Goal: Transaction & Acquisition: Purchase product/service

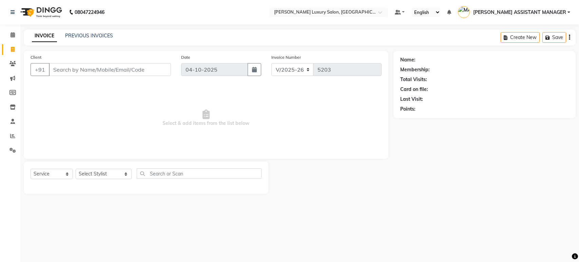
select select "4712"
select select "service"
drag, startPoint x: 0, startPoint y: 0, endPoint x: 88, endPoint y: 172, distance: 193.2
click at [88, 173] on select "Select Stylist [PERSON_NAME] ADITI ADITYA [PERSON_NAME] AHON [PERSON_NAME] [PER…" at bounding box center [104, 174] width 56 height 11
select select "68861"
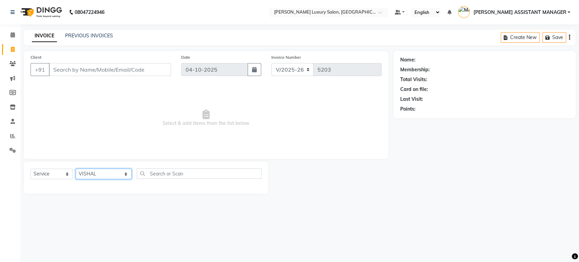
click at [76, 169] on select "Select Stylist [PERSON_NAME] ADITI ADITYA [PERSON_NAME] AHON [PERSON_NAME] [PER…" at bounding box center [104, 174] width 56 height 11
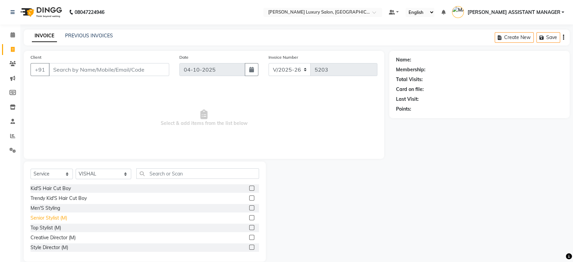
click at [53, 214] on div "Senior Stylist (M)" at bounding box center [49, 217] width 37 height 7
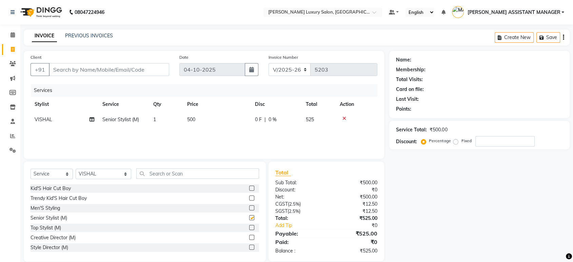
checkbox input "false"
click at [163, 175] on input "text" at bounding box center [197, 173] width 123 height 11
click at [116, 176] on select "Select Stylist ABHI ADIL ADITI ADITYA AFREEN AHON AHSAN ALI ALIYA ANKITH ARAVIN…" at bounding box center [104, 174] width 56 height 11
click at [76, 169] on select "Select Stylist ABHI ADIL ADITI ADITYA AFREEN AHON AHSAN ALI ALIYA ANKITH ARAVIN…" at bounding box center [104, 174] width 56 height 11
click at [172, 177] on input "text" at bounding box center [197, 173] width 123 height 11
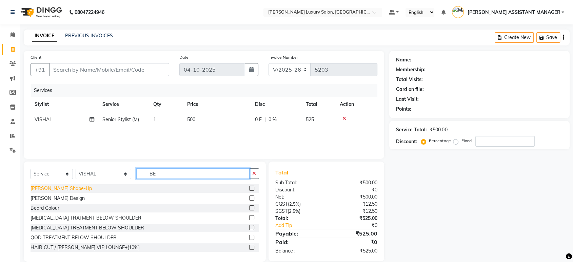
type input "BE"
click at [52, 191] on div "Beard Shape-Up" at bounding box center [61, 188] width 61 height 7
checkbox input "false"
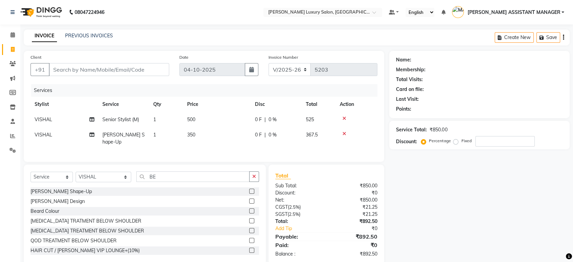
click at [231, 125] on td "500" at bounding box center [217, 119] width 68 height 15
select select "68861"
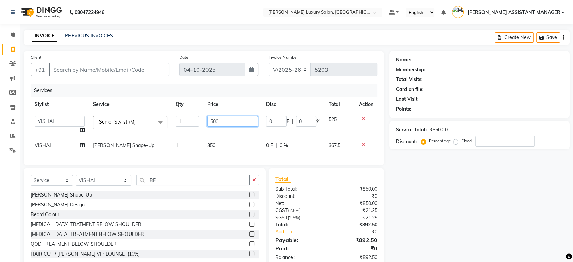
click at [231, 125] on input "500" at bounding box center [232, 121] width 51 height 11
type input "763"
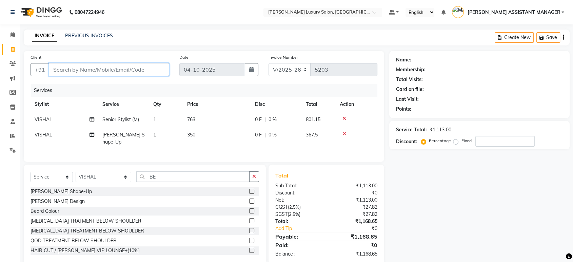
click at [160, 75] on input "Client" at bounding box center [109, 69] width 120 height 13
type input "8"
type input "0"
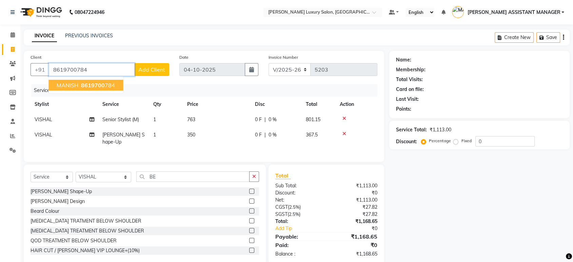
type input "8619700784"
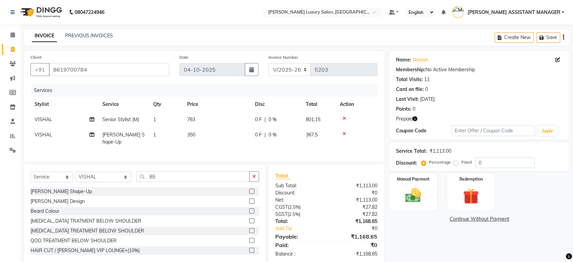
click at [418, 119] on div "Prepaid" at bounding box center [479, 118] width 167 height 7
click at [417, 117] on icon "button" at bounding box center [415, 118] width 5 height 5
click at [440, 107] on div "Points: 0" at bounding box center [479, 109] width 167 height 7
click at [478, 193] on img at bounding box center [471, 196] width 26 height 20
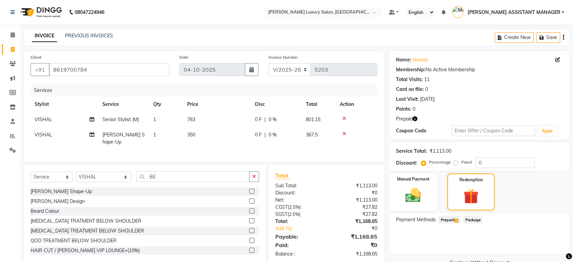
click at [454, 217] on span "Prepaid 1" at bounding box center [450, 220] width 22 height 8
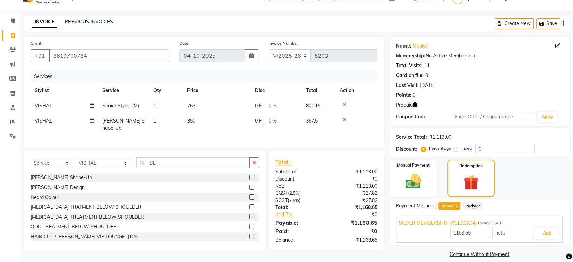
scroll to position [21, 0]
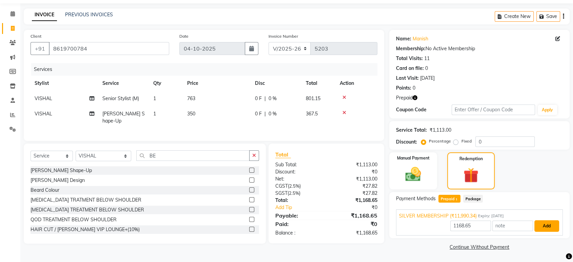
drag, startPoint x: 539, startPoint y: 230, endPoint x: 547, endPoint y: 225, distance: 9.4
click at [539, 230] on button "Add" at bounding box center [547, 226] width 25 height 12
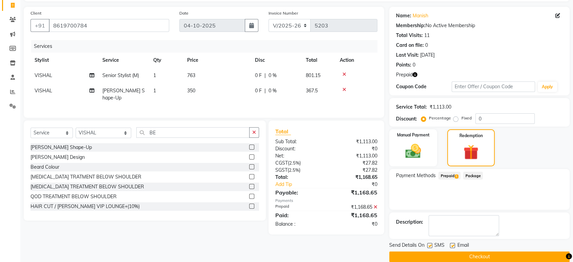
scroll to position [54, 0]
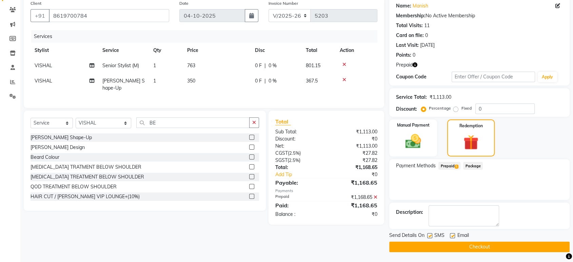
click at [499, 245] on button "Checkout" at bounding box center [480, 247] width 181 height 11
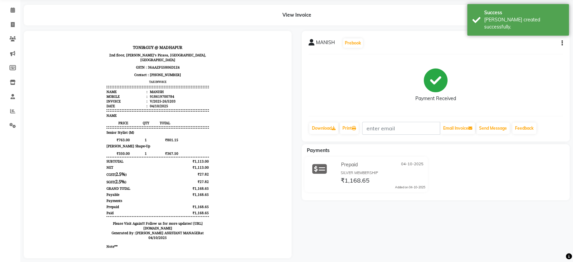
scroll to position [37, 0]
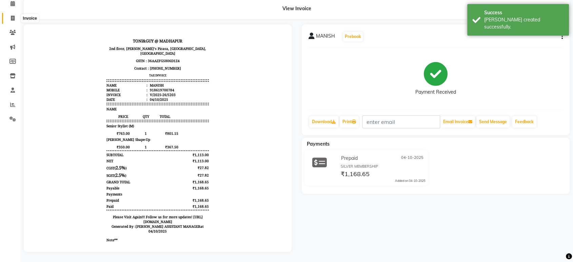
click at [13, 16] on icon at bounding box center [13, 18] width 4 height 5
select select "4712"
select select "service"
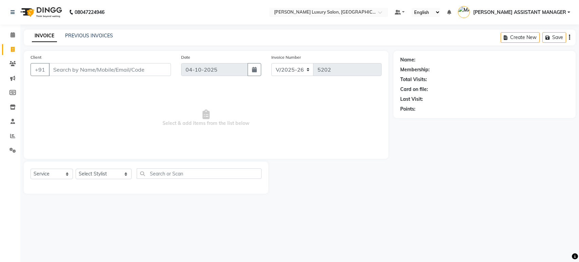
select select "4712"
select select "service"
select select "4712"
select select "service"
click at [117, 69] on input "Client" at bounding box center [110, 69] width 122 height 13
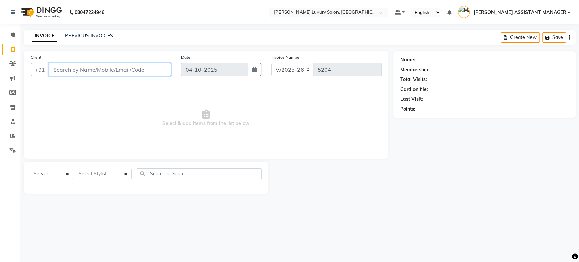
paste input "6300575240"
type input "6300575240"
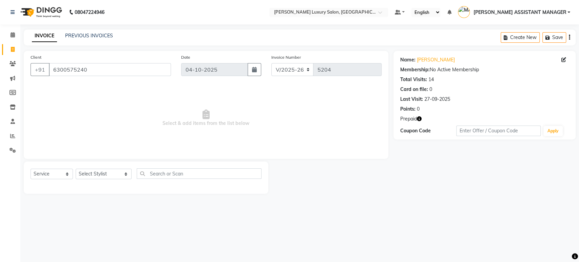
click at [421, 119] on icon "button" at bounding box center [419, 118] width 5 height 5
click at [323, 112] on span "Select & add items from the list below" at bounding box center [206, 118] width 351 height 68
click at [8, 50] on span at bounding box center [13, 50] width 12 height 8
select select "service"
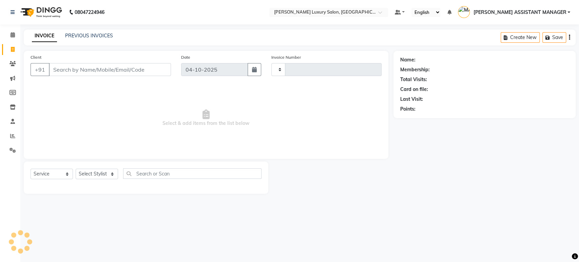
type input "5205"
select select "4712"
select select "service"
click at [96, 176] on select "Select Stylist ABHI ADIL ADITI ADITYA AFREEN AHON AHSAN ALI ALIYA ANKITH ARAVIN…" at bounding box center [104, 174] width 56 height 11
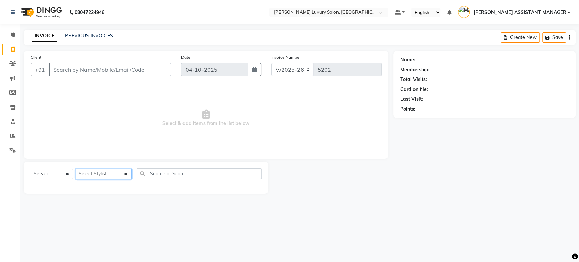
select select "58266"
click at [76, 169] on select "Select Stylist ABHI ADIL ADITI ADITYA AFREEN AHON AHSAN ALI ALIYA ANKITH ARAVIN…" at bounding box center [104, 174] width 56 height 11
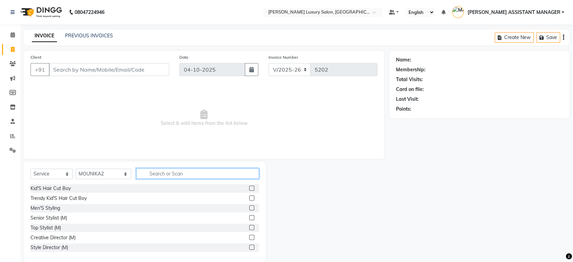
click at [166, 172] on input "text" at bounding box center [197, 173] width 123 height 11
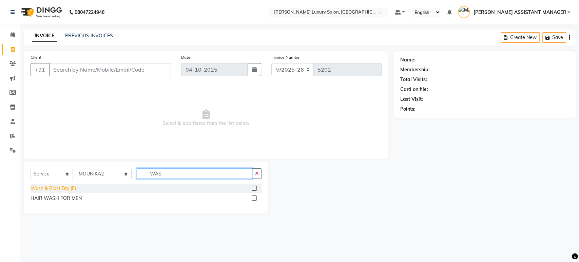
type input "WAS"
click at [65, 189] on div "Wash & Blast Dry (F)" at bounding box center [53, 188] width 45 height 7
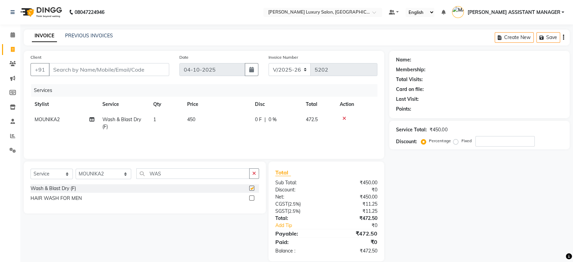
checkbox input "false"
click at [254, 172] on icon "button" at bounding box center [254, 173] width 4 height 5
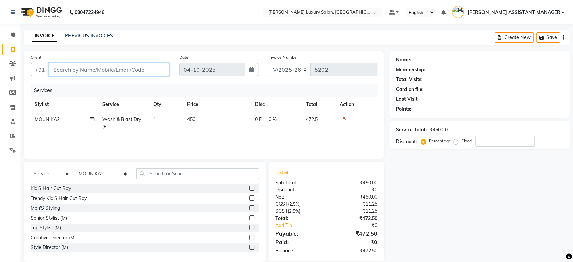
click at [138, 65] on input "Client" at bounding box center [109, 69] width 120 height 13
type input "9"
type input "0"
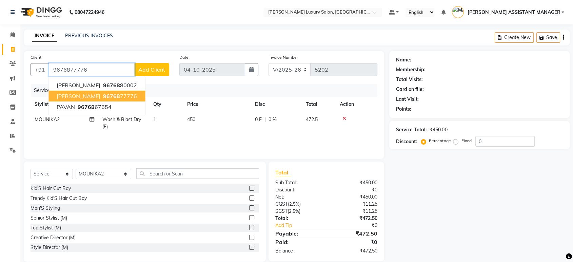
type input "9676877776"
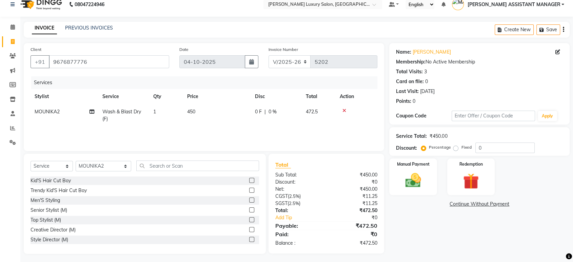
scroll to position [10, 0]
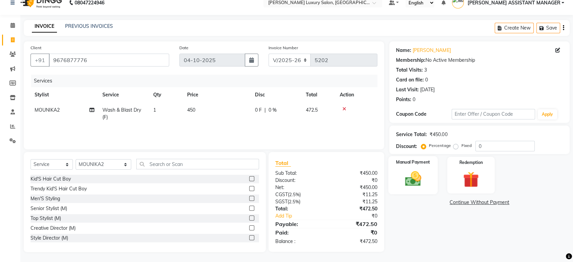
click at [425, 178] on img at bounding box center [413, 178] width 26 height 19
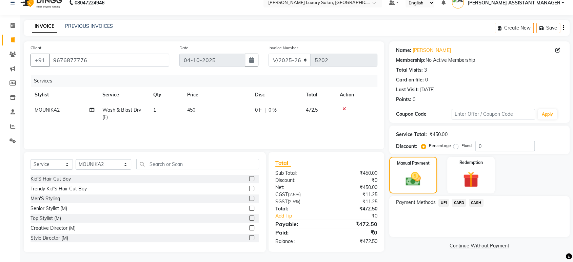
click at [476, 204] on span "CASH" at bounding box center [476, 203] width 15 height 8
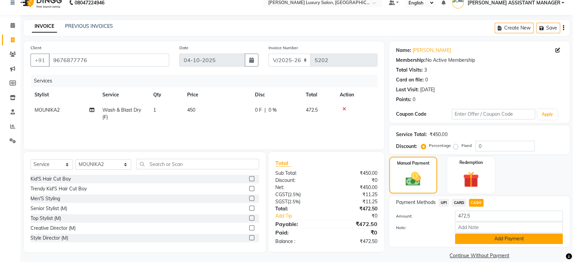
click at [509, 235] on button "Add Payment" at bounding box center [509, 238] width 108 height 11
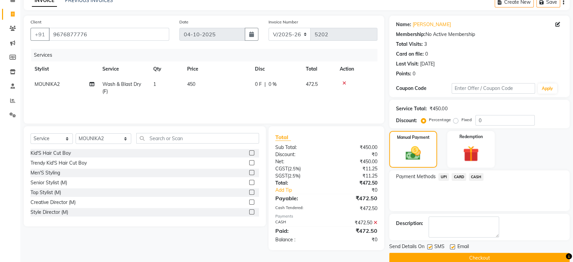
scroll to position [46, 0]
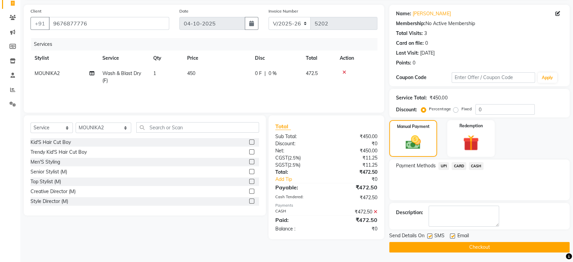
click at [485, 251] on button "Checkout" at bounding box center [480, 247] width 181 height 11
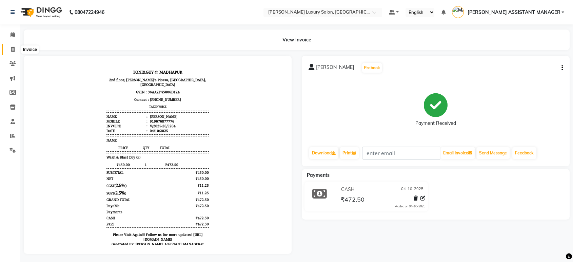
click at [10, 49] on span at bounding box center [13, 50] width 12 height 8
select select "service"
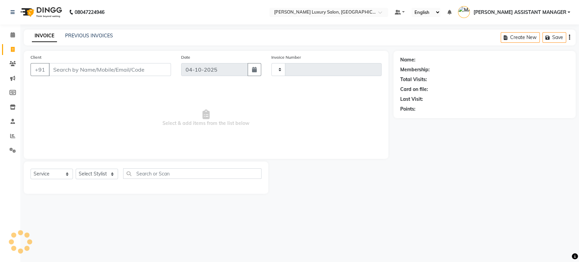
type input "5205"
select select "4712"
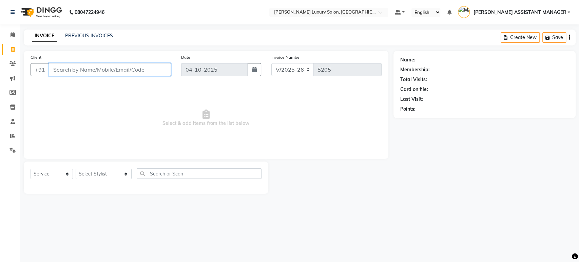
paste input "8106744724"
type input "8106744724"
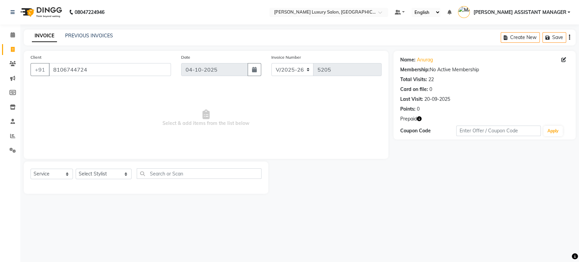
click at [421, 117] on icon "button" at bounding box center [419, 118] width 5 height 5
click at [332, 168] on div at bounding box center [330, 178] width 125 height 32
click at [97, 176] on select "Select Stylist ABHI ADIL ADITI ADITYA AFREEN AHON AHSAN ALI ALIYA ANKITH ARAVIN…" at bounding box center [104, 174] width 56 height 11
select select "63351"
click at [76, 169] on select "Select Stylist ABHI ADIL ADITI ADITYA AFREEN AHON AHSAN ALI ALIYA ANKITH ARAVIN…" at bounding box center [104, 174] width 56 height 11
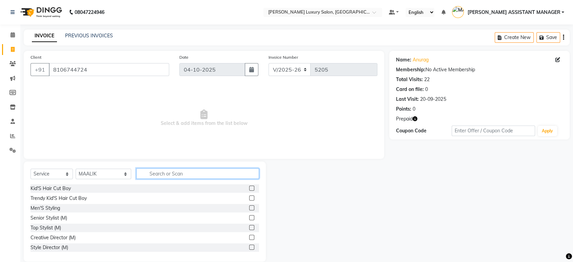
click at [231, 177] on input "text" at bounding box center [197, 173] width 123 height 11
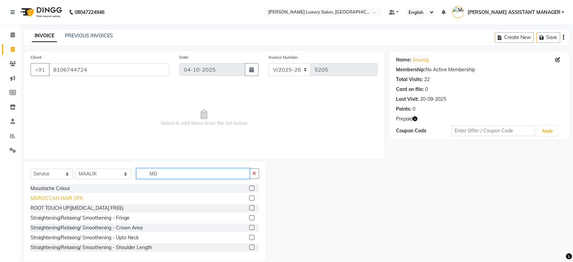
type input "MO"
click at [56, 195] on div "MOROCCAN HAIR SPA" at bounding box center [57, 198] width 52 height 7
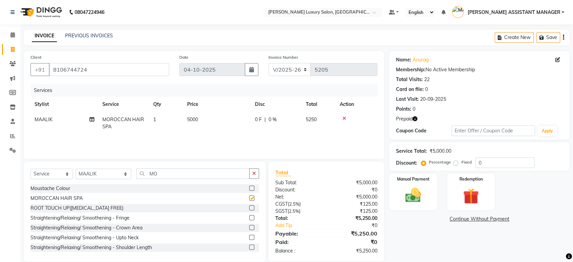
checkbox input "false"
click at [231, 125] on td "5000" at bounding box center [217, 123] width 68 height 22
select select "63351"
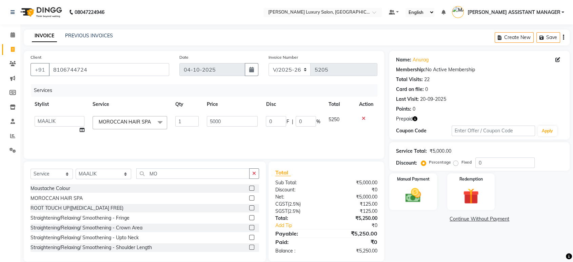
click at [231, 125] on input "5000" at bounding box center [232, 121] width 51 height 11
type input "3000"
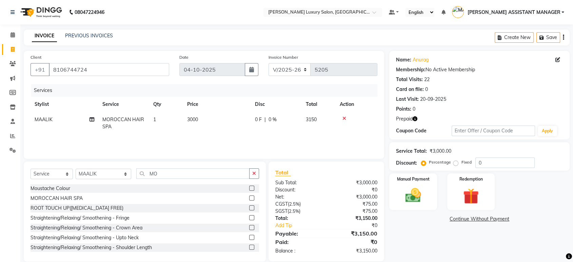
click at [292, 83] on div "Client +91 8106744724 Date 04-10-2025 Invoice Number V/2025 V/2025-26 5205 Serv…" at bounding box center [204, 105] width 361 height 108
click at [250, 172] on button "button" at bounding box center [254, 173] width 10 height 11
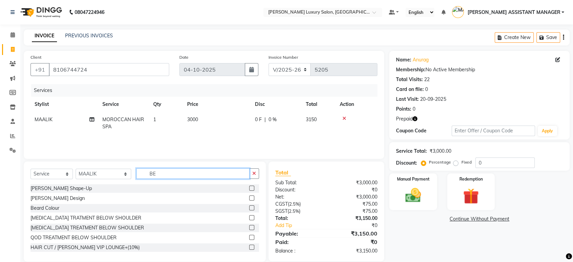
type input "BE"
click at [54, 184] on div "[PERSON_NAME] Shape-Up" at bounding box center [145, 188] width 229 height 8
click at [54, 186] on div "[PERSON_NAME] Shape-Up" at bounding box center [61, 188] width 61 height 7
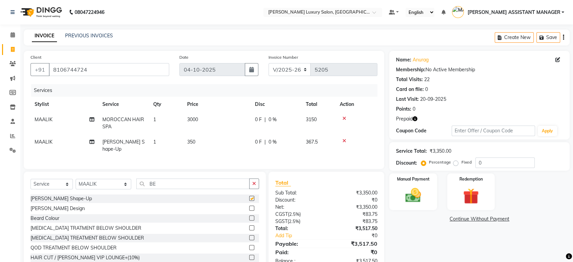
checkbox input "false"
click at [252, 181] on button "button" at bounding box center [254, 183] width 10 height 11
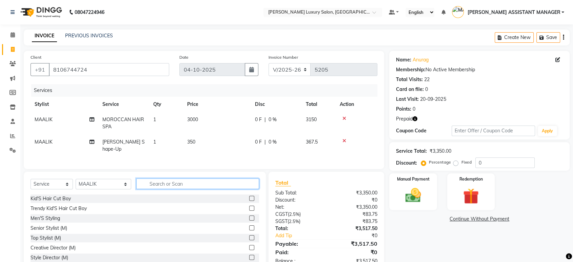
click at [252, 181] on input "text" at bounding box center [197, 183] width 123 height 11
click at [251, 166] on div "Client +91 8106744724 Date 04-10-2025 Invoice Number V/2025 V/2025-26 5205 Serv…" at bounding box center [204, 110] width 361 height 118
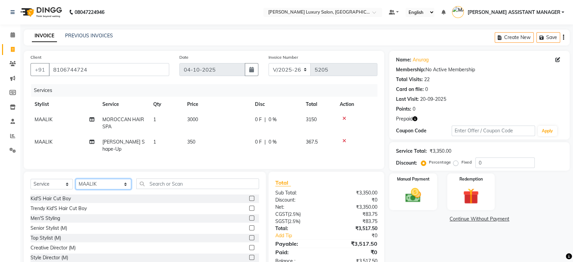
click at [92, 184] on select "Select Stylist [PERSON_NAME] ADITI ADITYA [PERSON_NAME] AHON [PERSON_NAME] [PER…" at bounding box center [104, 184] width 56 height 11
select select "58266"
click at [76, 179] on select "Select Stylist [PERSON_NAME] ADITI ADITYA [PERSON_NAME] AHON [PERSON_NAME] [PER…" at bounding box center [104, 184] width 56 height 11
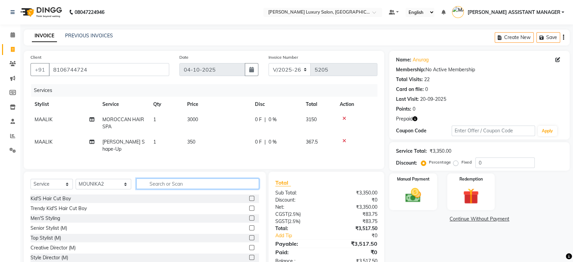
click at [168, 184] on input "text" at bounding box center [197, 183] width 123 height 11
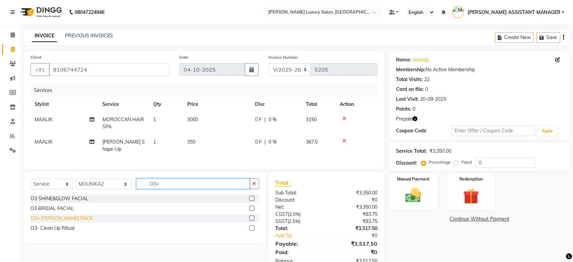
type input "O3+"
click at [69, 215] on div "O3+ [PERSON_NAME] PACK" at bounding box center [62, 218] width 62 height 7
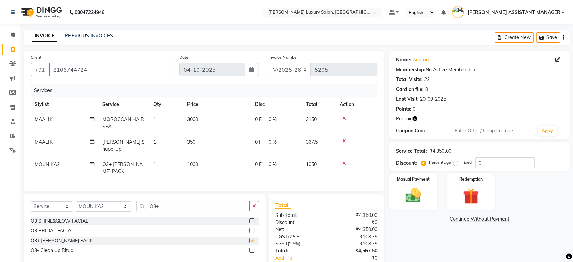
checkbox input "false"
click at [255, 204] on icon "button" at bounding box center [254, 206] width 4 height 5
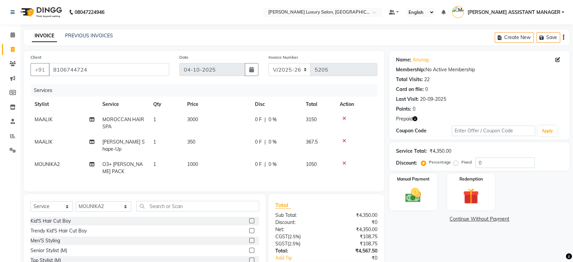
click at [231, 182] on div "Client +91 8106744724 Date 04-10-2025 Invoice Number V/2025 V/2025-26 5205 Serv…" at bounding box center [204, 121] width 361 height 140
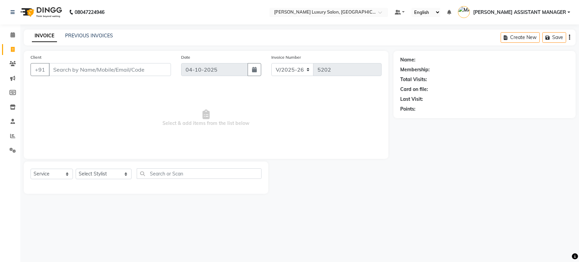
select select "4712"
select select "service"
click at [19, 136] on div "Client +91 Date [DATE] Invoice Number V/2025 V/[PHONE_NUMBER] Select & add item…" at bounding box center [206, 122] width 375 height 143
click at [17, 136] on span at bounding box center [13, 136] width 12 height 8
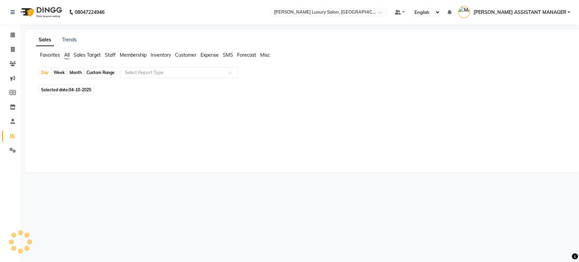
click at [79, 73] on div "Month" at bounding box center [76, 73] width 16 height 10
select select "10"
select select "2025"
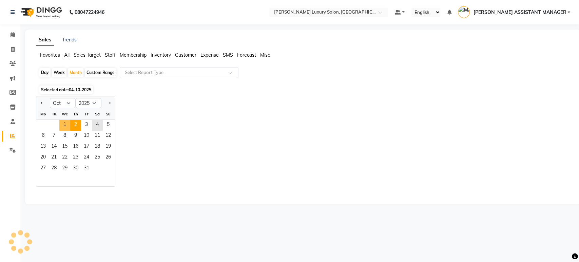
click at [63, 121] on span "1" at bounding box center [64, 125] width 11 height 11
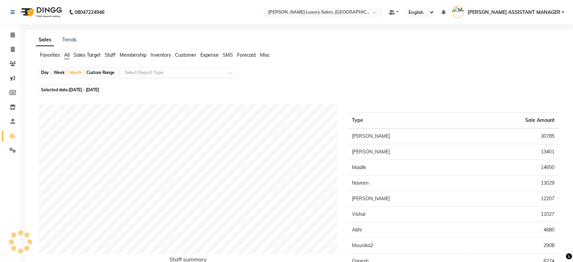
click at [169, 68] on ng-select "Select Report Type" at bounding box center [179, 72] width 119 height 11
click at [169, 68] on div "Select Report Type" at bounding box center [179, 72] width 119 height 11
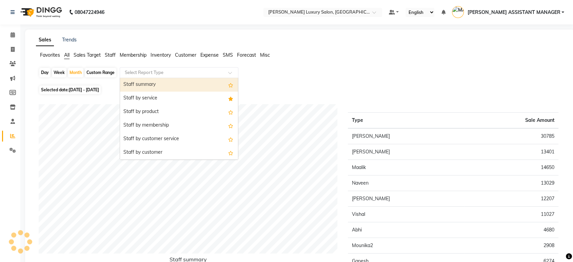
click at [160, 86] on div "Staff summary" at bounding box center [179, 85] width 118 height 14
select select "csv"
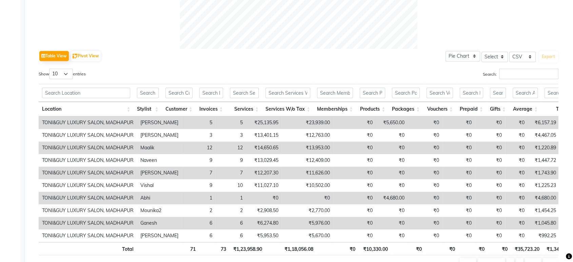
scroll to position [528, 0]
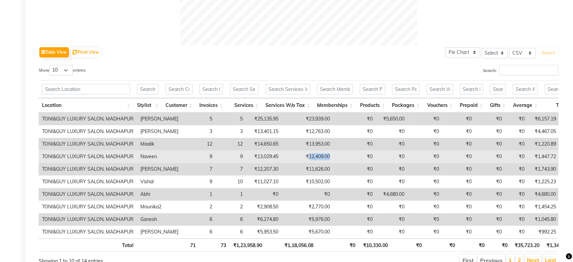
drag, startPoint x: 290, startPoint y: 155, endPoint x: 337, endPoint y: 155, distance: 46.5
click at [337, 155] on tr "TONI&GUY LUXURY SALON, MADHAPUR Naveen 9 9 ₹13,029.45 ₹12,409.00 ₹0 ₹0 ₹0 ₹0 ₹0…" at bounding box center [421, 156] width 764 height 13
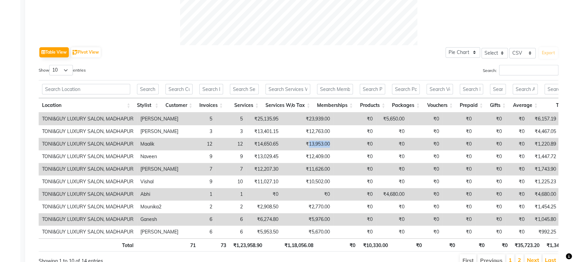
drag, startPoint x: 292, startPoint y: 144, endPoint x: 330, endPoint y: 144, distance: 37.7
click at [330, 144] on tr "TONI&GUY LUXURY SALON, MADHAPUR Maalik 12 12 ₹14,650.65 ₹13,953.00 ₹0 ₹0 ₹0 ₹0 …" at bounding box center [421, 144] width 764 height 13
click at [334, 144] on td "₹0" at bounding box center [355, 144] width 43 height 13
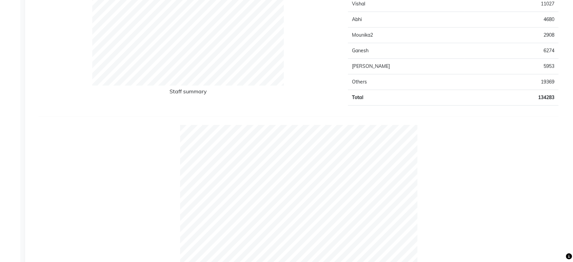
scroll to position [38, 0]
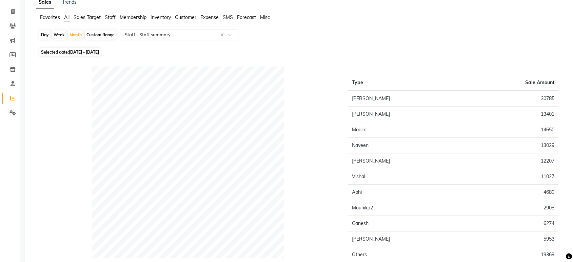
click at [11, 18] on li "Invoice" at bounding box center [10, 12] width 20 height 15
click at [10, 15] on span at bounding box center [13, 12] width 12 height 8
select select "service"
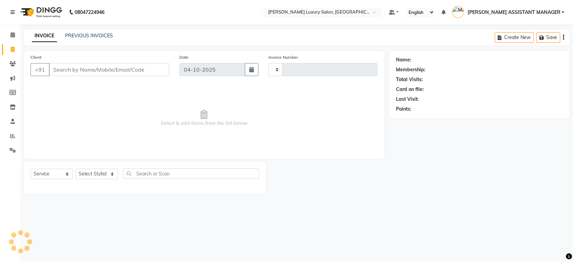
type input "5205"
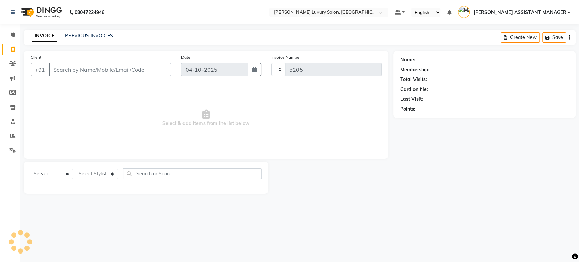
select select "4712"
click at [15, 40] on link "Calendar" at bounding box center [10, 35] width 16 height 11
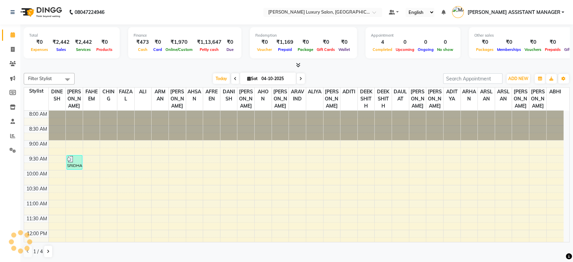
click at [299, 64] on icon at bounding box center [298, 64] width 4 height 5
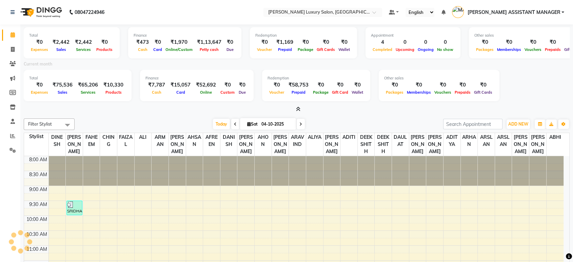
click at [231, 124] on span at bounding box center [235, 124] width 8 height 11
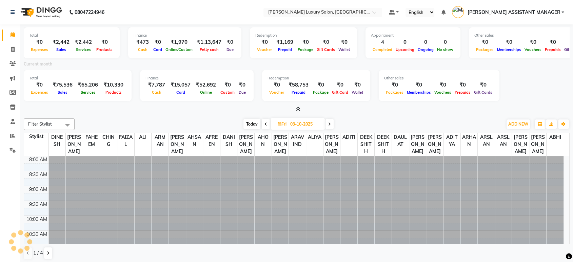
click at [262, 124] on span at bounding box center [266, 124] width 8 height 11
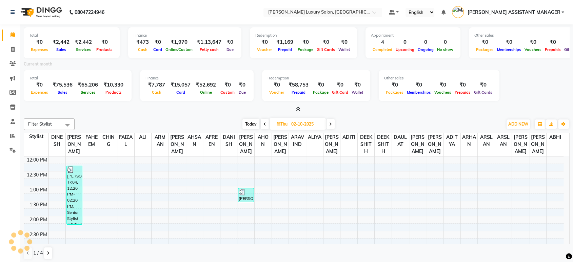
click at [262, 123] on span at bounding box center [265, 124] width 8 height 11
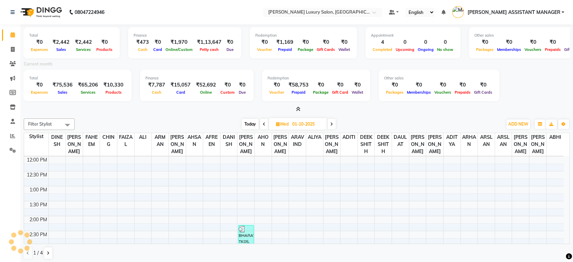
click at [254, 123] on span "Today" at bounding box center [250, 124] width 17 height 11
type input "04-10-2025"
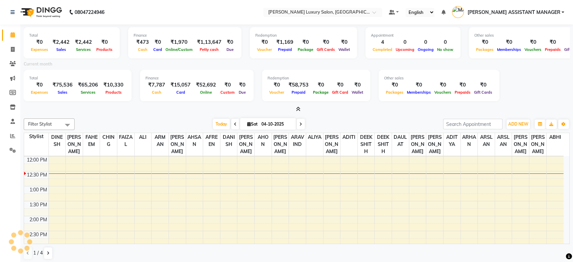
scroll to position [119, 0]
click at [258, 124] on span "Sat" at bounding box center [253, 123] width 14 height 5
select select "10"
select select "2025"
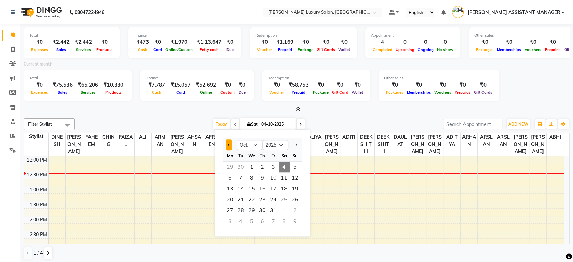
click at [226, 147] on button "Previous month" at bounding box center [229, 144] width 6 height 11
select select "9"
click at [234, 167] on span "1" at bounding box center [230, 167] width 11 height 11
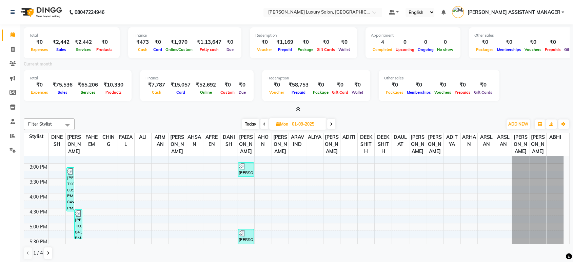
scroll to position [139, 0]
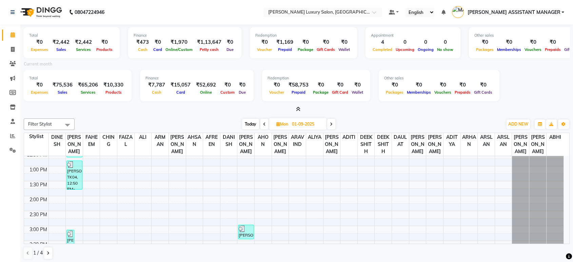
click at [430, 124] on div "Today Mon 01-09-2025" at bounding box center [288, 124] width 421 height 10
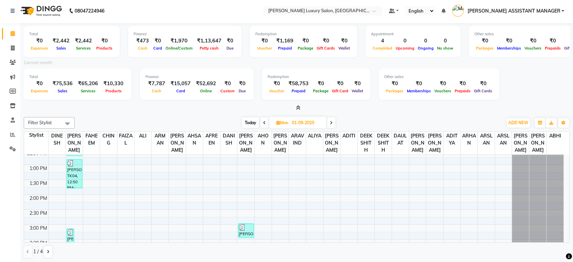
click at [505, 13] on span "[PERSON_NAME] ASSISTANT MANAGER" at bounding box center [514, 10] width 93 height 7
click at [502, 76] on div "Total ₹0 Expenses ₹75,536 Sales ₹65,206 Services ₹10,330 Products Finance ₹7,78…" at bounding box center [297, 85] width 546 height 33
click at [247, 120] on span "Today" at bounding box center [250, 122] width 17 height 11
type input "04-10-2025"
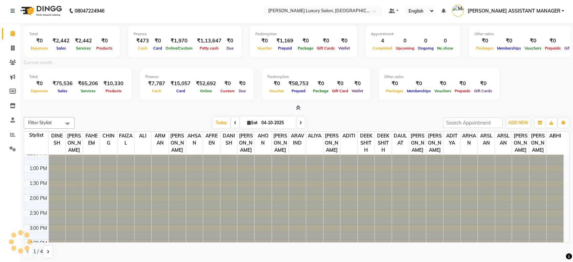
scroll to position [0, 0]
click at [247, 120] on icon at bounding box center [249, 122] width 4 height 4
select select "10"
select select "2025"
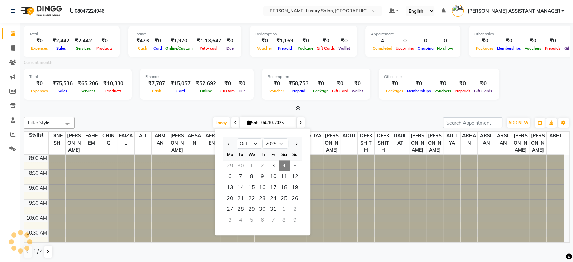
click at [396, 115] on div "Filter Stylist Select All ABHI ADIL ADITI ADITYA AFREEN AHON AHSAN ALI ALIYA AN…" at bounding box center [297, 187] width 546 height 147
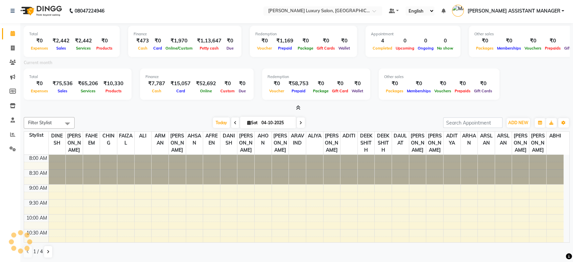
click at [396, 115] on div "Filter Stylist Select All ABHI ADIL ADITI ADITYA AFREEN AHON AHSAN ALI ALIYA AN…" at bounding box center [297, 187] width 546 height 147
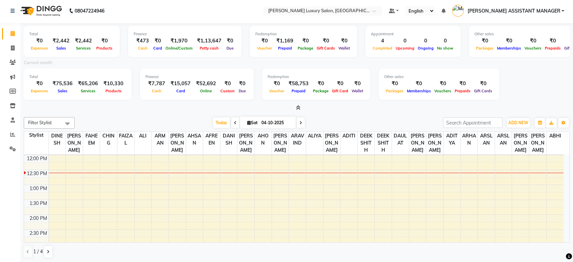
click at [38, 61] on label "Current month" at bounding box center [38, 63] width 29 height 6
click at [399, 11] on link at bounding box center [394, 10] width 10 height 7
click at [423, 34] on span "My Panel" at bounding box center [413, 31] width 19 height 5
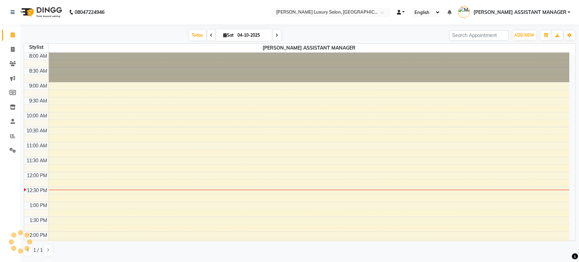
click at [401, 11] on span at bounding box center [399, 12] width 4 height 5
click at [423, 21] on link "Default Panel" at bounding box center [424, 25] width 54 height 10
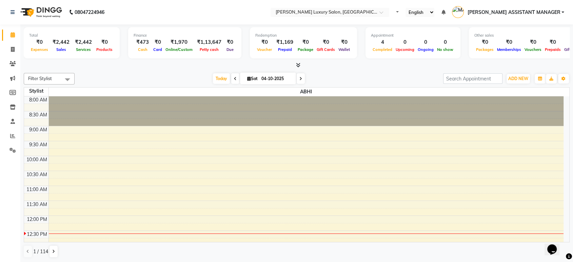
click at [297, 62] on icon at bounding box center [298, 64] width 4 height 5
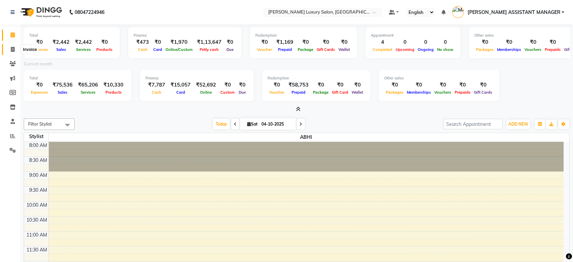
click at [13, 46] on span at bounding box center [13, 50] width 12 height 8
select select "service"
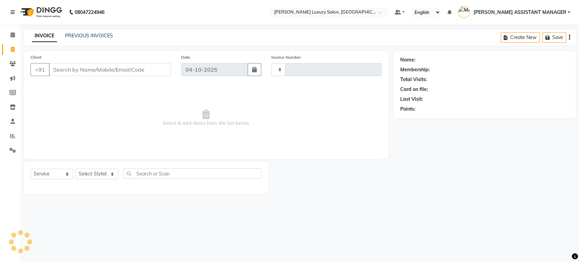
type input "5205"
select select "4712"
click at [97, 34] on link "PREVIOUS INVOICES" at bounding box center [89, 36] width 48 height 6
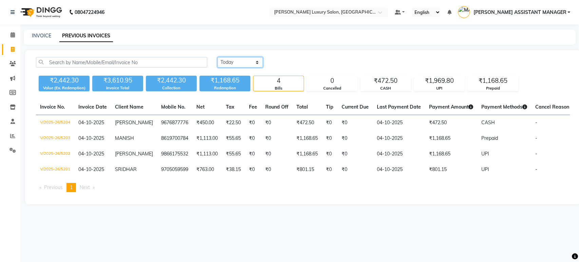
click at [249, 64] on select "Today Yesterday Custom Range" at bounding box center [239, 62] width 45 height 11
select select "range"
click at [217, 57] on select "Today Yesterday Custom Range" at bounding box center [239, 62] width 45 height 11
click at [347, 62] on input "04-10-2025" at bounding box center [347, 63] width 48 height 10
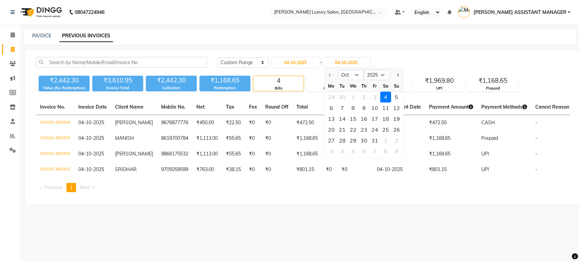
click at [328, 75] on div at bounding box center [331, 75] width 14 height 11
drag, startPoint x: 331, startPoint y: 73, endPoint x: 326, endPoint y: 73, distance: 4.4
click at [330, 73] on div at bounding box center [331, 75] width 14 height 11
click at [347, 72] on select "Oct Nov Dec" at bounding box center [351, 75] width 26 height 10
click at [313, 58] on input "04-10-2025" at bounding box center [296, 63] width 48 height 10
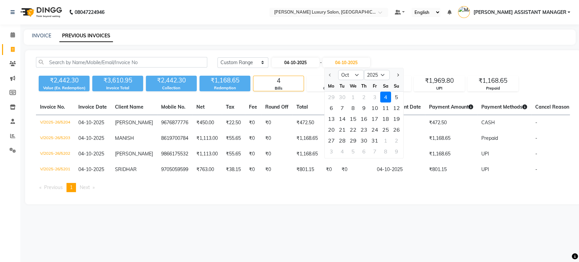
select select "10"
select select "2025"
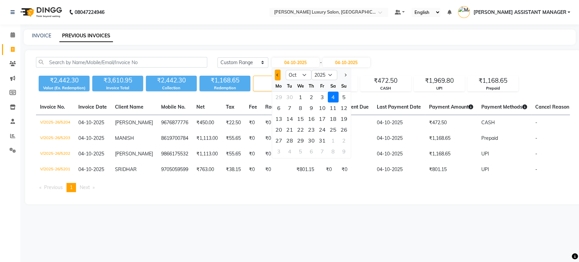
click at [275, 74] on button "Previous month" at bounding box center [278, 75] width 6 height 11
select select "9"
click at [277, 97] on div "1" at bounding box center [278, 97] width 11 height 11
type input "01-09-2025"
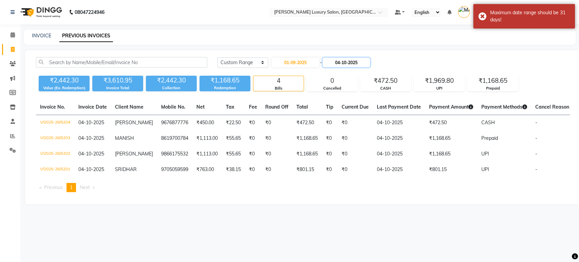
click at [348, 58] on input "04-10-2025" at bounding box center [347, 63] width 48 height 10
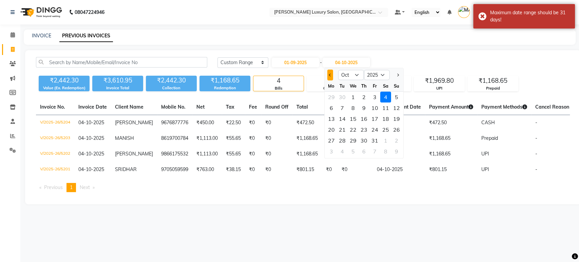
click at [331, 72] on button "Previous month" at bounding box center [330, 75] width 6 height 11
select select "9"
click at [339, 139] on div "30" at bounding box center [342, 140] width 11 height 11
type input "30-09-2025"
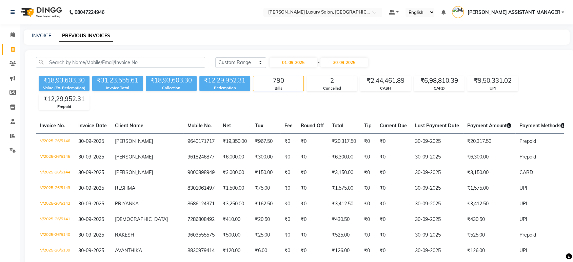
click at [6, 42] on li "Calendar" at bounding box center [10, 35] width 20 height 15
click at [11, 47] on icon at bounding box center [13, 49] width 4 height 5
select select "service"
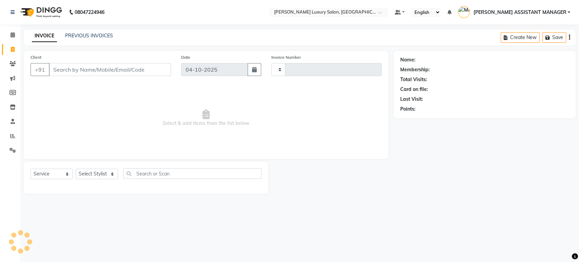
type input "5205"
select select "4712"
click at [11, 136] on icon at bounding box center [12, 135] width 5 height 5
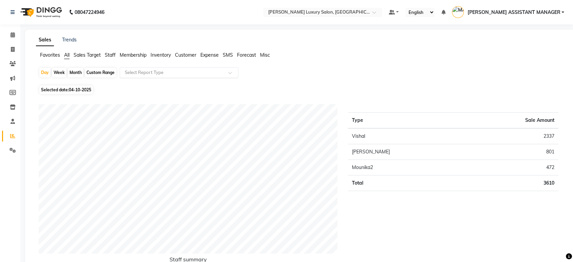
click at [158, 75] on input "text" at bounding box center [173, 72] width 98 height 7
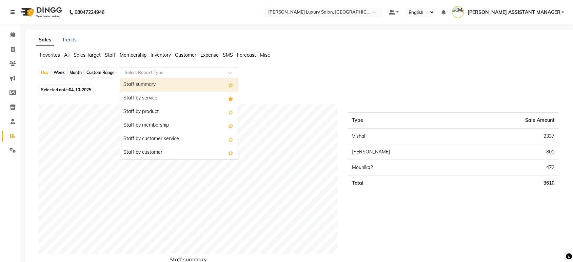
click at [171, 87] on div "Staff summary" at bounding box center [179, 85] width 118 height 14
select select "csv"
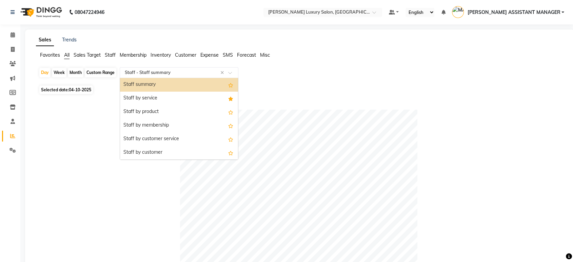
click at [167, 73] on input "text" at bounding box center [173, 72] width 98 height 7
click at [78, 72] on div "Month" at bounding box center [76, 73] width 16 height 10
select select "10"
select select "2025"
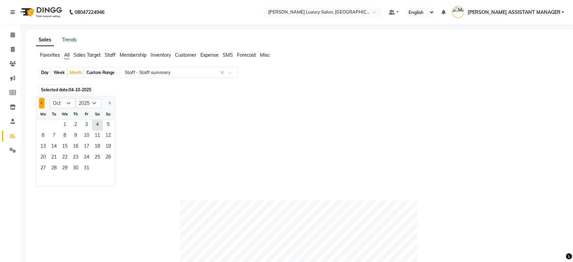
click at [42, 102] on span "Previous month" at bounding box center [42, 102] width 2 height 2
select select "9"
click at [41, 125] on span "1" at bounding box center [43, 125] width 11 height 11
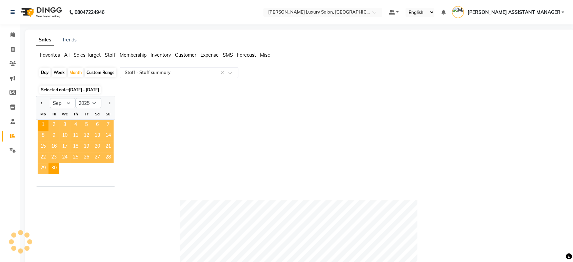
click at [166, 101] on div "Jan Feb Mar Apr May Jun Jul Aug Sep Oct Nov Dec 2015 2016 2017 2018 2019 2020 2…" at bounding box center [300, 141] width 528 height 91
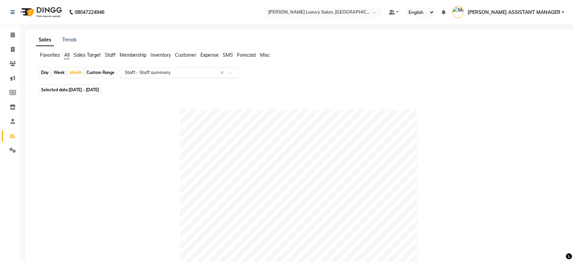
click at [183, 75] on input "text" at bounding box center [173, 72] width 98 height 7
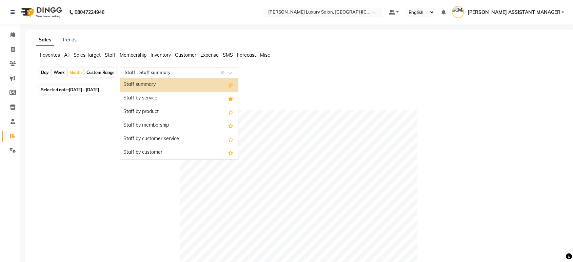
click at [156, 86] on div "Staff summary" at bounding box center [179, 85] width 118 height 14
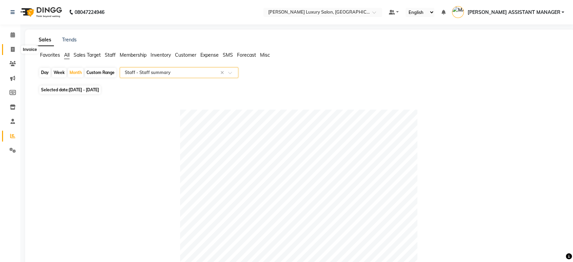
click at [12, 47] on icon at bounding box center [13, 49] width 4 height 5
select select "service"
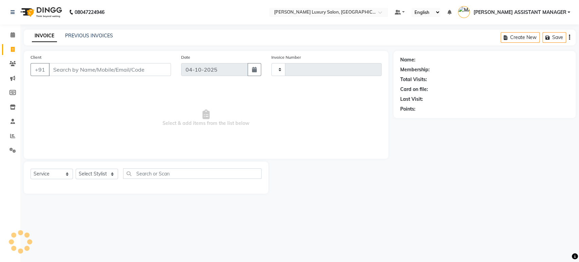
type input "5206"
select select "4712"
select select "service"
click at [105, 173] on select "Select Stylist [PERSON_NAME] ADITI ADITYA [PERSON_NAME] AHON [PERSON_NAME] [PER…" at bounding box center [104, 174] width 56 height 11
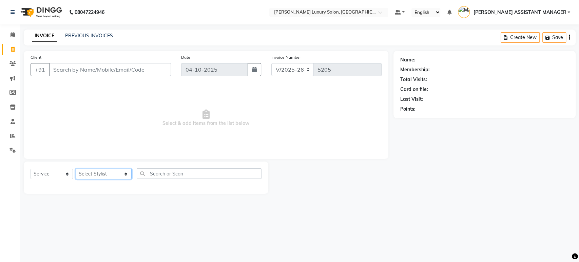
select select "54813"
click at [76, 169] on select "Select Stylist [PERSON_NAME] ADITI ADITYA [PERSON_NAME] AHON [PERSON_NAME] [PER…" at bounding box center [104, 174] width 56 height 11
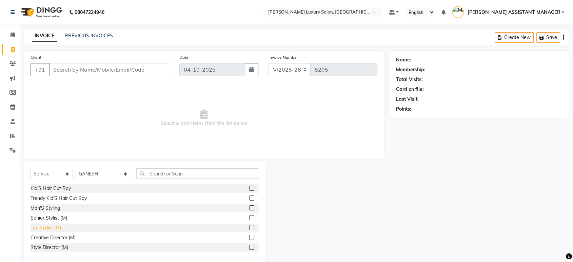
click at [51, 227] on div "Top Stylist (M)" at bounding box center [46, 227] width 31 height 7
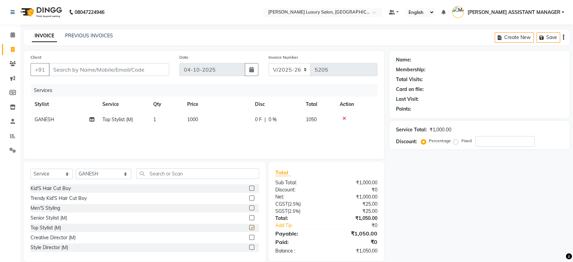
checkbox input "false"
click at [181, 171] on input "text" at bounding box center [197, 173] width 123 height 11
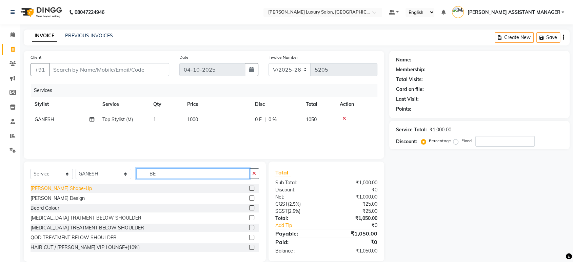
type input "BE"
click at [52, 187] on div "[PERSON_NAME] Shape-Up" at bounding box center [61, 188] width 61 height 7
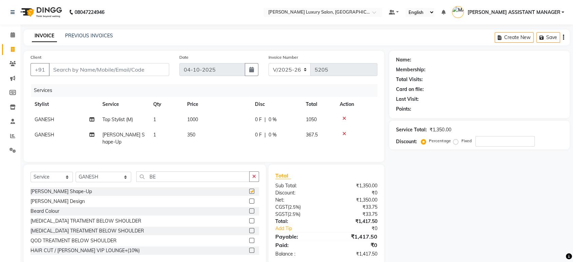
checkbox input "false"
click at [43, 178] on select "Select Service Product Membership Package Voucher Prepaid Gift Card" at bounding box center [52, 177] width 42 height 11
select select "product"
click at [31, 172] on select "Select Service Product Membership Package Voucher Prepaid Gift Card" at bounding box center [52, 177] width 42 height 11
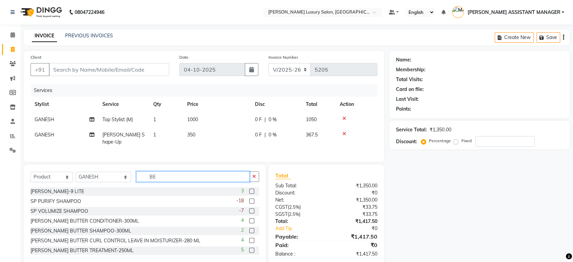
click at [243, 175] on input "BE" at bounding box center [192, 176] width 113 height 11
click at [252, 176] on icon "button" at bounding box center [254, 176] width 4 height 5
click at [239, 176] on input "text" at bounding box center [197, 176] width 123 height 11
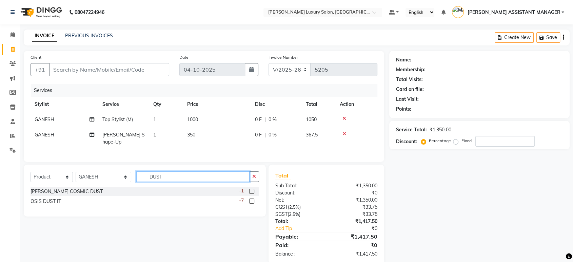
type input "DUST"
click at [59, 204] on div "LYN COSMIC DUST -1 OSIS DUST IT -7" at bounding box center [145, 197] width 229 height 20
click at [58, 203] on div "OSIS DUST IT" at bounding box center [46, 201] width 31 height 7
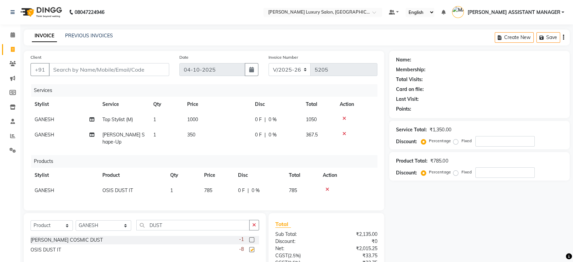
checkbox input "false"
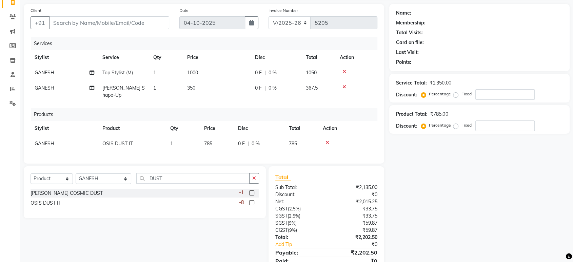
scroll to position [73, 0]
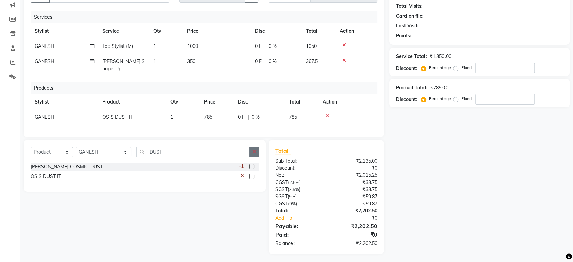
click at [253, 149] on icon "button" at bounding box center [254, 151] width 4 height 5
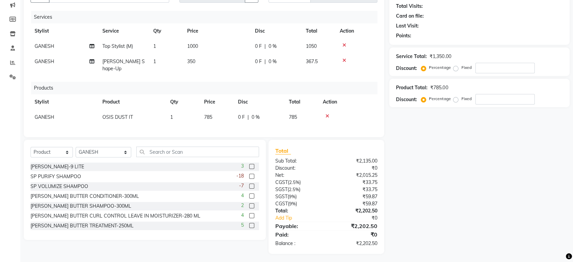
click at [258, 140] on div "Select Service Product Membership Package Voucher Prepaid Gift Card Select Styl…" at bounding box center [145, 190] width 242 height 100
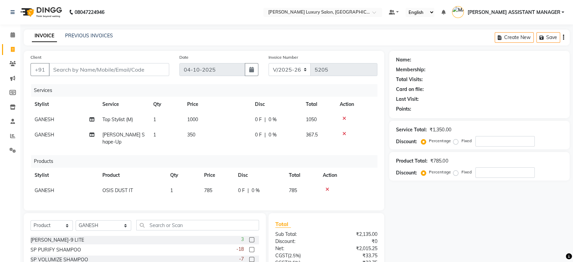
click at [326, 187] on icon at bounding box center [328, 189] width 4 height 5
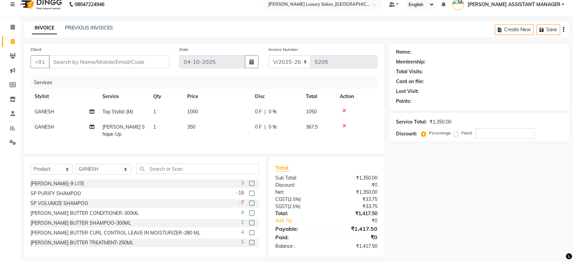
scroll to position [11, 0]
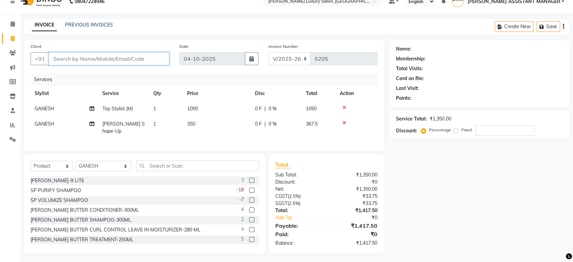
click at [116, 58] on input "Client" at bounding box center [109, 58] width 120 height 13
click at [108, 58] on input "Client" at bounding box center [109, 58] width 120 height 13
paste input "9866175532"
type input "9866175532"
type input "0"
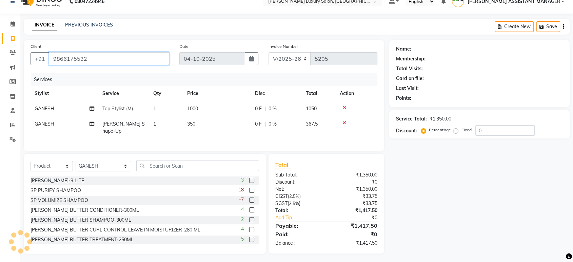
type input "9866175532"
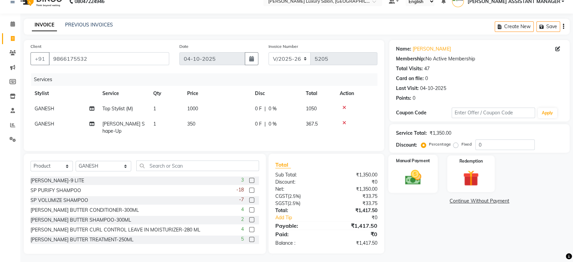
click at [404, 192] on div "Manual Payment" at bounding box center [414, 174] width 50 height 38
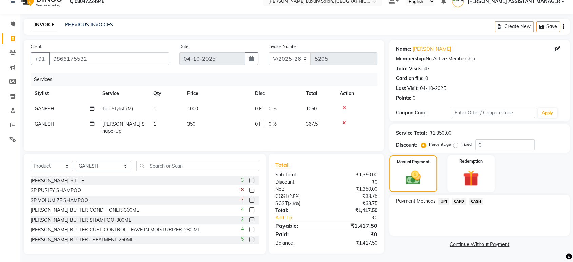
click at [446, 201] on span "UPI" at bounding box center [444, 201] width 11 height 8
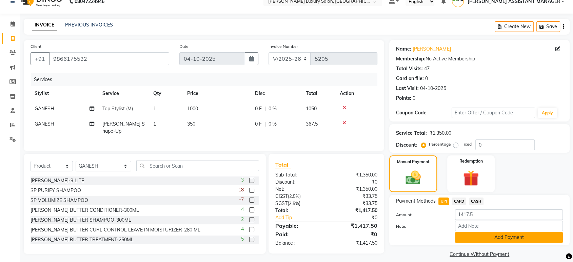
click at [488, 238] on button "Add Payment" at bounding box center [509, 237] width 108 height 11
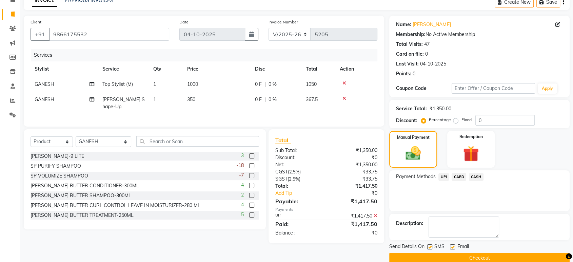
scroll to position [46, 0]
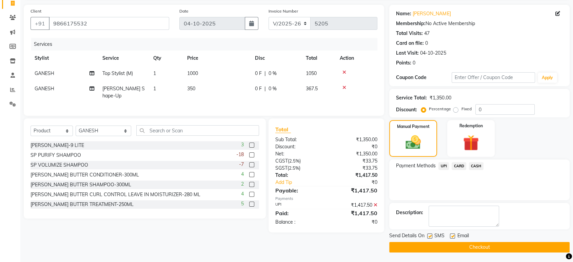
click at [489, 244] on button "Checkout" at bounding box center [480, 247] width 181 height 11
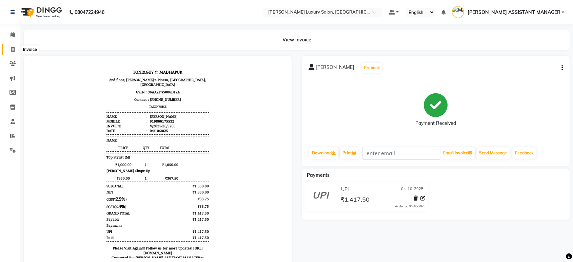
drag, startPoint x: 11, startPoint y: 48, endPoint x: 10, endPoint y: 43, distance: 4.5
click at [11, 48] on icon at bounding box center [13, 49] width 4 height 5
select select "4712"
select select "service"
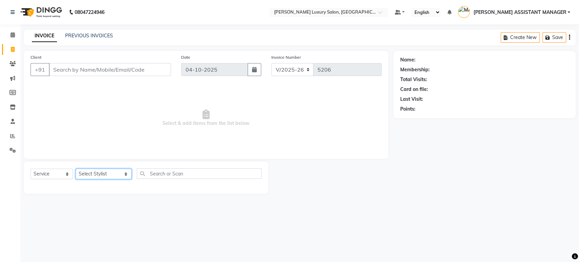
click at [90, 172] on select "Select Stylist [PERSON_NAME] ADITI ADITYA [PERSON_NAME] AHON [PERSON_NAME] [PER…" at bounding box center [104, 174] width 56 height 11
select select "51764"
click at [76, 169] on select "Select Stylist [PERSON_NAME] ADITI ADITYA [PERSON_NAME] AHON [PERSON_NAME] [PER…" at bounding box center [104, 174] width 56 height 11
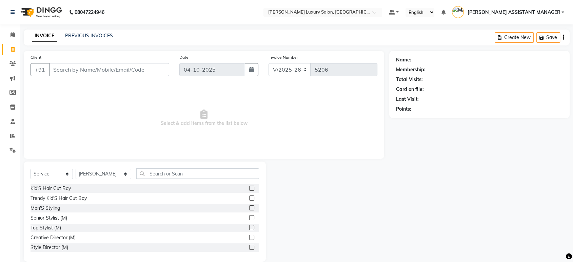
click at [176, 179] on div "Select Service Product Membership Package Voucher Prepaid Gift Card Select Styl…" at bounding box center [145, 176] width 229 height 16
click at [176, 174] on input "text" at bounding box center [197, 173] width 123 height 11
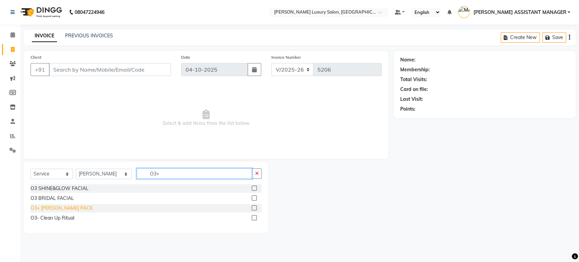
type input "O3+"
click at [46, 205] on div "O3+ [PERSON_NAME] PACK" at bounding box center [62, 208] width 62 height 7
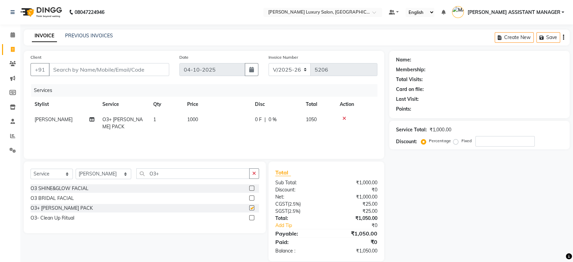
checkbox input "false"
click at [253, 170] on button "button" at bounding box center [254, 173] width 10 height 11
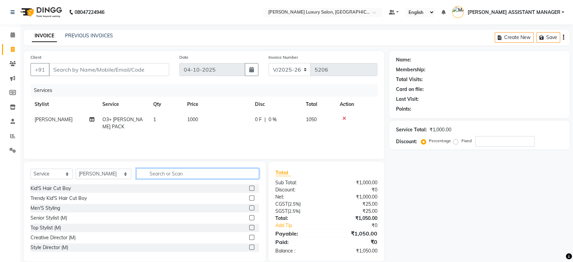
click at [225, 170] on input "text" at bounding box center [197, 173] width 123 height 11
click at [201, 170] on input "text" at bounding box center [197, 173] width 123 height 11
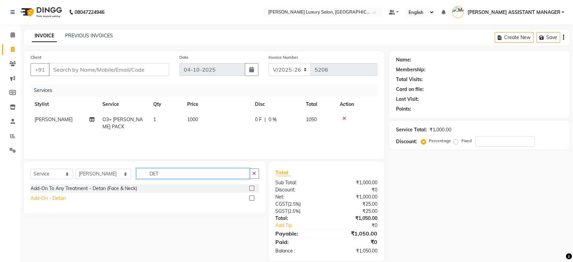
type input "DET"
click at [38, 197] on div "Add-On - Detan" at bounding box center [48, 198] width 35 height 7
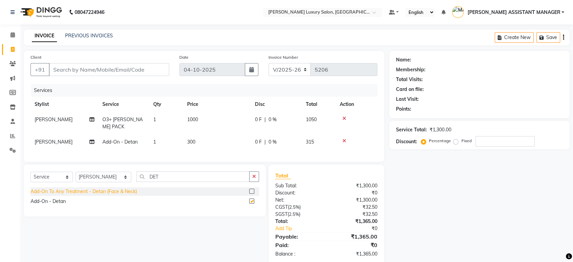
checkbox input "false"
drag, startPoint x: 257, startPoint y: 178, endPoint x: 249, endPoint y: 166, distance: 15.1
click at [256, 178] on button "button" at bounding box center [254, 176] width 10 height 11
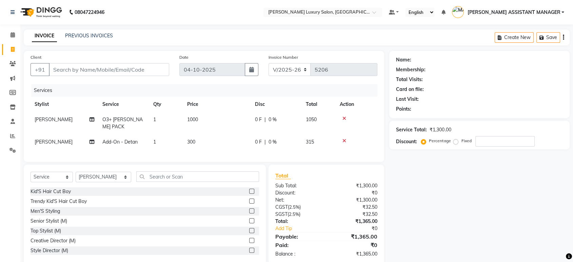
click at [221, 135] on td "300" at bounding box center [217, 141] width 68 height 15
select select "51764"
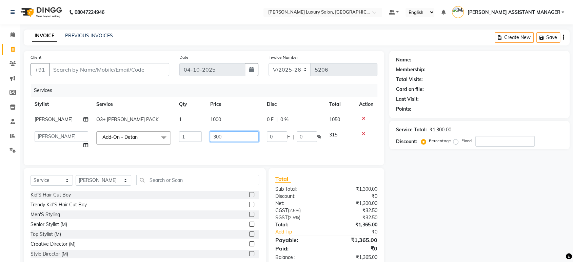
click at [220, 135] on input "300" at bounding box center [234, 136] width 49 height 11
type input "500"
click at [295, 88] on div "Services" at bounding box center [207, 90] width 352 height 13
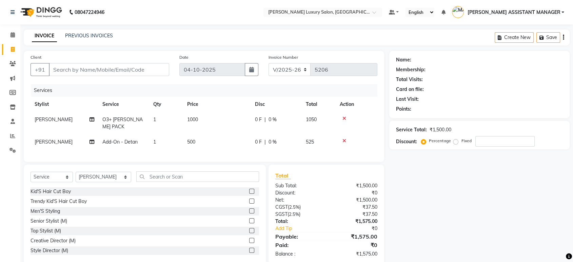
click at [222, 135] on td "500" at bounding box center [217, 141] width 68 height 15
select select "51764"
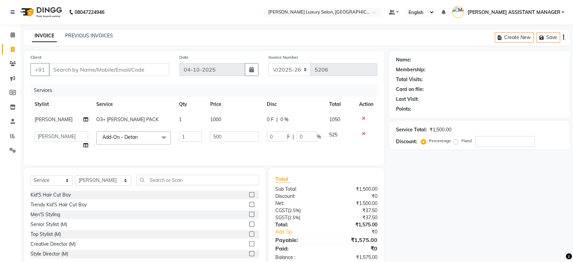
click at [222, 135] on input "500" at bounding box center [234, 136] width 49 height 11
type input "1000"
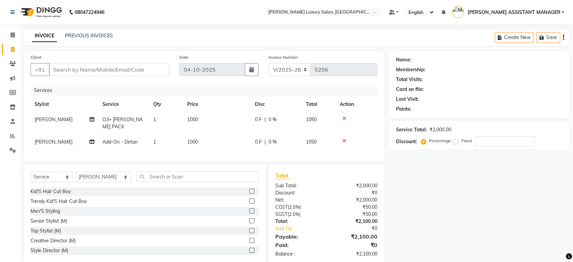
click at [272, 26] on div "08047224946 Select Location × Toni&guy Luxury Salon, Madhapur Default Panel My …" at bounding box center [286, 137] width 573 height 275
click at [179, 175] on input "text" at bounding box center [197, 176] width 123 height 11
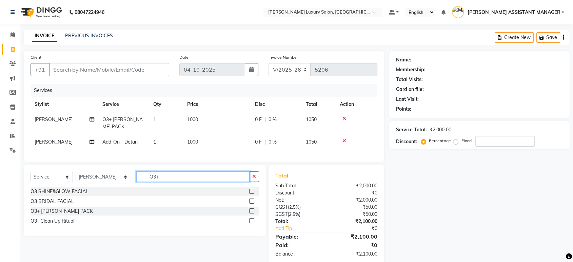
type input "O3+"
click at [62, 197] on div "O3 BRIDAL FACIAL" at bounding box center [145, 201] width 229 height 8
click at [62, 198] on div "O3 BRIDAL FACIAL" at bounding box center [52, 201] width 43 height 7
checkbox input "false"
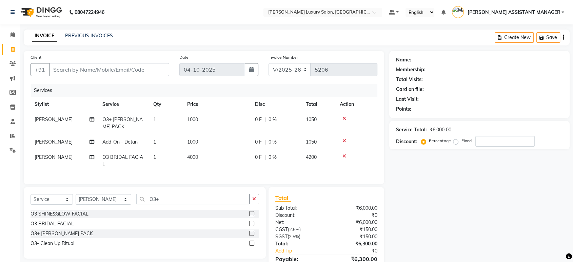
click at [216, 150] on td "4000" at bounding box center [217, 161] width 68 height 22
select select "51764"
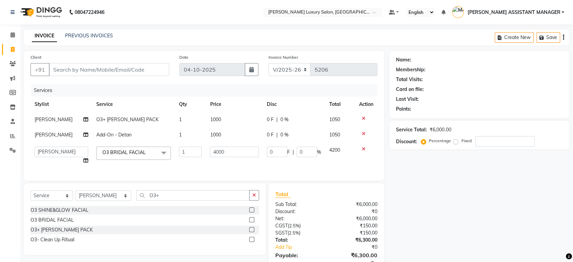
click at [216, 148] on input "4000" at bounding box center [234, 152] width 49 height 11
type input "5000"
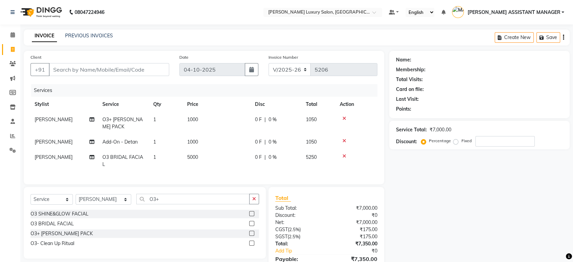
click at [372, 49] on main "INVOICE PREVIOUS INVOICES Create New Save Client +91 Date 04-10-2025 Invoice Nu…" at bounding box center [296, 163] width 553 height 267
click at [151, 150] on td "1" at bounding box center [166, 161] width 34 height 22
select select "51764"
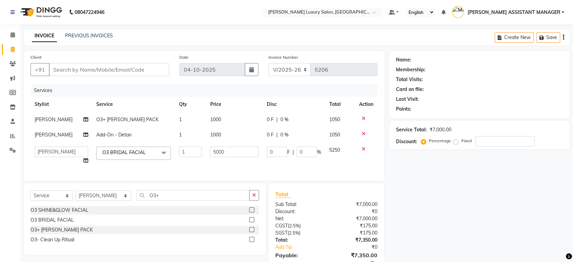
click at [147, 149] on span "O3 BRIDAL FACIAL x" at bounding box center [126, 152] width 50 height 7
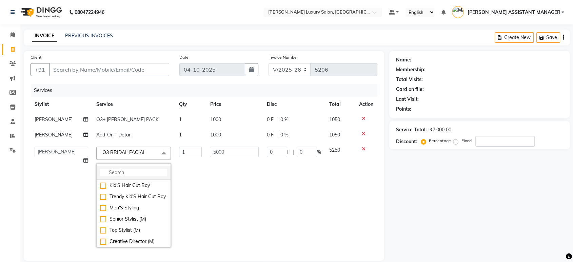
click at [134, 167] on li at bounding box center [134, 173] width 74 height 14
click at [117, 168] on li at bounding box center [134, 173] width 74 height 14
click at [117, 172] on input "multiselect-search" at bounding box center [133, 172] width 67 height 7
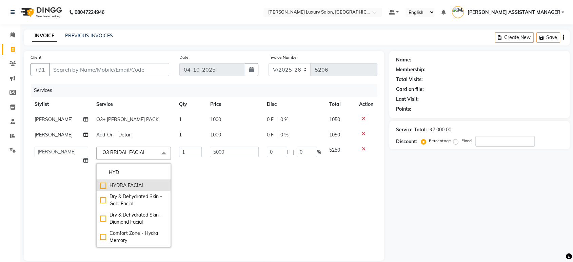
type input "HYD"
click at [100, 186] on div "HYDRA FACIAL" at bounding box center [133, 185] width 67 height 7
checkbox input "true"
type input "7500"
click at [393, 49] on main "INVOICE PREVIOUS INVOICES Create New Save Client +91 Date 04-10-2025 Invoice Nu…" at bounding box center [296, 202] width 553 height 344
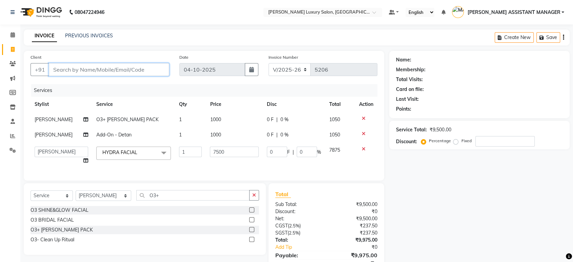
click at [142, 66] on input "Client" at bounding box center [109, 69] width 120 height 13
type input "9"
type input "0"
type input "9"
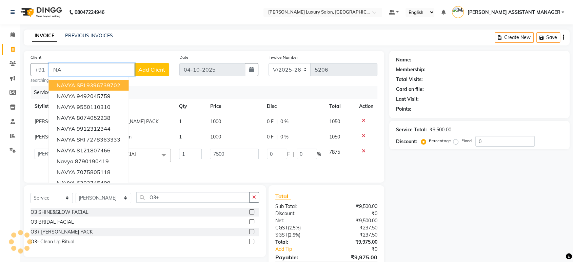
type input "N"
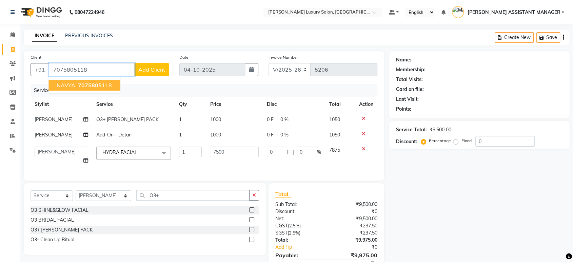
type input "7075805118"
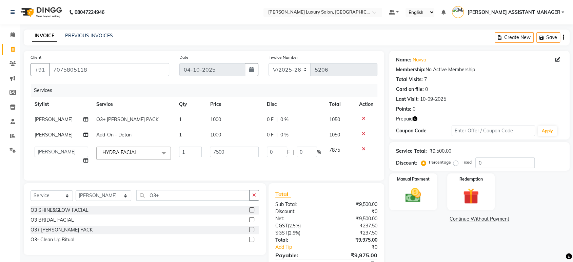
click at [414, 121] on icon "button" at bounding box center [415, 118] width 5 height 5
click at [454, 105] on div "Name: Navya Membership: No Active Membership Total Visits: 7 Card on file: 0 La…" at bounding box center [479, 83] width 167 height 59
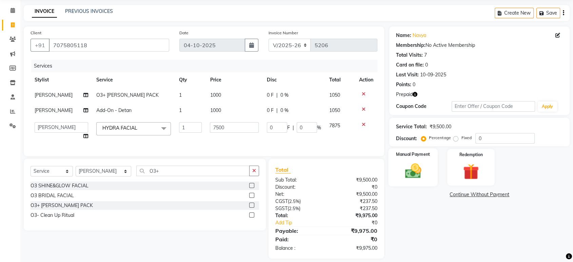
scroll to position [36, 0]
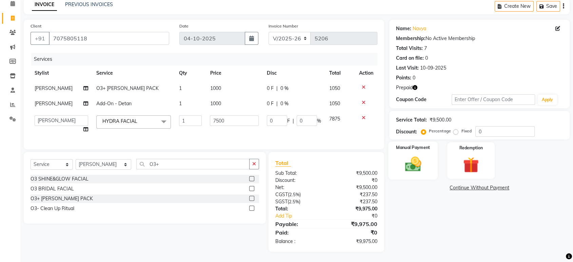
click at [410, 155] on img at bounding box center [413, 164] width 26 height 19
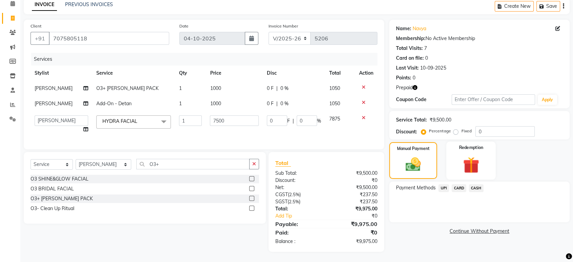
click at [460, 163] on img at bounding box center [471, 165] width 26 height 20
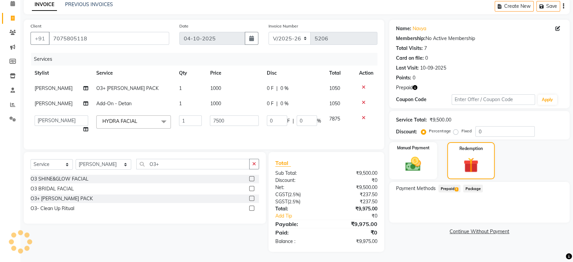
click at [449, 185] on span "Prepaid 1" at bounding box center [450, 189] width 22 height 8
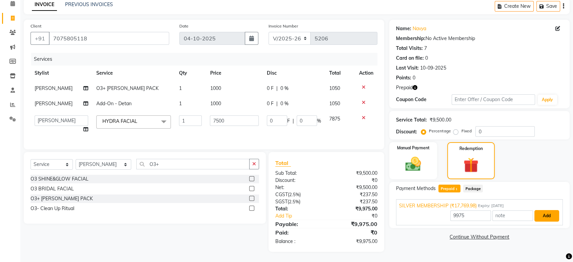
click at [548, 210] on button "Add" at bounding box center [547, 216] width 25 height 12
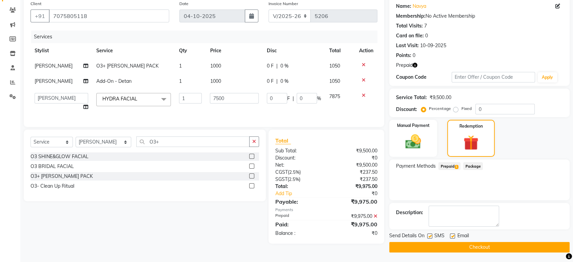
scroll to position [54, 0]
click at [414, 241] on div "Send Details On SMS Email Checkout" at bounding box center [480, 242] width 181 height 20
click at [414, 243] on button "Checkout" at bounding box center [480, 247] width 181 height 11
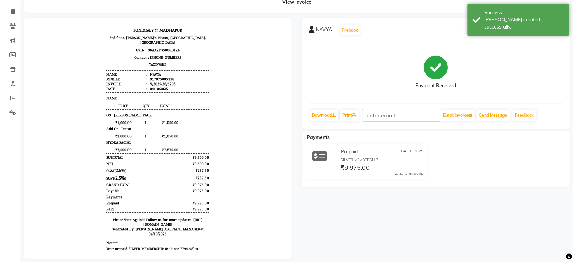
scroll to position [5, 0]
click at [344, 114] on link "Print" at bounding box center [349, 116] width 19 height 12
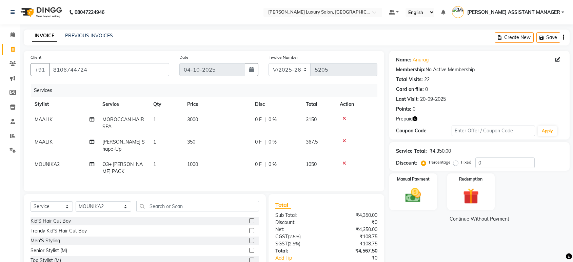
select select "4712"
select select "service"
select select "58266"
click at [125, 161] on span "O3+ [PERSON_NAME] PACK" at bounding box center [122, 167] width 40 height 13
select select "58266"
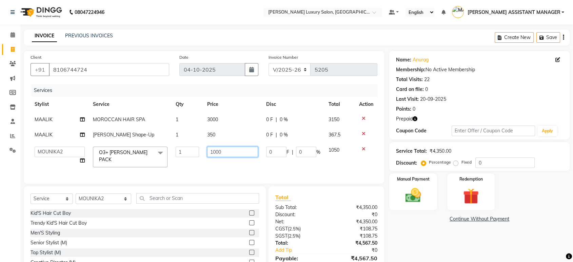
click at [233, 149] on input "1000" at bounding box center [232, 152] width 51 height 11
type input "1500"
click at [293, 41] on div "INVOICE PREVIOUS INVOICES Create New Save" at bounding box center [297, 38] width 546 height 16
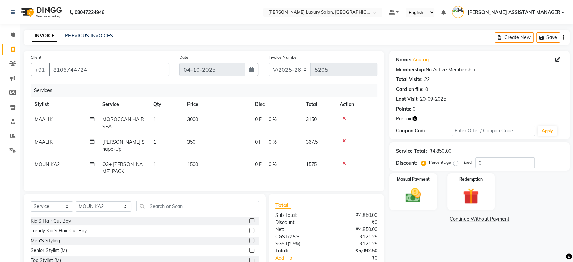
click at [416, 119] on icon "button" at bounding box center [415, 118] width 5 height 5
click at [474, 98] on div "Last Visit: [DATE]" at bounding box center [479, 99] width 167 height 7
click at [65, 201] on select "Select Service Product Membership Package Voucher Prepaid Gift Card" at bounding box center [52, 206] width 42 height 11
select select "product"
click at [31, 201] on select "Select Service Product Membership Package Voucher Prepaid Gift Card" at bounding box center [52, 206] width 42 height 11
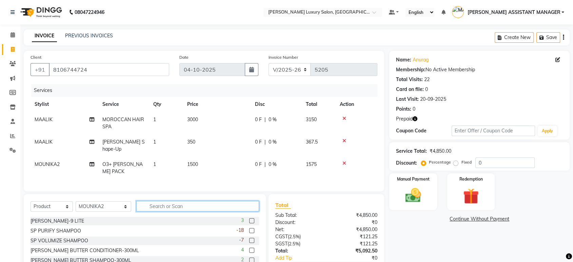
click at [153, 201] on input "text" at bounding box center [197, 206] width 123 height 11
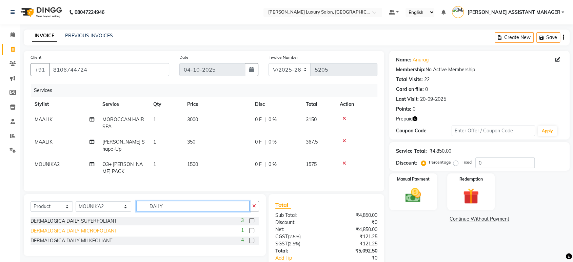
type input "DAILY"
click at [81, 227] on div "DERMALOGICA DAILY MICROFOLIANT" at bounding box center [74, 230] width 87 height 7
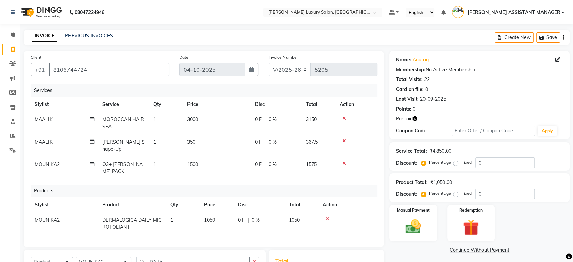
checkbox input "false"
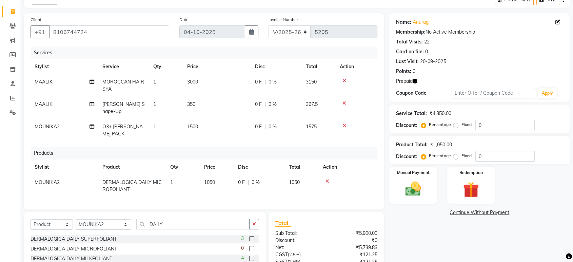
scroll to position [75, 0]
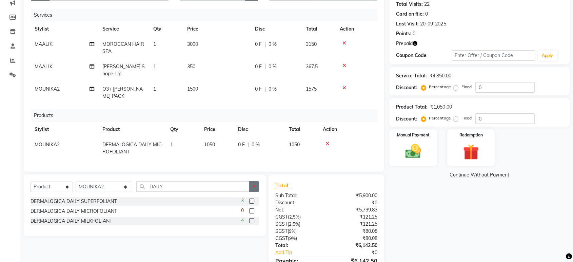
click at [254, 181] on button "button" at bounding box center [254, 186] width 10 height 11
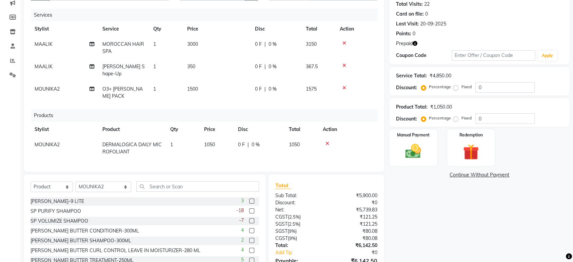
click at [258, 159] on div "Client [PHONE_NUMBER] Date [DATE] Invoice Number V/2025 V/[PHONE_NUMBER] Servic…" at bounding box center [204, 74] width 361 height 196
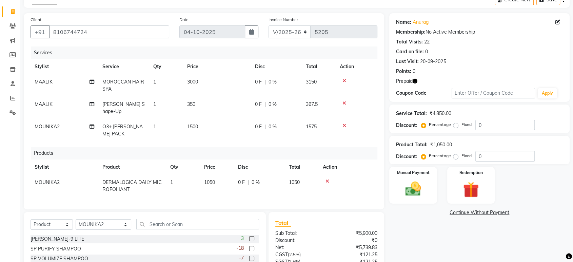
scroll to position [0, 0]
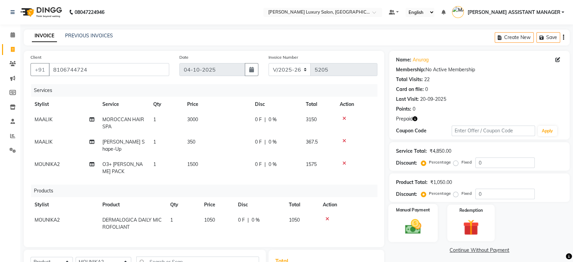
click at [404, 217] on img at bounding box center [413, 226] width 26 height 19
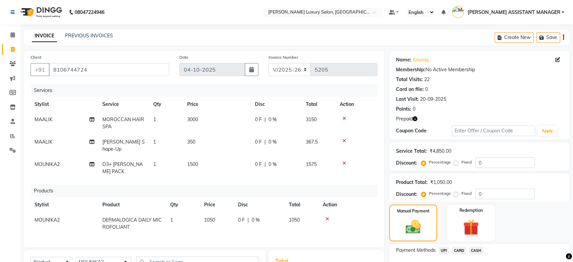
click at [442, 249] on span "UPI" at bounding box center [444, 251] width 11 height 8
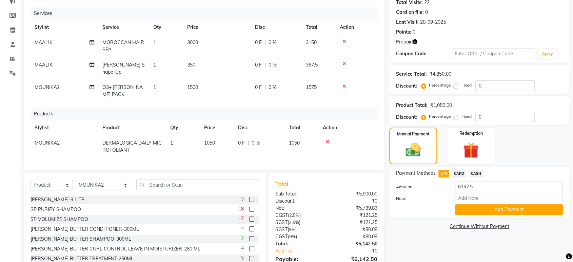
scroll to position [103, 0]
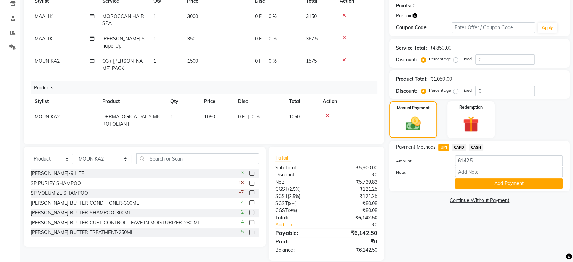
click at [515, 155] on div "6142.5" at bounding box center [509, 160] width 118 height 11
click at [513, 160] on input "6142.5" at bounding box center [509, 160] width 108 height 11
drag, startPoint x: 513, startPoint y: 160, endPoint x: 496, endPoint y: 169, distance: 19.0
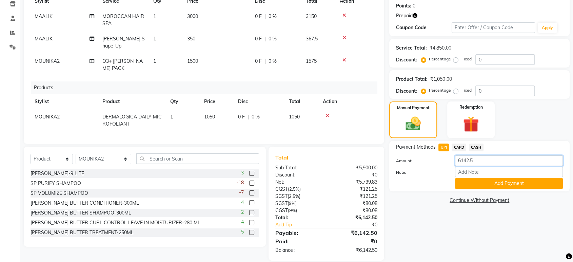
click at [501, 165] on input "6142.5" at bounding box center [509, 160] width 108 height 11
type input "1050"
click at [533, 181] on button "Add Payment" at bounding box center [509, 183] width 108 height 11
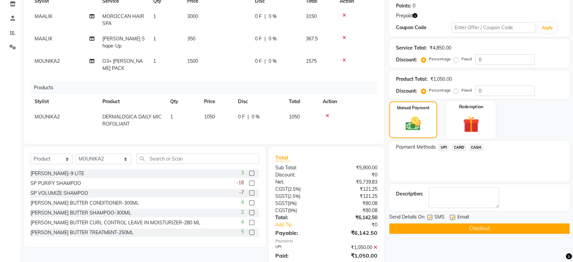
click at [482, 129] on img at bounding box center [471, 124] width 26 height 20
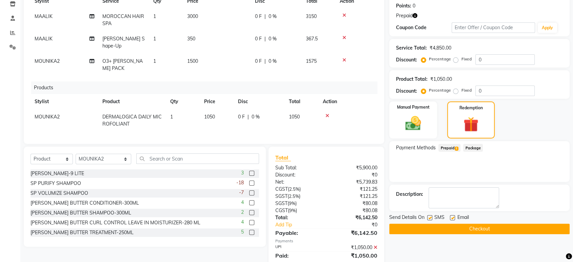
click at [455, 146] on span "Prepaid 1" at bounding box center [450, 148] width 22 height 8
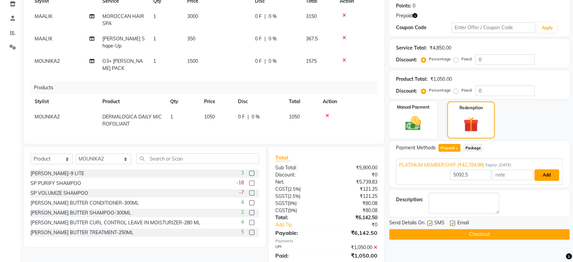
click at [541, 175] on button "Add" at bounding box center [547, 175] width 25 height 12
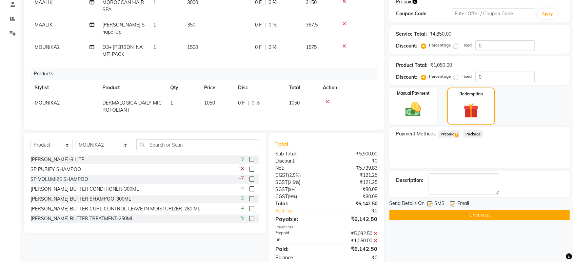
scroll to position [124, 0]
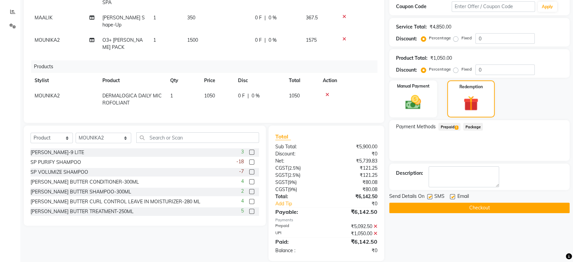
click at [454, 207] on button "Checkout" at bounding box center [480, 208] width 181 height 11
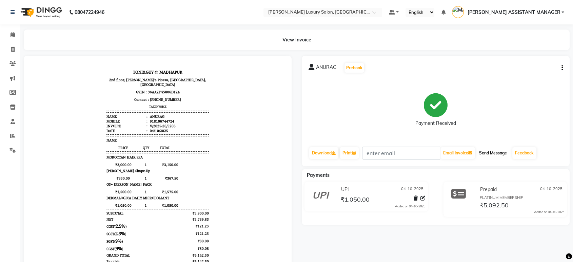
click at [503, 157] on button "Send Message" at bounding box center [493, 153] width 33 height 12
drag, startPoint x: 0, startPoint y: 0, endPoint x: 11, endPoint y: 42, distance: 43.8
click at [8, 46] on span at bounding box center [13, 50] width 12 height 8
select select "service"
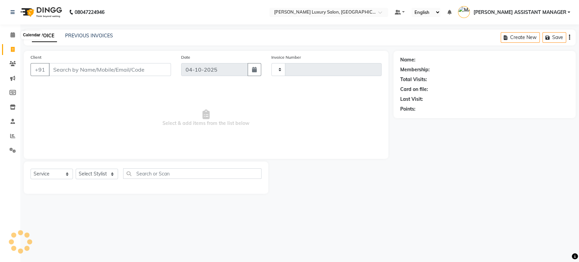
type input "5207"
select select "4712"
click at [103, 174] on select "Select Stylist" at bounding box center [97, 174] width 42 height 11
select select "38537"
click at [76, 169] on select "Select Stylist [PERSON_NAME] ADITI ADITYA [PERSON_NAME] AHON [PERSON_NAME] [PER…" at bounding box center [104, 174] width 56 height 11
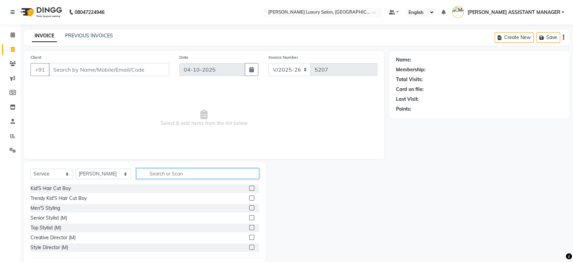
click at [195, 168] on input "text" at bounding box center [197, 173] width 123 height 11
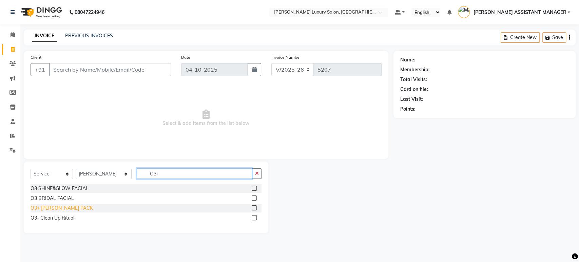
type input "O3+"
drag, startPoint x: 52, startPoint y: 208, endPoint x: 62, endPoint y: 207, distance: 9.5
click at [53, 208] on div "O3+ [PERSON_NAME] PACK" at bounding box center [62, 208] width 62 height 7
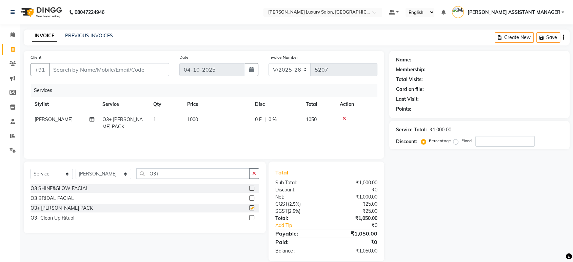
checkbox input "false"
click at [255, 170] on button "button" at bounding box center [254, 173] width 10 height 11
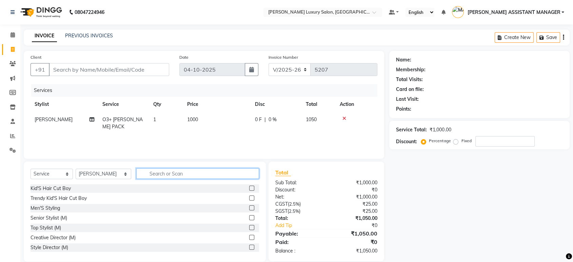
click at [245, 172] on input "text" at bounding box center [197, 173] width 123 height 11
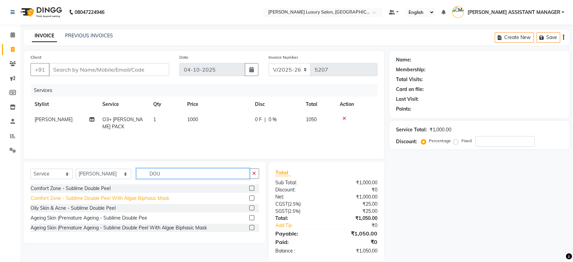
type input "DOU"
click at [109, 197] on div "Comfort Zone - Sublime Double Peel With Algae Biphasic Mask" at bounding box center [100, 198] width 139 height 7
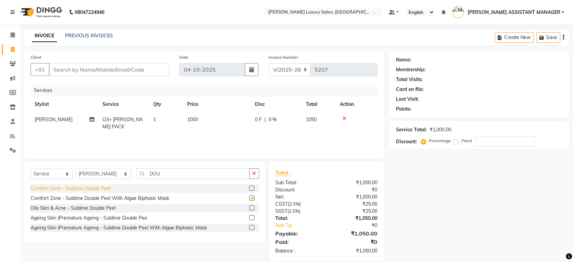
checkbox input "false"
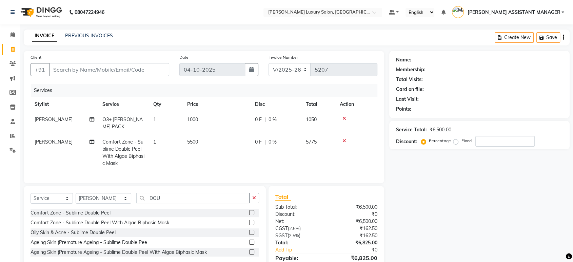
click at [254, 193] on button "button" at bounding box center [254, 198] width 10 height 11
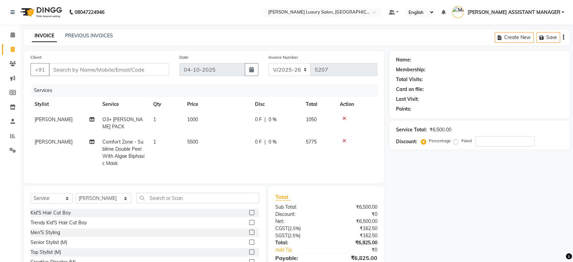
click at [239, 176] on div "Client +91 Date 04-10-2025 Invoice Number V/2025 V/2025-26 5207 Services Stylis…" at bounding box center [204, 117] width 361 height 132
click at [98, 198] on select "Select Stylist [PERSON_NAME] ADITI ADITYA [PERSON_NAME] AHON [PERSON_NAME] [PER…" at bounding box center [104, 198] width 56 height 11
click at [76, 193] on select "Select Stylist [PERSON_NAME] ADITI ADITYA [PERSON_NAME] AHON [PERSON_NAME] [PER…" at bounding box center [104, 198] width 56 height 11
click at [151, 198] on input "text" at bounding box center [197, 198] width 123 height 11
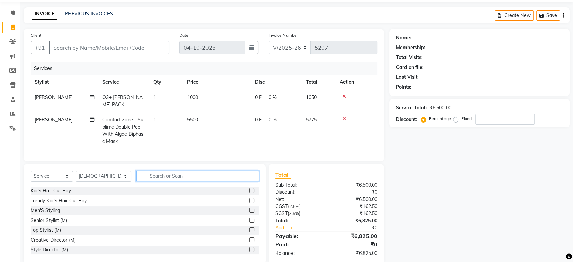
scroll to position [33, 0]
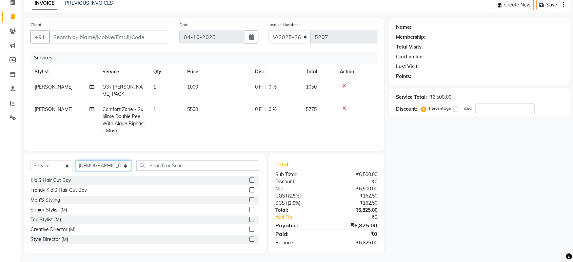
click at [95, 165] on select "Select Stylist [PERSON_NAME] ADITI ADITYA [PERSON_NAME] AHON [PERSON_NAME] [PER…" at bounding box center [104, 165] width 56 height 11
select select "38537"
click at [76, 160] on select "Select Stylist [PERSON_NAME] ADITI ADITYA [PERSON_NAME] AHON [PERSON_NAME] [PER…" at bounding box center [104, 165] width 56 height 11
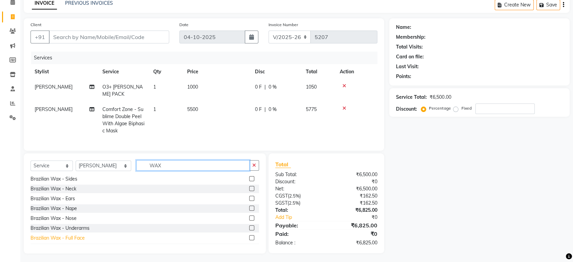
scroll to position [264, 0]
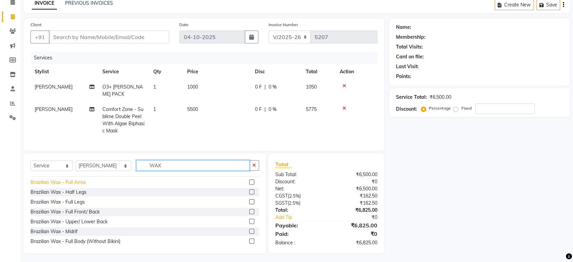
type input "WAX"
click at [73, 183] on div "Brazilian Wax - Full Arms" at bounding box center [58, 182] width 55 height 7
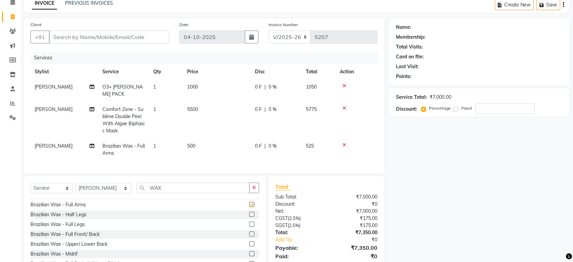
checkbox input "false"
click at [250, 184] on button "button" at bounding box center [254, 188] width 10 height 11
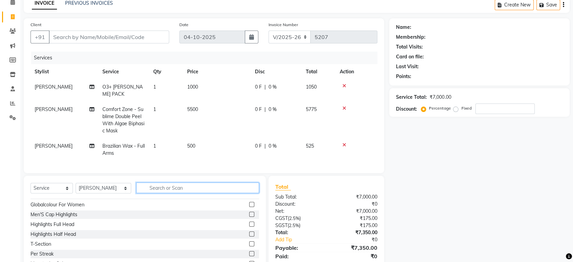
click at [232, 184] on input "text" at bounding box center [197, 188] width 123 height 11
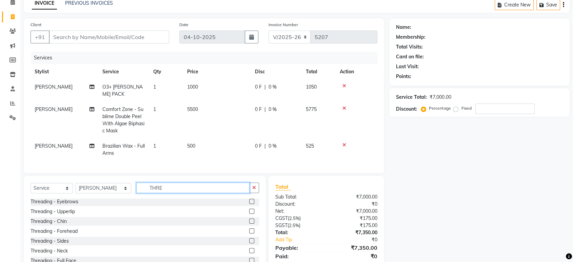
scroll to position [0, 0]
type input "THRE"
click at [57, 199] on div "Threading - Eyebrows" at bounding box center [55, 202] width 48 height 7
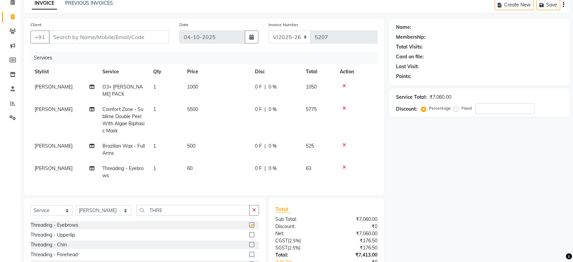
checkbox input "false"
click at [67, 235] on div "Threading - Upperlip" at bounding box center [53, 234] width 44 height 7
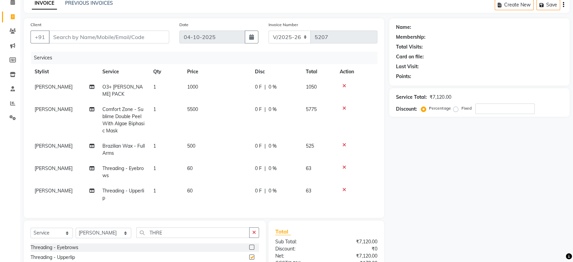
checkbox input "false"
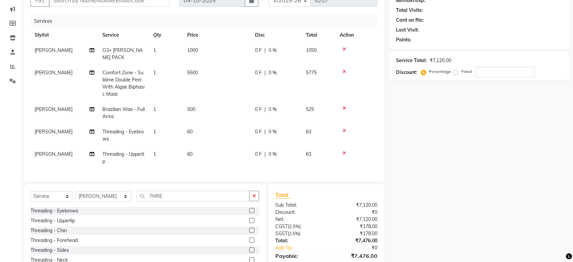
scroll to position [100, 0]
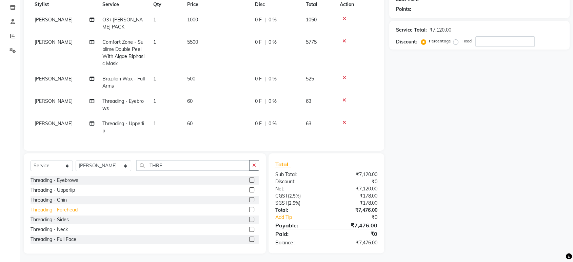
click at [69, 207] on div "Threading - Forehead" at bounding box center [54, 209] width 47 height 7
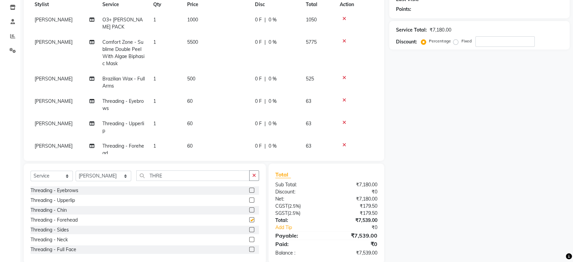
checkbox input "false"
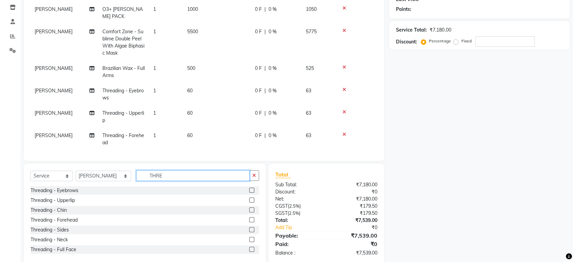
click at [249, 175] on input "THRE" at bounding box center [192, 175] width 113 height 11
click at [253, 174] on icon "button" at bounding box center [254, 175] width 4 height 5
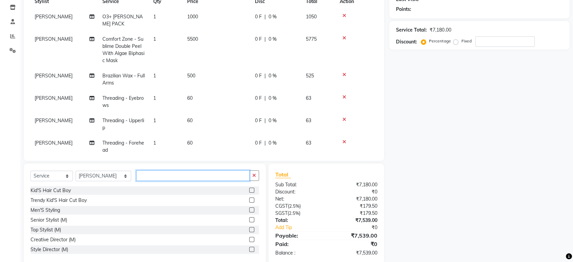
scroll to position [0, 0]
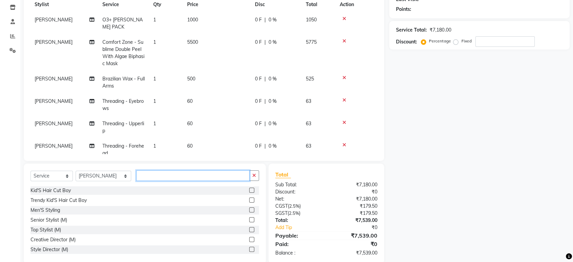
click at [155, 177] on input "text" at bounding box center [192, 175] width 113 height 11
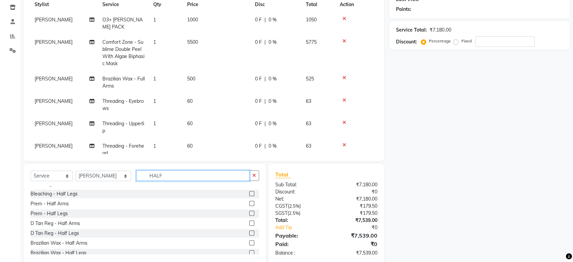
scroll to position [99, 0]
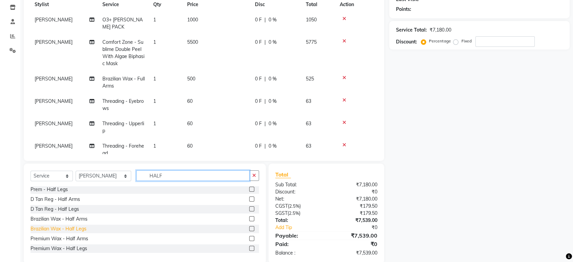
type input "HALF"
click at [79, 228] on div "Brazilian Wax - Half Legs" at bounding box center [59, 228] width 56 height 7
checkbox input "false"
click at [255, 173] on icon "button" at bounding box center [254, 175] width 4 height 5
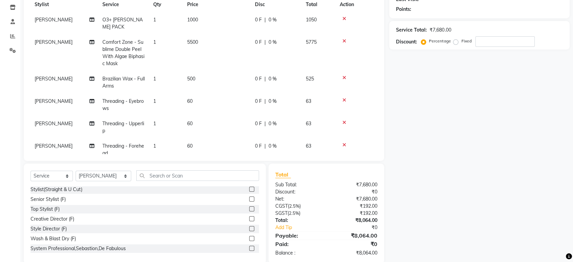
click at [254, 168] on div "Select Service Product Membership Package Voucher Prepaid Gift Card Select Styl…" at bounding box center [145, 214] width 242 height 100
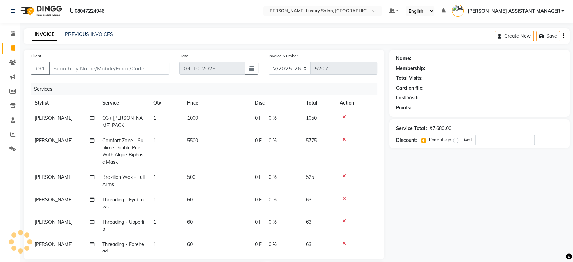
scroll to position [0, 0]
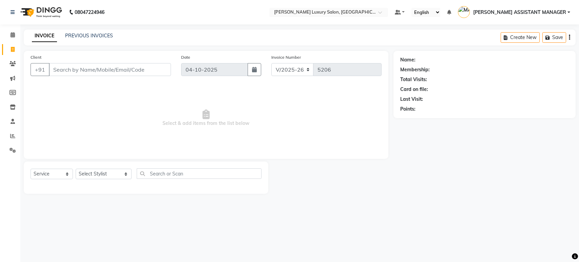
select select "4712"
select select "service"
click at [97, 173] on select "Select Stylist [PERSON_NAME] ADITI ADITYA [PERSON_NAME] AHON [PERSON_NAME] [PER…" at bounding box center [104, 174] width 56 height 11
select select "54813"
click at [76, 169] on select "Select Stylist [PERSON_NAME] ADITI ADITYA [PERSON_NAME] AHON [PERSON_NAME] [PER…" at bounding box center [104, 174] width 56 height 11
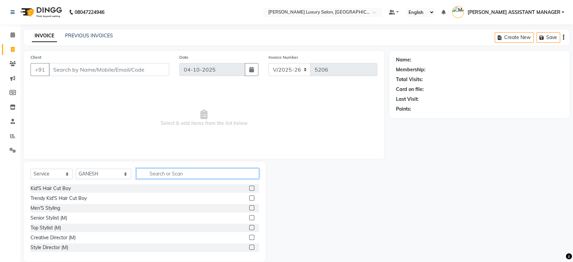
click at [197, 170] on input "text" at bounding box center [197, 173] width 123 height 11
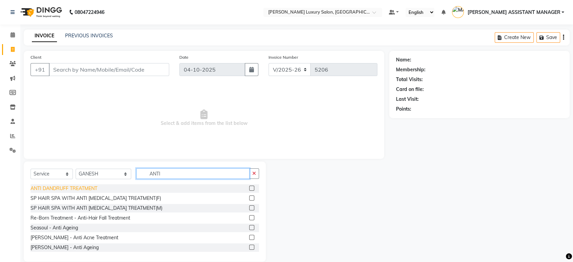
type input "ANTI"
click at [79, 185] on div "ANTI DANDRUFF TREATMENT" at bounding box center [64, 188] width 67 height 7
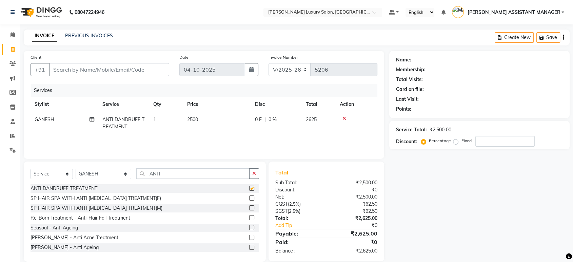
checkbox input "false"
click at [346, 118] on icon at bounding box center [345, 118] width 4 height 5
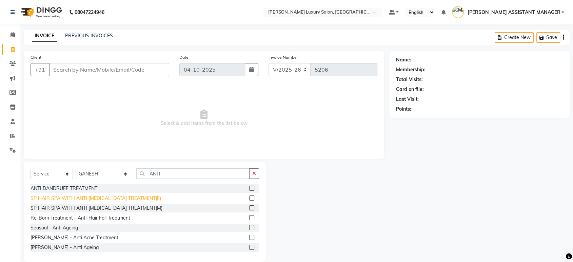
click at [143, 197] on div "SP HAIR SPA WITH ANTI [MEDICAL_DATA] TREATMENT(F)" at bounding box center [96, 198] width 131 height 7
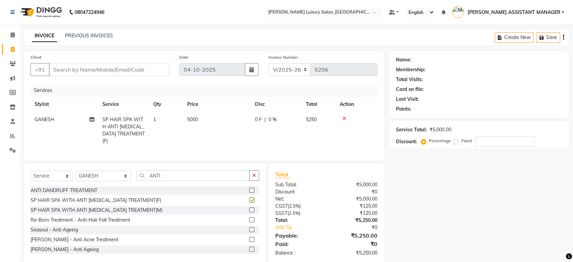
checkbox input "false"
click at [231, 116] on td "5000" at bounding box center [217, 130] width 68 height 37
select select "54813"
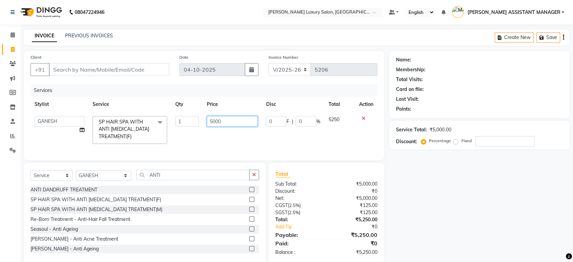
click at [231, 116] on input "5000" at bounding box center [232, 121] width 51 height 11
type input "2500"
click at [269, 94] on div "Services" at bounding box center [207, 90] width 352 height 13
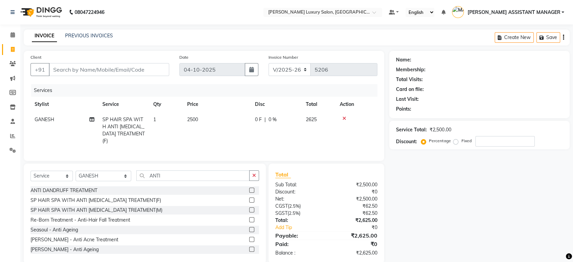
click at [168, 43] on div "INVOICE PREVIOUS INVOICES Create New Save" at bounding box center [297, 38] width 546 height 16
click at [202, 38] on div "INVOICE PREVIOUS INVOICES Create New Save" at bounding box center [297, 38] width 546 height 16
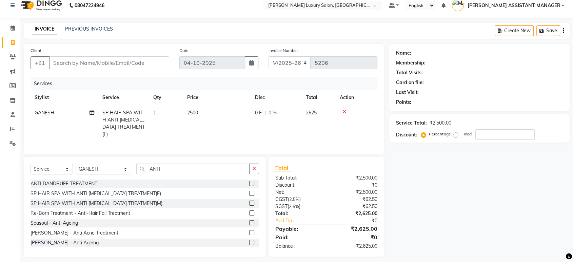
scroll to position [10, 0]
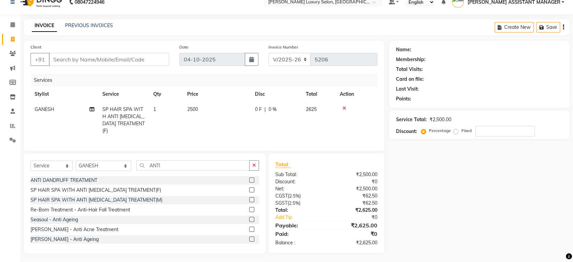
click at [95, 170] on div "Select Service Product Membership Package Voucher Prepaid Gift Card Select Styl…" at bounding box center [145, 168] width 229 height 16
click at [97, 167] on select "Select Stylist [PERSON_NAME] ADITI ADITYA [PERSON_NAME] AHON [PERSON_NAME] [PER…" at bounding box center [104, 165] width 56 height 11
select select "68686"
click at [76, 160] on select "Select Stylist [PERSON_NAME] ADITI ADITYA [PERSON_NAME] AHON [PERSON_NAME] [PER…" at bounding box center [104, 165] width 56 height 11
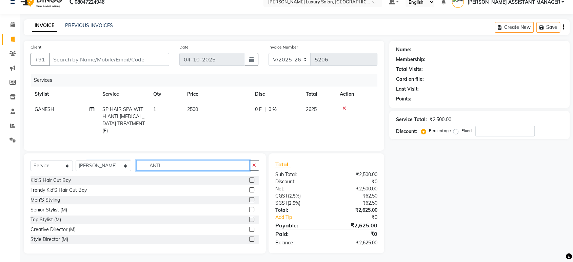
click at [201, 165] on input "ANTI" at bounding box center [192, 165] width 113 height 11
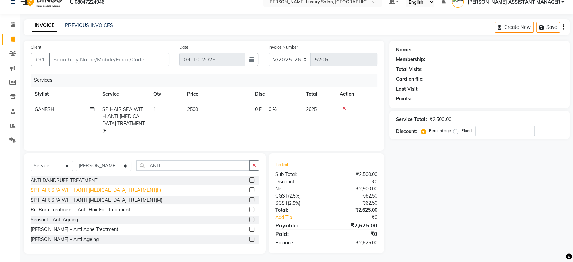
click at [133, 187] on div "SP HAIR SPA WITH ANTI [MEDICAL_DATA] TREATMENT(F)" at bounding box center [96, 190] width 131 height 7
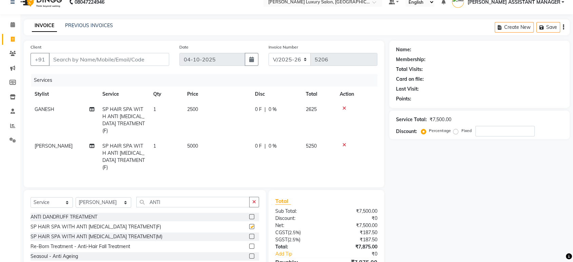
checkbox input "false"
click at [226, 138] on td "5000" at bounding box center [217, 156] width 68 height 37
select select "68686"
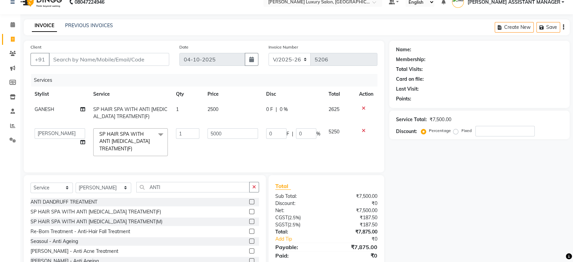
click at [226, 136] on input "5000" at bounding box center [233, 133] width 51 height 11
type input "4500"
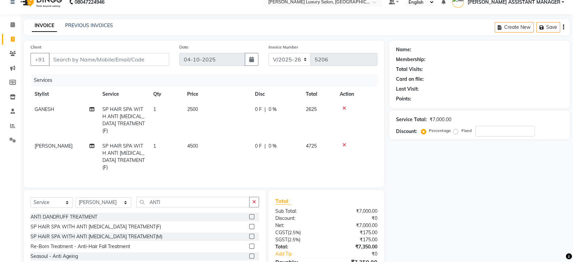
click at [442, 196] on div "Name: Membership: Total Visits: Card on file: Last Visit: Points: Service Total…" at bounding box center [483, 165] width 186 height 249
click at [153, 63] on input "Client" at bounding box center [109, 59] width 120 height 13
click at [345, 143] on icon at bounding box center [345, 145] width 4 height 5
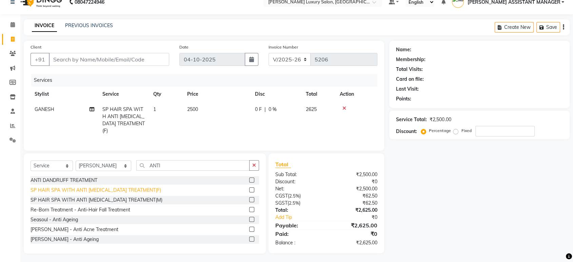
click at [130, 187] on div "SP HAIR SPA WITH ANTI [MEDICAL_DATA] TREATMENT(F)" at bounding box center [96, 190] width 131 height 7
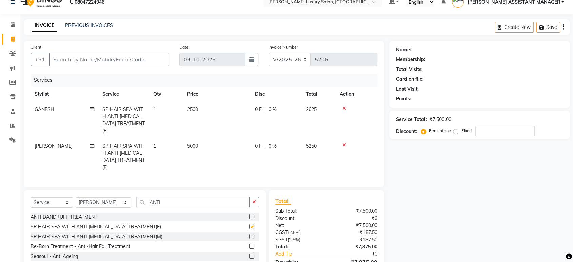
checkbox input "false"
click at [226, 139] on td "5000" at bounding box center [217, 156] width 68 height 37
select select "68686"
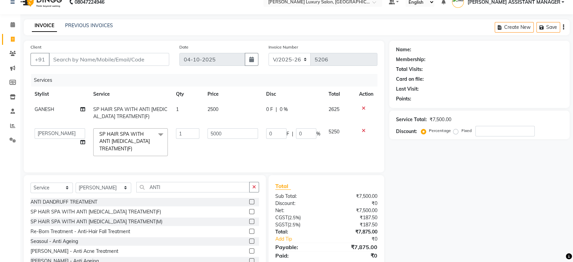
click at [226, 139] on td "5000" at bounding box center [233, 142] width 59 height 36
click at [231, 136] on input "5000" at bounding box center [233, 133] width 51 height 11
type input "2500"
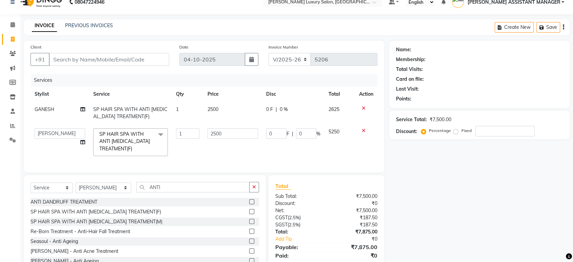
click at [250, 151] on td "2500" at bounding box center [233, 142] width 59 height 36
select select "68686"
click at [258, 192] on button "button" at bounding box center [254, 187] width 10 height 11
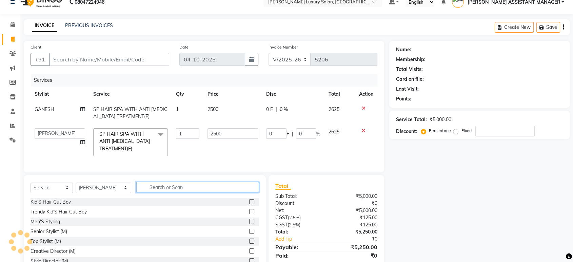
click at [223, 192] on input "text" at bounding box center [197, 187] width 123 height 11
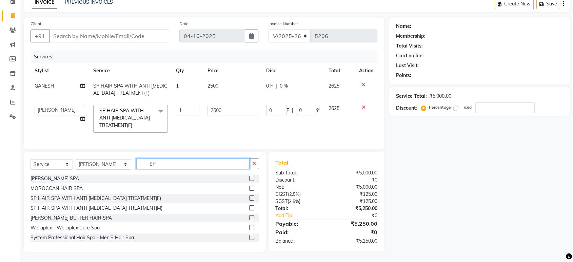
scroll to position [38, 0]
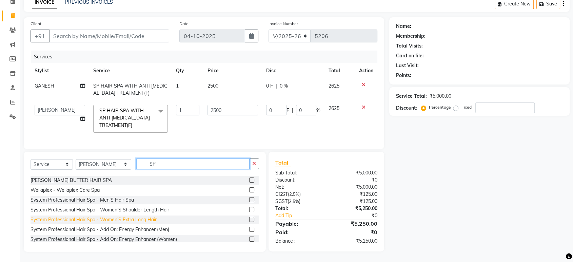
type input "SP"
click at [130, 221] on div "System Professional Hair Spa - Women’S Extra Long Hair" at bounding box center [94, 219] width 126 height 7
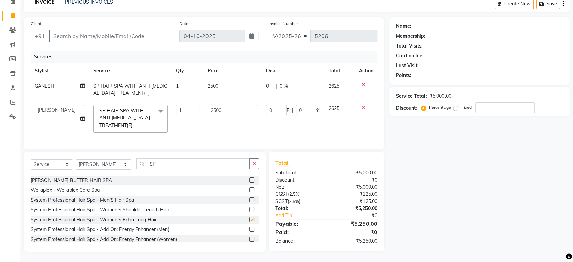
checkbox input "false"
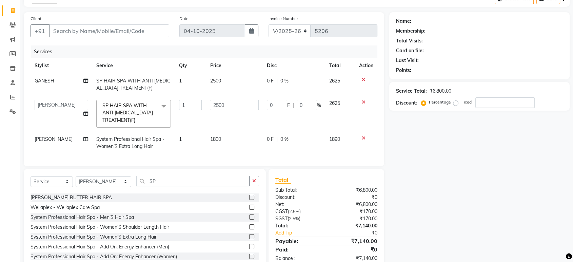
click at [231, 140] on td "1800" at bounding box center [234, 143] width 57 height 22
select select "68686"
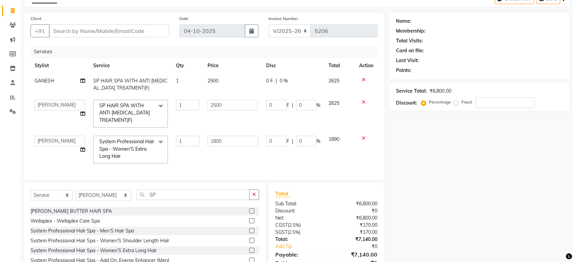
click at [231, 140] on input "1800" at bounding box center [233, 141] width 51 height 11
type input "2000"
click at [252, 157] on div "Services Stylist Service Qty Price Disc Total Action GANESH SP HAIR SPA WITH AN…" at bounding box center [204, 109] width 347 height 128
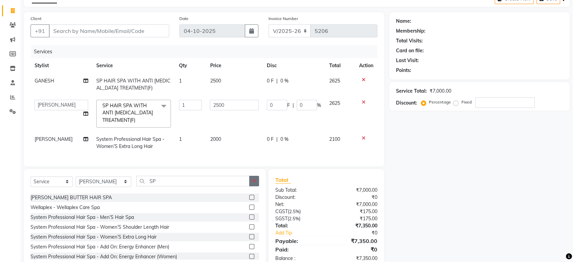
drag, startPoint x: 251, startPoint y: 184, endPoint x: 235, endPoint y: 184, distance: 15.6
click at [251, 184] on button "button" at bounding box center [254, 181] width 10 height 11
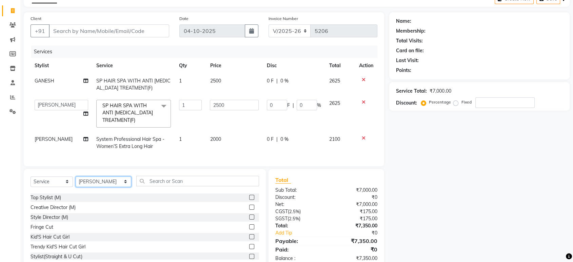
click at [102, 183] on select "Select Stylist [PERSON_NAME] ADITI ADITYA [PERSON_NAME] AHON [PERSON_NAME] [PER…" at bounding box center [104, 181] width 56 height 11
select select "90116"
click at [76, 182] on select "Select Stylist [PERSON_NAME] ADITI ADITYA [PERSON_NAME] AHON [PERSON_NAME] [PER…" at bounding box center [104, 181] width 56 height 11
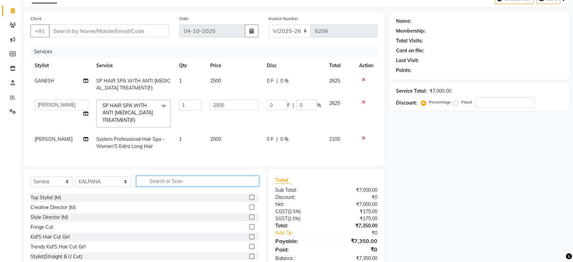
click at [156, 184] on input "text" at bounding box center [197, 181] width 123 height 11
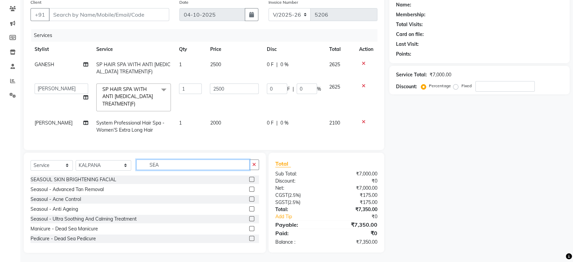
scroll to position [61, 0]
type input "SEA"
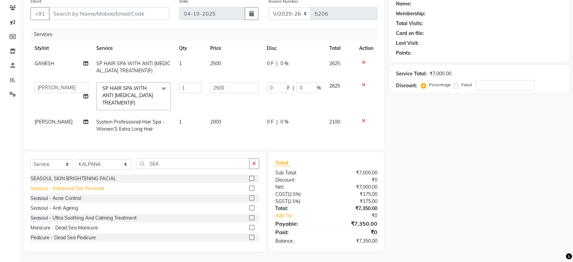
click at [60, 201] on div "Seasoul - Acne Control" at bounding box center [56, 198] width 51 height 7
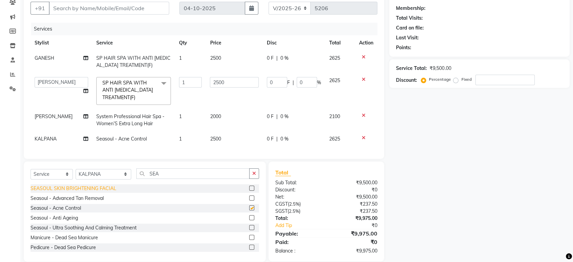
checkbox input "false"
click at [247, 137] on td "2500" at bounding box center [234, 138] width 57 height 15
select select "90116"
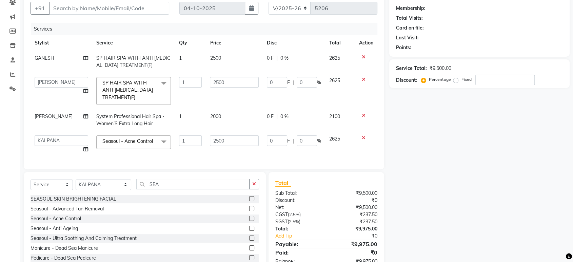
click at [247, 137] on input "2500" at bounding box center [234, 140] width 49 height 11
type input "1500"
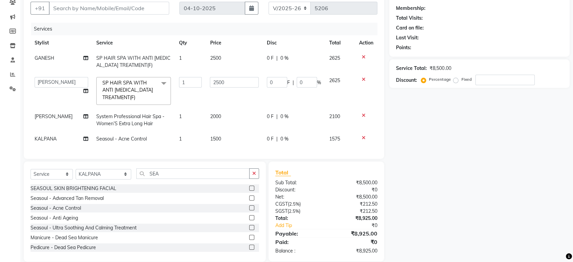
click at [315, 152] on div "Services Stylist Service Qty Price Disc Total Action GANESH SP HAIR SPA WITH AN…" at bounding box center [204, 87] width 347 height 129
click at [260, 176] on div "Select Service Product Membership Package Voucher Prepaid Gift Card Select Styl…" at bounding box center [145, 212] width 242 height 100
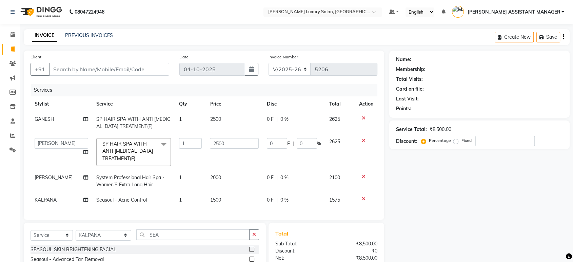
scroll to position [0, 0]
drag, startPoint x: 257, startPoint y: 240, endPoint x: 251, endPoint y: 238, distance: 6.6
click at [257, 240] on button "button" at bounding box center [254, 235] width 10 height 11
drag, startPoint x: 238, startPoint y: 231, endPoint x: 228, endPoint y: 226, distance: 11.2
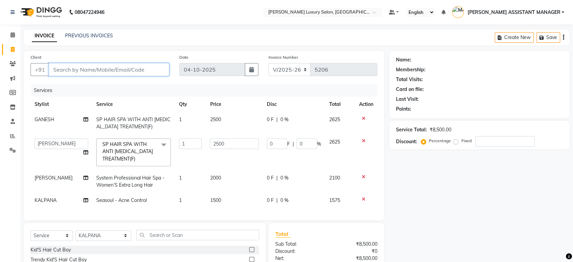
click at [128, 72] on input "Client" at bounding box center [109, 69] width 120 height 13
type input "6"
type input "0"
type input "6300575240"
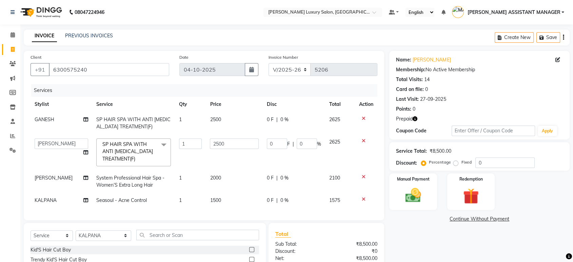
click at [417, 117] on icon "button" at bounding box center [415, 118] width 5 height 5
click at [391, 54] on div "Name: Anu Priya Membership: No Active Membership Total Visits: 14 Card on file:…" at bounding box center [480, 95] width 181 height 89
click at [486, 189] on div "Redemption" at bounding box center [472, 192] width 50 height 38
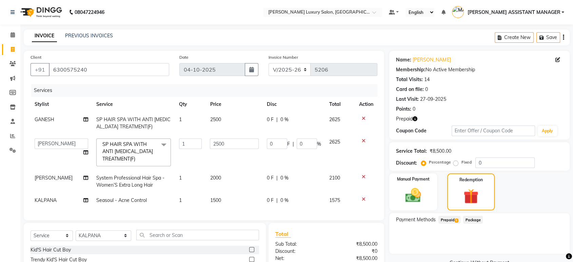
click at [450, 222] on span "Prepaid 1" at bounding box center [450, 220] width 22 height 8
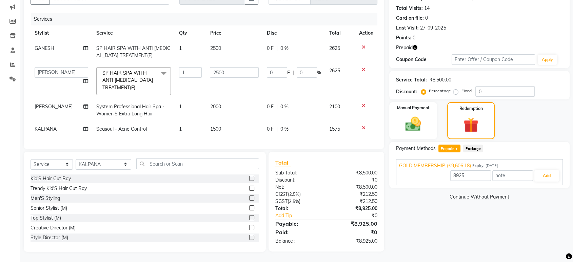
scroll to position [76, 0]
click at [543, 175] on button "Add" at bounding box center [547, 176] width 25 height 12
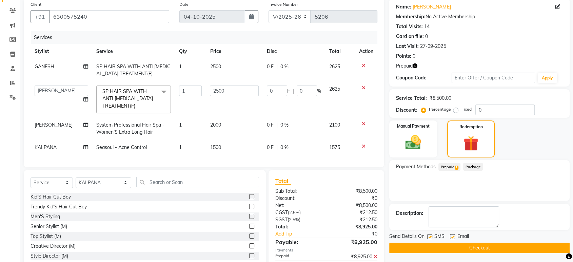
scroll to position [90, 0]
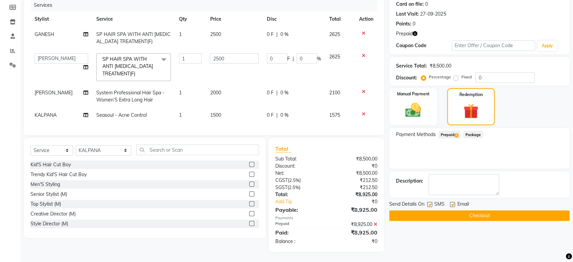
click at [451, 214] on button "Checkout" at bounding box center [480, 215] width 181 height 11
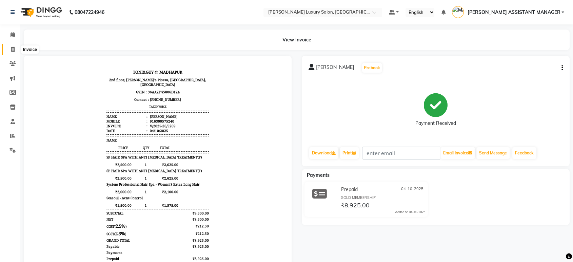
click at [15, 50] on span at bounding box center [13, 50] width 12 height 8
select select "4712"
select select "service"
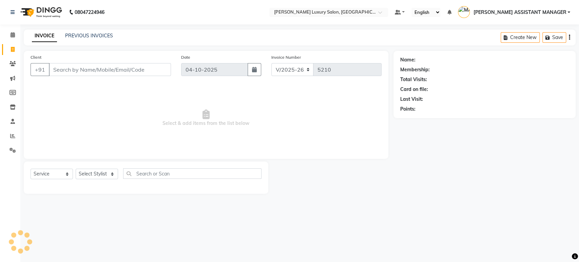
click at [160, 69] on input "Client" at bounding box center [110, 69] width 122 height 13
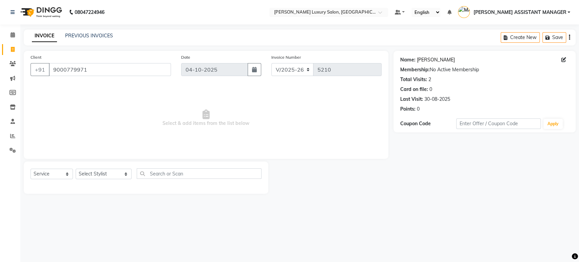
click at [420, 57] on link "Vijay" at bounding box center [436, 59] width 38 height 7
drag, startPoint x: 25, startPoint y: 35, endPoint x: 168, endPoint y: 36, distance: 143.2
click at [168, 36] on div "INVOICE PREVIOUS INVOICES Create New Save" at bounding box center [300, 38] width 552 height 16
click at [167, 36] on div "INVOICE PREVIOUS INVOICES Create New Save" at bounding box center [300, 38] width 552 height 16
click at [141, 64] on input "9000779971" at bounding box center [110, 69] width 122 height 13
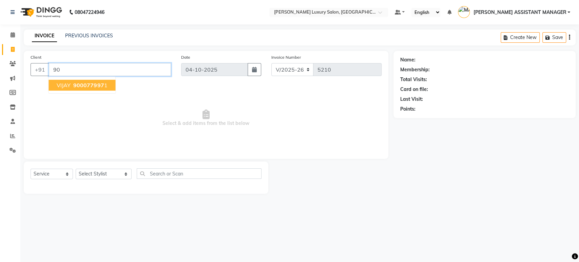
type input "9"
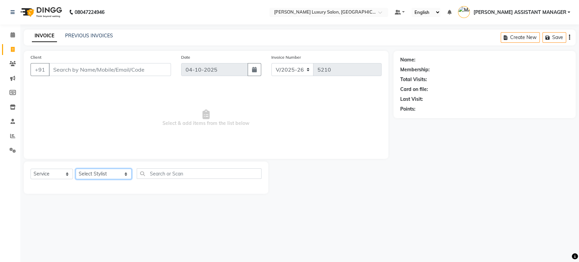
click at [98, 175] on select "Select Stylist ABHI ADIL ADITI ADITYA AFREEN AHON AHSAN ALI ALIYA ANKITH ARAVIN…" at bounding box center [104, 174] width 56 height 11
click at [350, 203] on main "INVOICE PREVIOUS INVOICES Create New Save Client +91 Date 04-10-2025 Invoice Nu…" at bounding box center [299, 117] width 559 height 174
drag, startPoint x: 31, startPoint y: 35, endPoint x: 164, endPoint y: 36, distance: 132.3
click at [164, 36] on div "INVOICE PREVIOUS INVOICES Create New Save" at bounding box center [300, 38] width 552 height 16
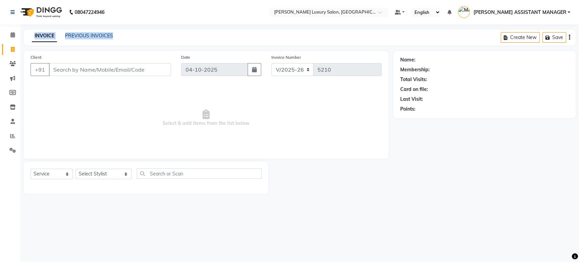
click at [164, 36] on div "INVOICE PREVIOUS INVOICES Create New Save" at bounding box center [300, 38] width 552 height 16
drag, startPoint x: 29, startPoint y: 33, endPoint x: 181, endPoint y: 34, distance: 152.7
click at [166, 34] on div "INVOICE PREVIOUS INVOICES Create New Save" at bounding box center [300, 38] width 552 height 16
click at [182, 33] on div "INVOICE PREVIOUS INVOICES Create New Save" at bounding box center [300, 38] width 552 height 16
drag, startPoint x: 23, startPoint y: 37, endPoint x: 155, endPoint y: 40, distance: 131.3
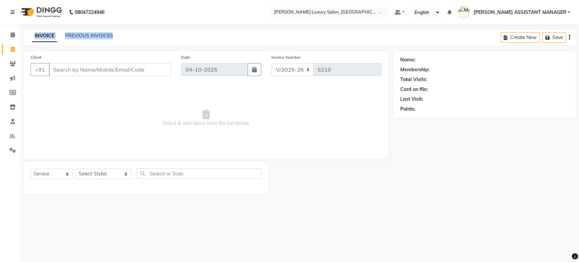
click at [155, 41] on div "INVOICE PREVIOUS INVOICES Create New Save" at bounding box center [300, 38] width 552 height 16
drag, startPoint x: 204, startPoint y: 26, endPoint x: 125, endPoint y: 55, distance: 84.1
click at [203, 26] on div "08047224946 Select Location × Toni&guy Luxury Salon, Madhapur Default Panel My …" at bounding box center [289, 131] width 579 height 262
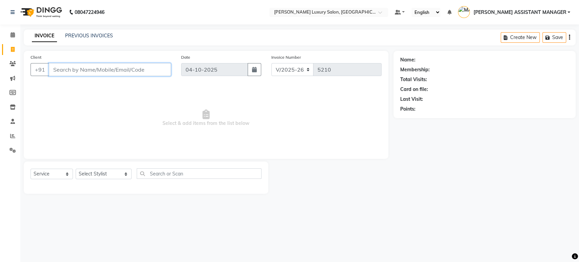
click at [86, 70] on input "Client" at bounding box center [110, 69] width 122 height 13
click at [126, 66] on input "Client" at bounding box center [110, 69] width 122 height 13
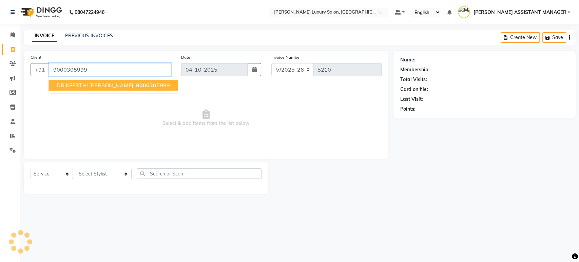
type input "9000305999"
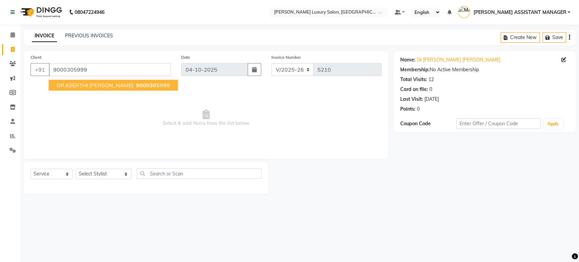
click at [85, 81] on button "DR.KEERTHI KAVYA 900030 5999" at bounding box center [113, 85] width 129 height 11
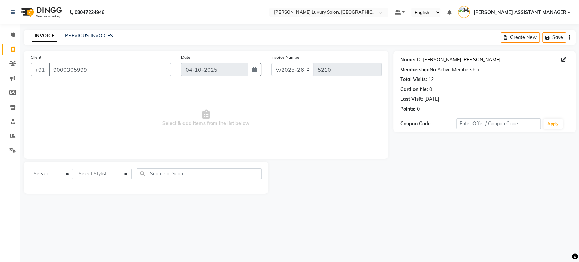
click at [434, 57] on link "Dr.keerthi Kavya" at bounding box center [458, 59] width 83 height 7
drag, startPoint x: 103, startPoint y: 173, endPoint x: 95, endPoint y: 170, distance: 9.2
click at [103, 173] on select "Select Stylist ABHI ADIL ADITI ADITYA AFREEN AHON AHSAN ALI ALIYA ANKITH ARAVIN…" at bounding box center [104, 174] width 56 height 11
select select "33229"
click at [76, 169] on select "Select Stylist ABHI ADIL ADITI ADITYA AFREEN AHON AHSAN ALI ALIYA ANKITH ARAVIN…" at bounding box center [104, 174] width 56 height 11
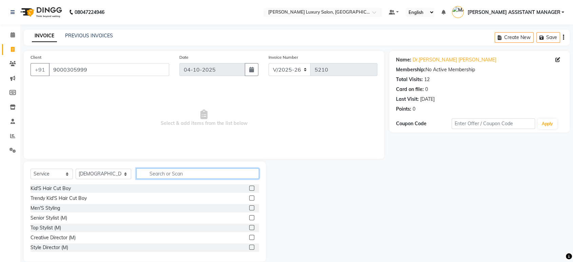
click at [162, 174] on input "text" at bounding box center [197, 173] width 123 height 11
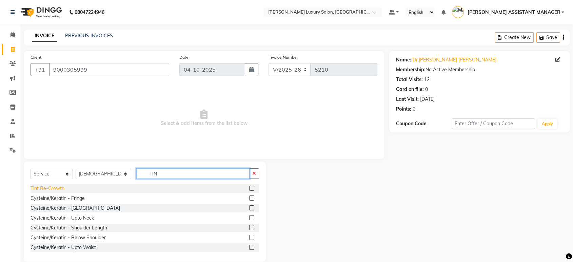
type input "TIN"
click at [35, 187] on div "Tint Re-Growth" at bounding box center [48, 188] width 34 height 7
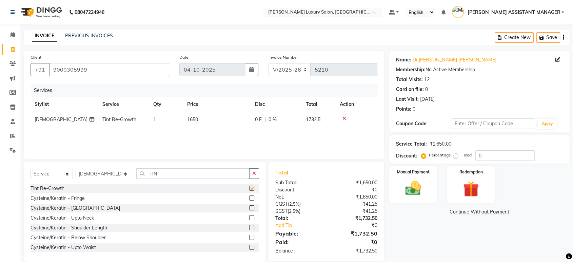
checkbox input "false"
click at [255, 170] on button "button" at bounding box center [254, 173] width 10 height 11
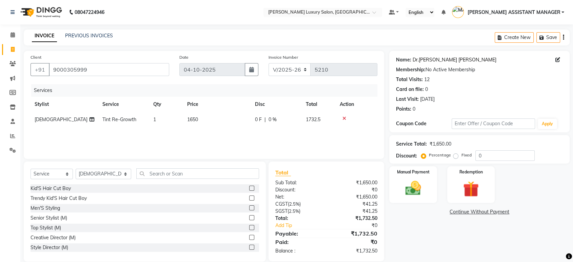
click at [442, 60] on link "Dr.keerthi Kavya" at bounding box center [454, 59] width 83 height 7
click at [210, 121] on td "1650" at bounding box center [217, 119] width 68 height 15
select select "33229"
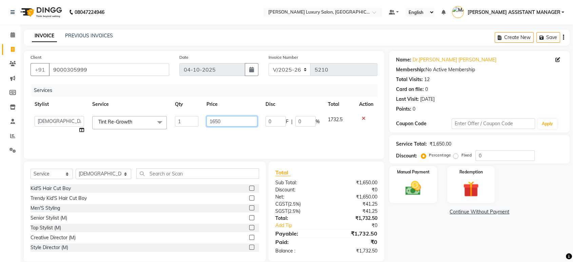
click at [210, 118] on input "1650" at bounding box center [232, 121] width 51 height 11
type input "1900"
drag, startPoint x: 231, startPoint y: 31, endPoint x: 197, endPoint y: 3, distance: 44.1
click at [231, 31] on div "INVOICE PREVIOUS INVOICES Create New Save" at bounding box center [297, 38] width 546 height 16
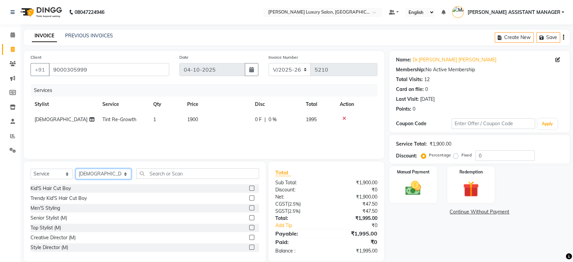
click at [95, 178] on select "Select Stylist ABHI ADIL ADITI ADITYA AFREEN AHON AHSAN ALI ALIYA ANKITH ARAVIN…" at bounding box center [104, 174] width 56 height 11
select select "91614"
click at [76, 169] on select "Select Stylist ABHI ADIL ADITI ADITYA AFREEN AHON AHSAN ALI ALIYA ANKITH ARAVIN…" at bounding box center [104, 174] width 56 height 11
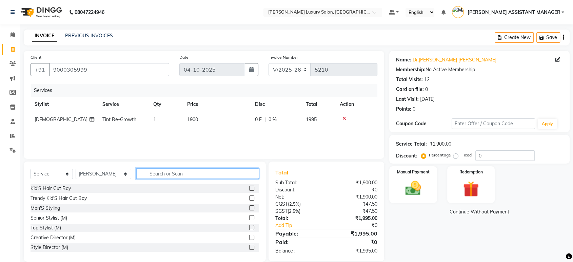
click at [156, 173] on input "text" at bounding box center [197, 173] width 123 height 11
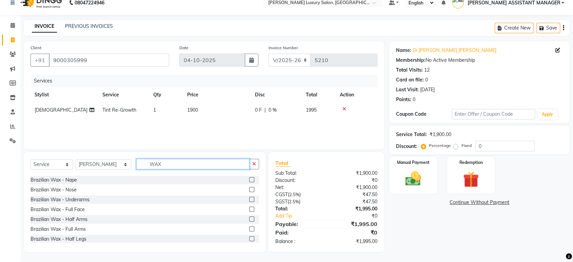
scroll to position [226, 0]
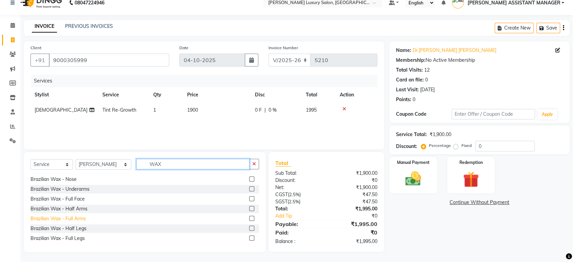
type input "WAX"
click at [78, 221] on div "Brazilian Wax - Full Arms" at bounding box center [58, 218] width 55 height 7
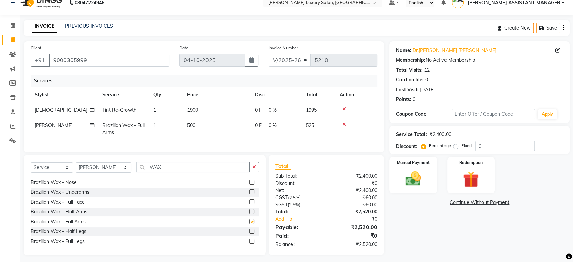
checkbox input "false"
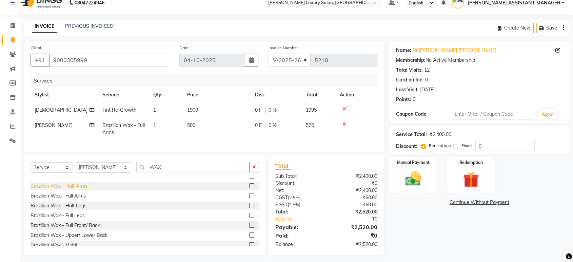
scroll to position [264, 0]
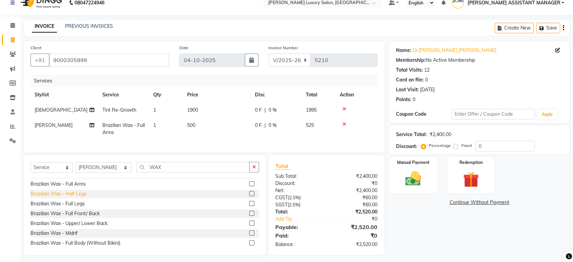
click at [80, 197] on div "Brazilian Wax - Half Legs" at bounding box center [59, 193] width 56 height 7
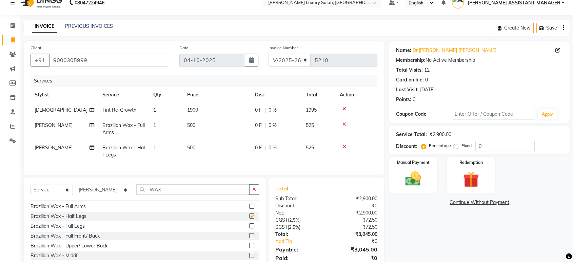
checkbox input "false"
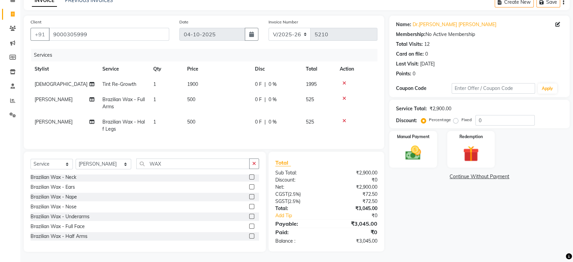
scroll to position [188, 0]
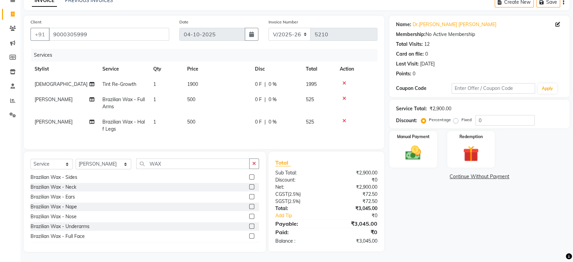
click at [88, 226] on div "Brazilian Wax - Underarms" at bounding box center [60, 226] width 59 height 7
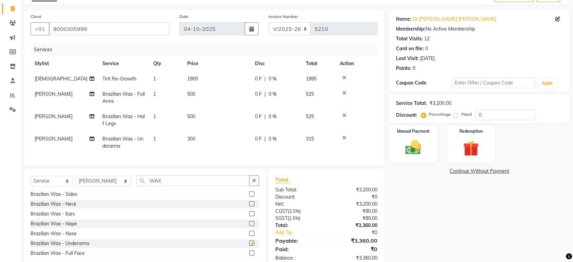
checkbox input "false"
click at [251, 186] on button "button" at bounding box center [254, 180] width 10 height 11
click at [265, 166] on div "Client +91 9000305999 Date 04-10-2025 Invoice Number V/2025 V/2025-26 5210 Serv…" at bounding box center [204, 88] width 361 height 156
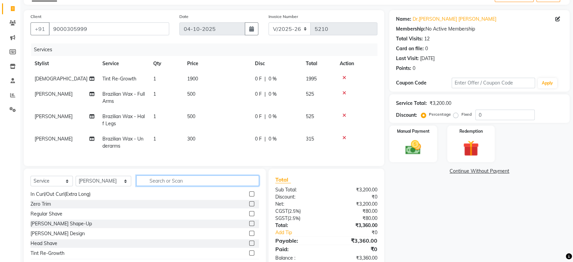
click at [205, 184] on input "text" at bounding box center [197, 180] width 123 height 11
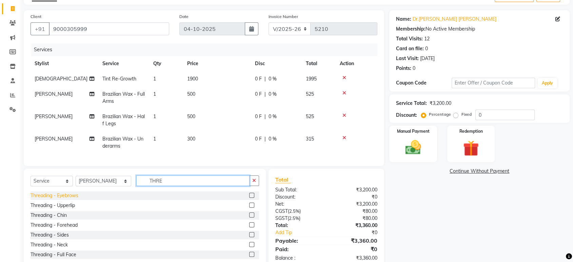
type input "THRE"
click at [59, 198] on div "Threading - Eyebrows" at bounding box center [55, 195] width 48 height 7
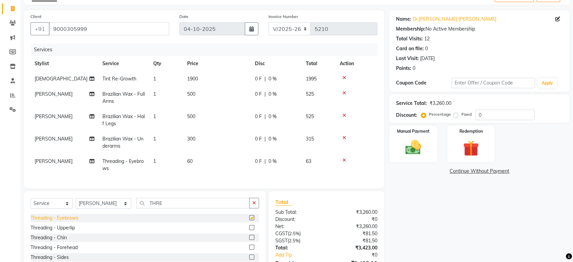
checkbox input "false"
click at [52, 251] on div "Threading - Forehead" at bounding box center [54, 247] width 47 height 7
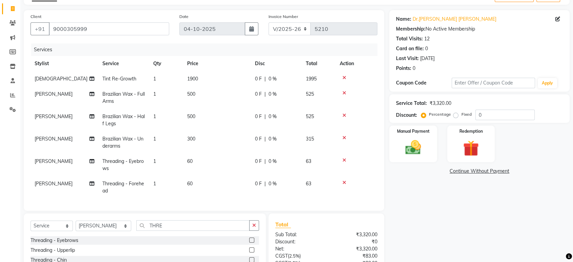
checkbox input "false"
click at [250, 231] on button "button" at bounding box center [254, 225] width 10 height 11
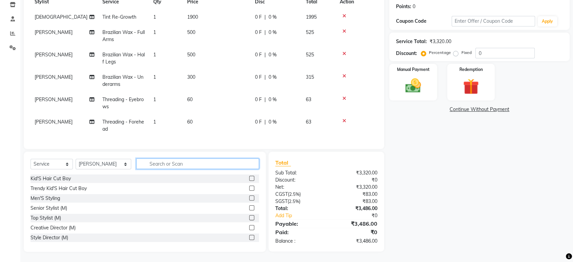
scroll to position [108, 0]
click at [173, 159] on input "text" at bounding box center [197, 163] width 123 height 11
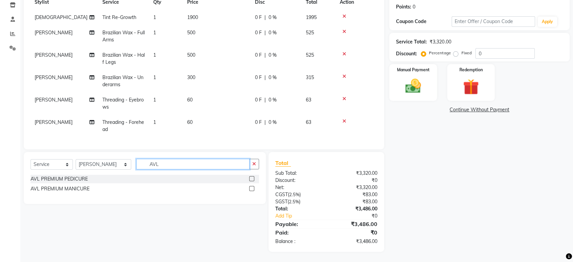
scroll to position [107, 0]
type input "AVL"
click at [75, 182] on div "AVL PREMIUM PEDICURE" at bounding box center [59, 178] width 57 height 7
checkbox input "false"
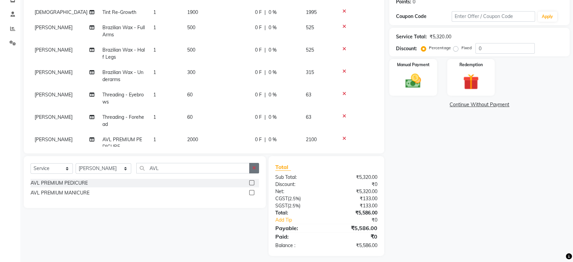
click at [251, 167] on button "button" at bounding box center [254, 168] width 10 height 11
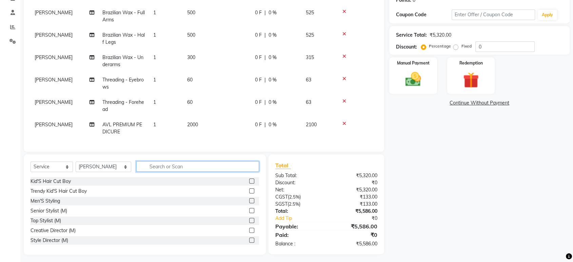
scroll to position [111, 0]
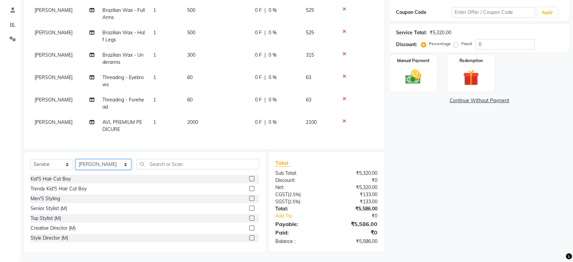
click at [109, 162] on select "Select Stylist ABHI ADIL ADITI ADITYA AFREEN AHON AHSAN ALI ALIYA ANKITH ARAVIN…" at bounding box center [104, 164] width 56 height 11
select select "90116"
click at [76, 159] on select "Select Stylist ABHI ADIL ADITI ADITYA AFREEN AHON AHSAN ALI ALIYA ANKITH ARAVIN…" at bounding box center [104, 164] width 56 height 11
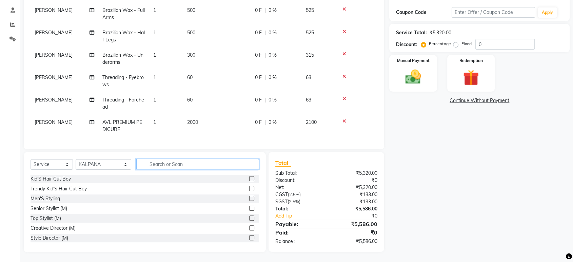
click at [242, 166] on input "text" at bounding box center [197, 164] width 123 height 11
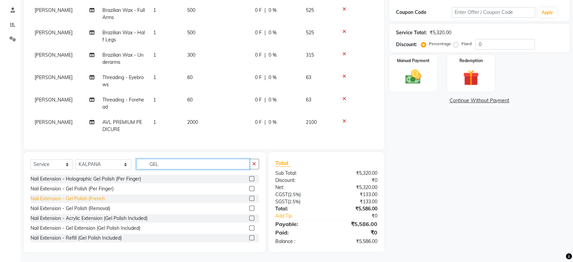
scroll to position [1, 0]
type input "GEL"
click at [99, 197] on div "Nail Extension - Gel Polish (French" at bounding box center [68, 197] width 74 height 7
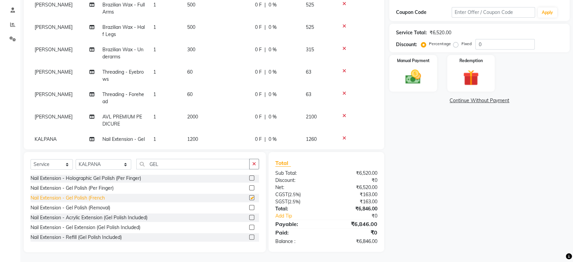
checkbox input "false"
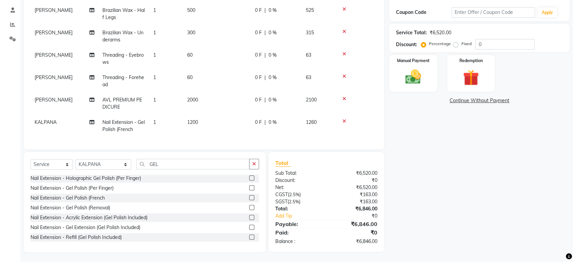
click at [346, 119] on icon at bounding box center [345, 121] width 4 height 5
click at [103, 187] on div "Nail Extension - Gel Polish (Per Finger)" at bounding box center [72, 188] width 83 height 7
checkbox input "false"
click at [167, 118] on td "1" at bounding box center [166, 126] width 34 height 22
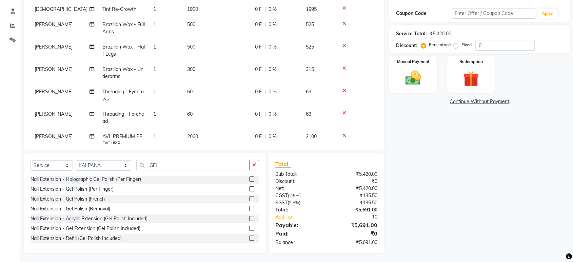
select select "90116"
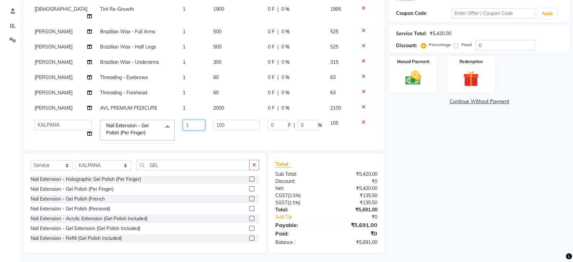
click at [190, 120] on input "1" at bounding box center [194, 125] width 22 height 11
type input "10"
click at [201, 131] on tbody "SHIVA Tint Re-Growth 1 1900 0 F | 0 % 1995 CHANCHAL Brazilian Wax - Full Arms 1…" at bounding box center [204, 73] width 347 height 143
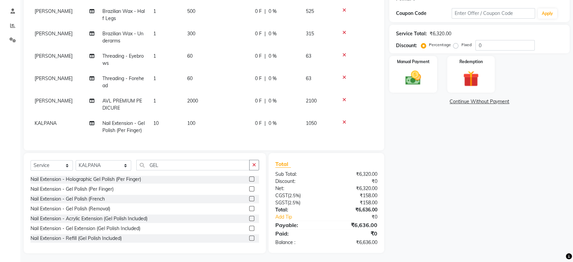
scroll to position [111, 0]
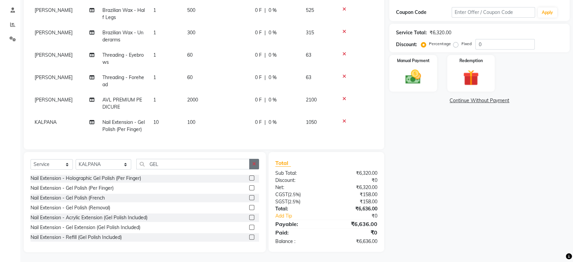
click at [252, 159] on button "button" at bounding box center [254, 164] width 10 height 11
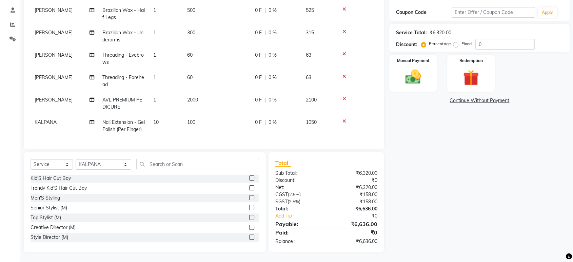
click at [242, 147] on div "Client +91 9000305999 Date 04-10-2025 Invoice Number V/2025 V/2025-26 5210 Serv…" at bounding box center [204, 45] width 361 height 210
click at [182, 159] on input "text" at bounding box center [197, 164] width 123 height 11
click at [345, 119] on icon at bounding box center [345, 121] width 4 height 5
click at [206, 154] on div "Select Service Product Membership Package Voucher Prepaid Gift Card Select Styl…" at bounding box center [145, 202] width 242 height 100
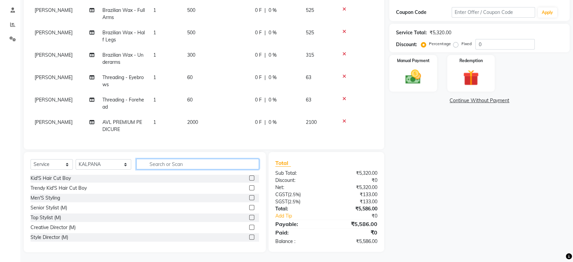
click at [176, 164] on input "text" at bounding box center [197, 164] width 123 height 11
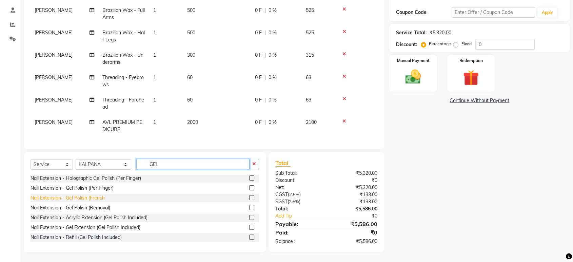
type input "GEL"
click at [96, 197] on div "Nail Extension - Gel Polish (French" at bounding box center [68, 197] width 74 height 7
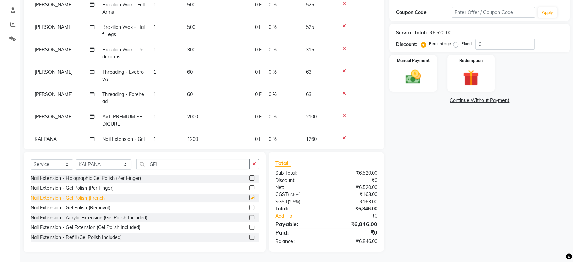
scroll to position [41, 0]
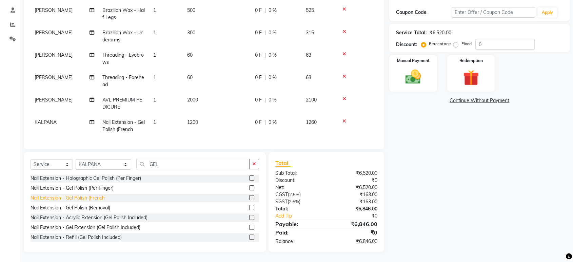
checkbox input "false"
click at [344, 119] on icon at bounding box center [345, 121] width 4 height 5
click at [75, 187] on div "Nail Extension - Gel Polish (Per Finger)" at bounding box center [72, 188] width 83 height 7
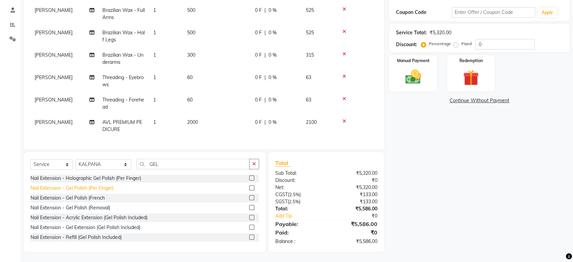
checkbox input "false"
click at [169, 119] on td "1" at bounding box center [166, 126] width 34 height 22
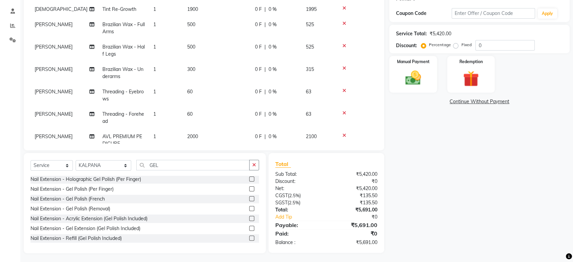
select select "90116"
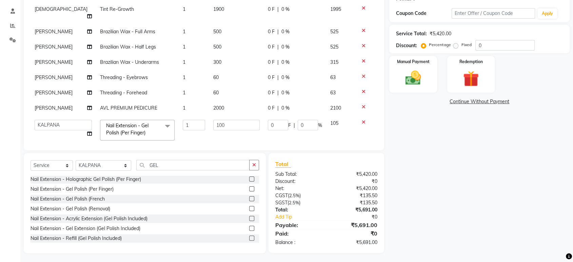
click at [169, 119] on td "Nail Extension - Gel Polish (Per Finger) x Kid'S Hair Cut Boy Trendy Kid'S Hair…" at bounding box center [137, 130] width 83 height 29
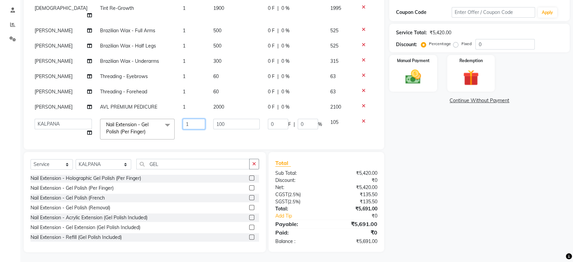
click at [183, 119] on input "1" at bounding box center [194, 124] width 22 height 11
type input "10"
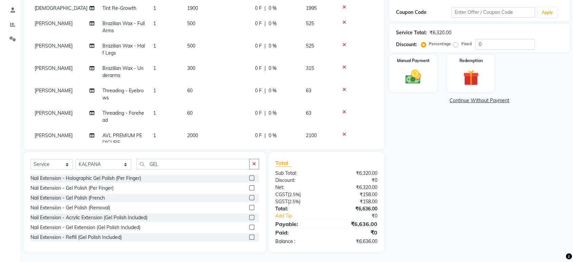
click at [214, 127] on tbody "SHIVA Tint Re-Growth 1 1900 0 F | 0 % 1995 CHANCHAL Brazilian Wax - Full Arms 1…" at bounding box center [204, 87] width 347 height 172
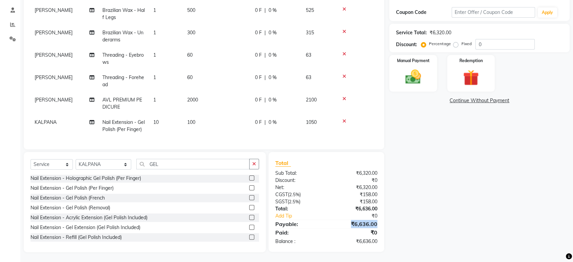
drag, startPoint x: 345, startPoint y: 224, endPoint x: 386, endPoint y: 221, distance: 40.8
click at [386, 221] on div "Total Sub Total: ₹6,320.00 Discount: ₹0 Net: ₹6,320.00 CGST ( 2.5% ) ₹158.00 SG…" at bounding box center [328, 202] width 124 height 100
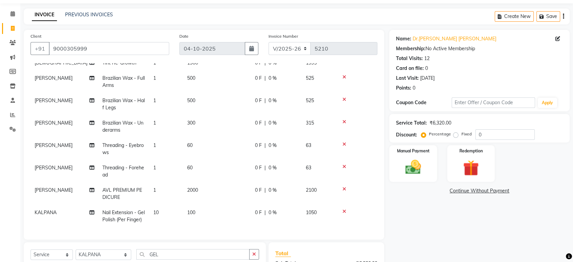
scroll to position [0, 0]
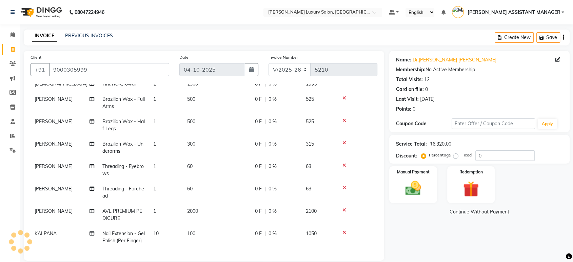
click at [389, 36] on div "INVOICE PREVIOUS INVOICES Create New Save" at bounding box center [297, 38] width 546 height 16
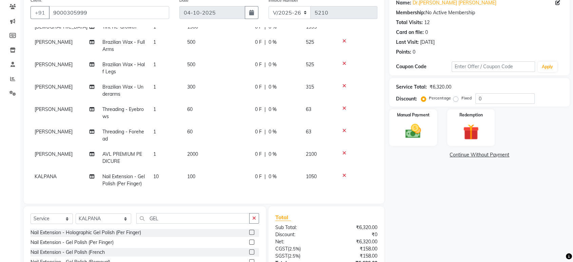
scroll to position [111, 0]
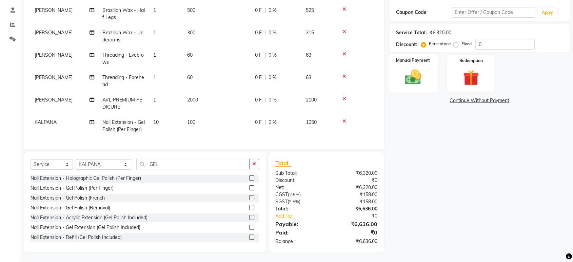
click at [418, 76] on img at bounding box center [413, 77] width 26 height 19
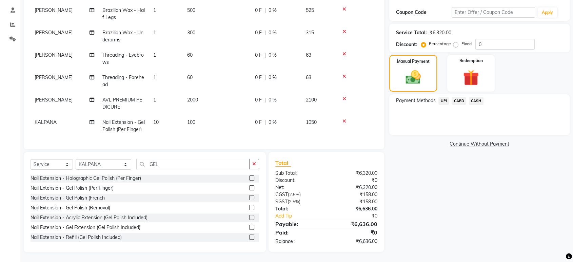
click at [442, 100] on span "UPI" at bounding box center [444, 101] width 11 height 8
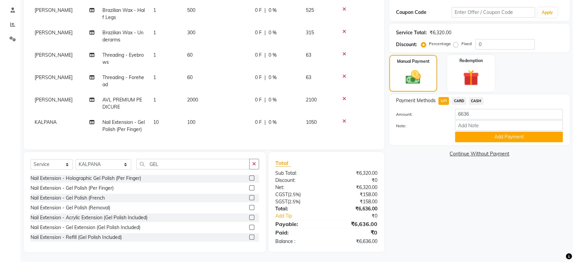
click at [479, 137] on button "Add Payment" at bounding box center [509, 137] width 108 height 11
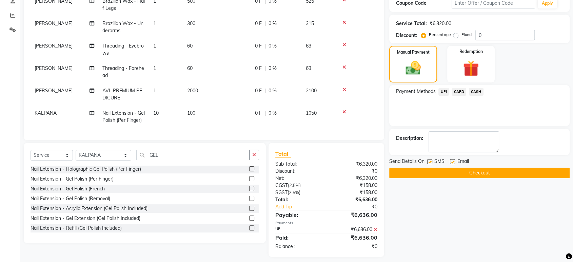
scroll to position [125, 0]
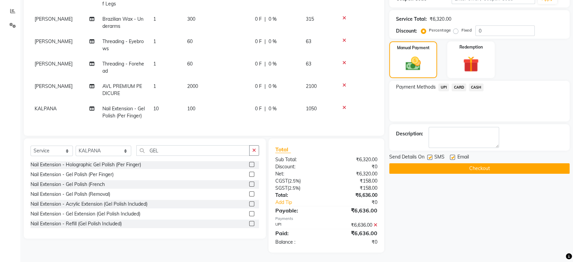
click at [494, 165] on button "Checkout" at bounding box center [480, 168] width 181 height 11
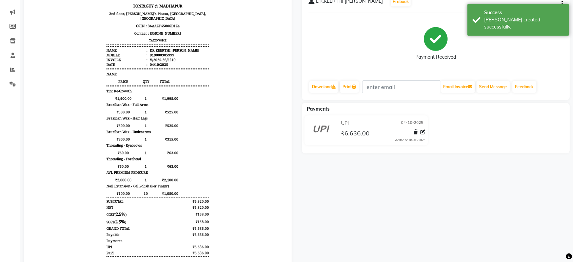
scroll to position [99, 0]
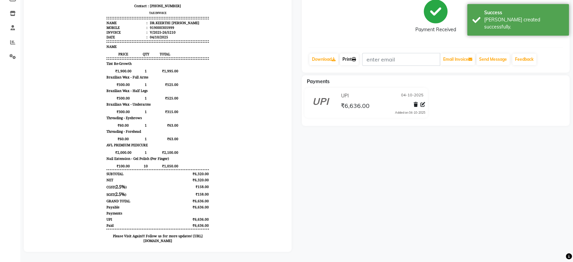
click at [355, 57] on icon at bounding box center [354, 59] width 4 height 4
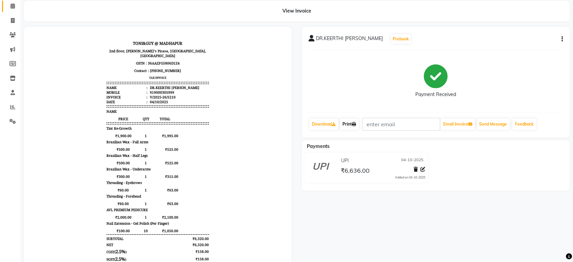
scroll to position [0, 0]
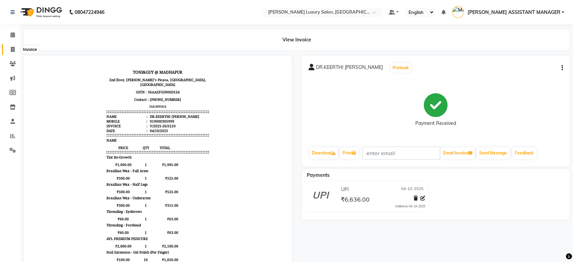
click at [11, 48] on icon at bounding box center [13, 49] width 4 height 5
select select "4712"
select select "service"
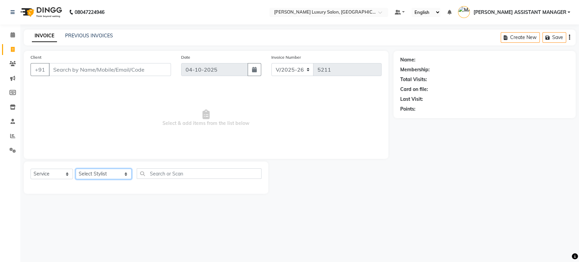
click at [89, 174] on select "Select Stylist ABHI ADIL ADITI ADITYA AFREEN AHON AHSAN ALI ALIYA ANKITH ARAVIN…" at bounding box center [104, 174] width 56 height 11
select select "38537"
click at [76, 169] on select "Select Stylist ABHI ADIL ADITI ADITYA AFREEN AHON AHSAN ALI ALIYA ANKITH ARAVIN…" at bounding box center [104, 174] width 56 height 11
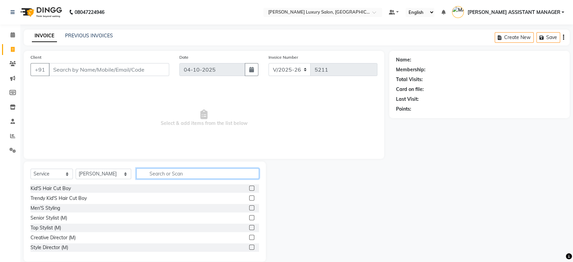
click at [160, 178] on input "text" at bounding box center [197, 173] width 123 height 11
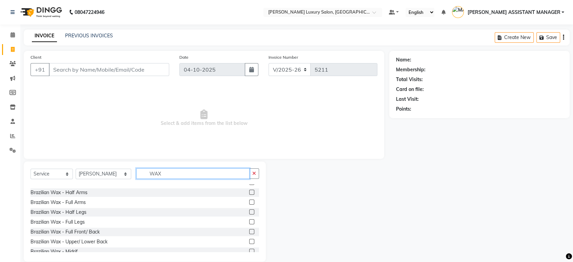
scroll to position [264, 0]
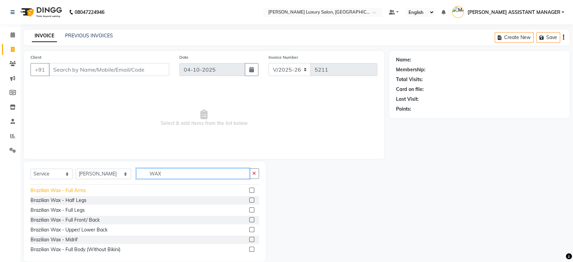
type input "WAX"
click at [78, 191] on div "Brazilian Wax - Full Arms" at bounding box center [58, 190] width 55 height 7
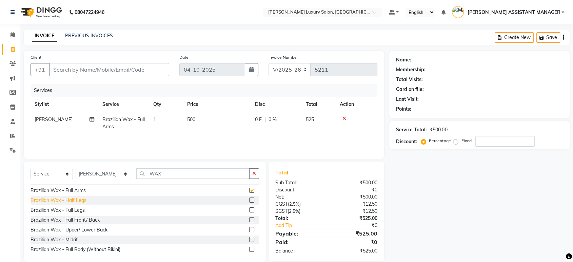
checkbox input "false"
click at [80, 207] on div "Brazilian Wax - Full Legs" at bounding box center [58, 210] width 54 height 7
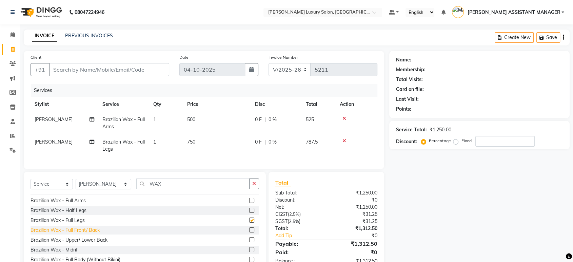
checkbox input "false"
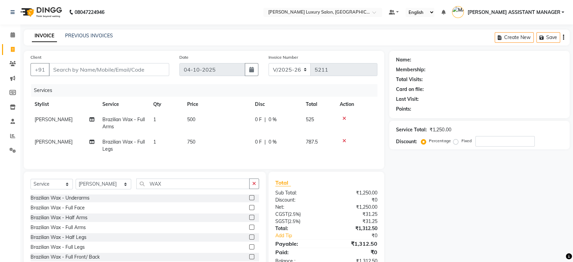
scroll to position [226, 0]
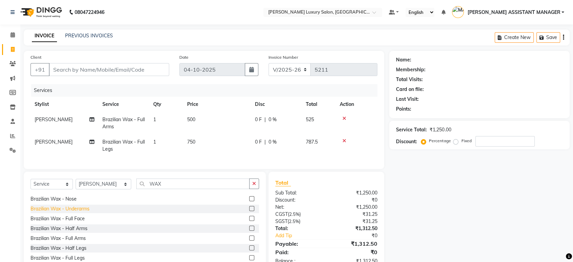
click at [89, 212] on div "Brazilian Wax - Underarms" at bounding box center [60, 208] width 59 height 7
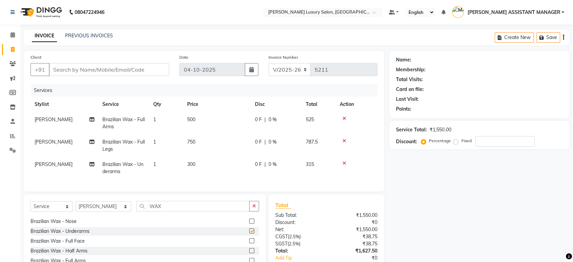
checkbox input "false"
click at [250, 210] on button "button" at bounding box center [254, 206] width 10 height 11
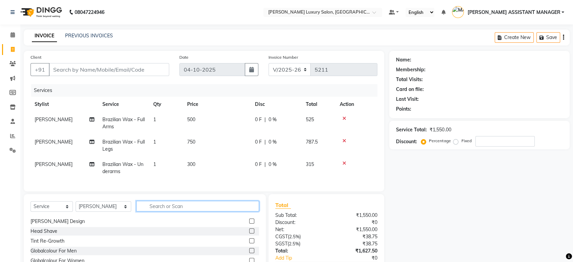
click at [238, 210] on input "text" at bounding box center [197, 206] width 123 height 11
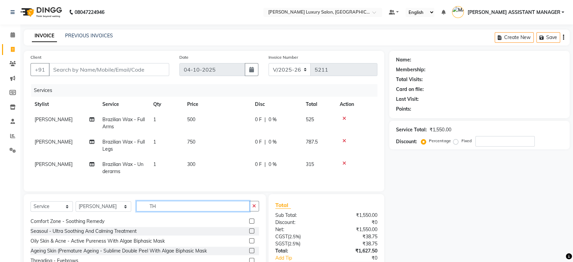
scroll to position [0, 0]
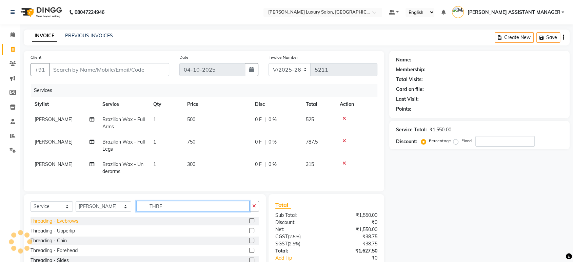
type input "THRE"
click at [77, 225] on div "Threading - Eyebrows" at bounding box center [55, 220] width 48 height 7
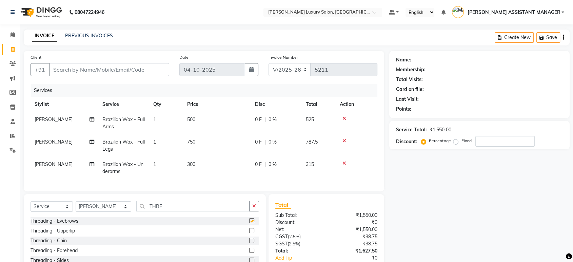
checkbox input "false"
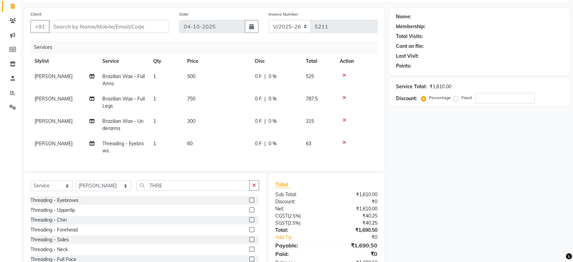
scroll to position [70, 0]
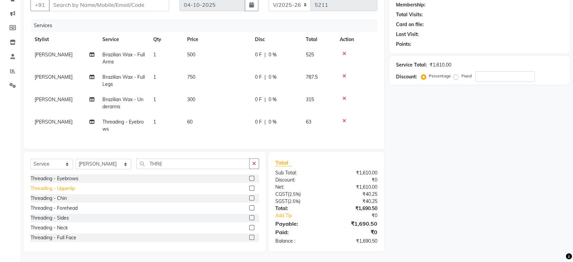
click at [69, 189] on div "Threading - Upperlip" at bounding box center [53, 188] width 44 height 7
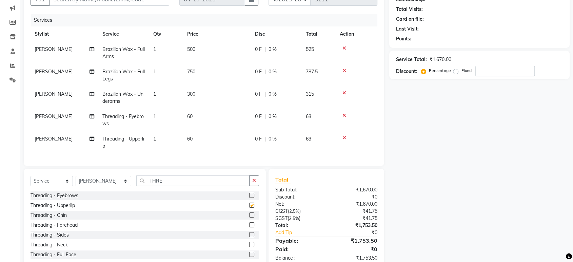
checkbox input "false"
drag, startPoint x: 65, startPoint y: 229, endPoint x: 274, endPoint y: 192, distance: 211.9
click at [65, 229] on div "Threading - Forehead" at bounding box center [54, 225] width 47 height 7
checkbox input "false"
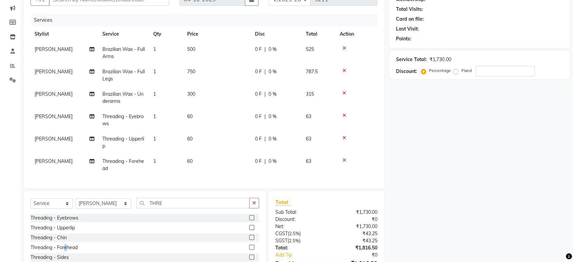
drag, startPoint x: 253, startPoint y: 203, endPoint x: 241, endPoint y: 205, distance: 13.2
click at [251, 204] on button "button" at bounding box center [254, 203] width 10 height 11
click at [225, 205] on input "text" at bounding box center [197, 203] width 123 height 11
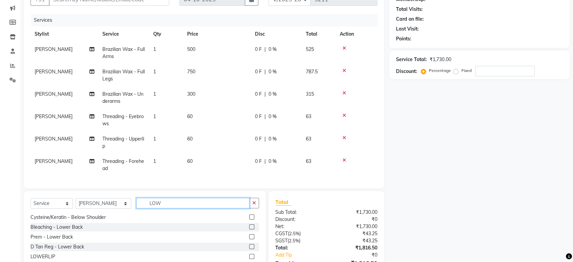
scroll to position [90, 0]
type input "LOW"
click at [30, 259] on div "Select Service Product Membership Package Voucher Prepaid Gift Card Select Styl…" at bounding box center [145, 241] width 242 height 100
click at [32, 258] on div "LOWERLIP" at bounding box center [43, 256] width 25 height 7
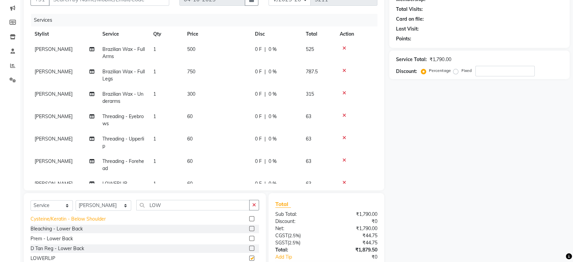
checkbox input "false"
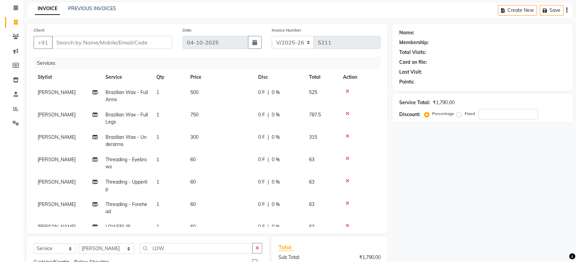
scroll to position [0, 0]
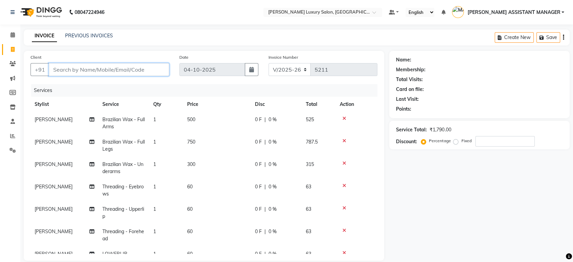
click at [117, 71] on input "Client" at bounding box center [109, 69] width 120 height 13
type input "8"
type input "0"
type input "8918961994"
click at [166, 64] on button "Add Client" at bounding box center [151, 69] width 35 height 13
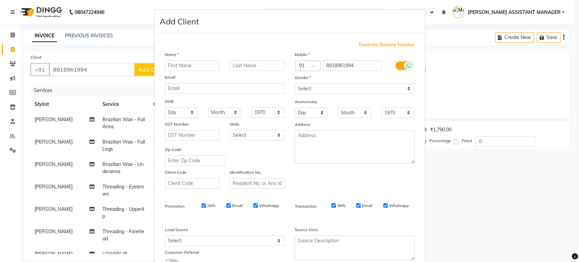
click at [168, 61] on input "text" at bounding box center [192, 65] width 55 height 11
type input "S"
type input "SHRUTHI"
click at [323, 84] on select "Select Male Female Other Prefer Not To Say" at bounding box center [355, 88] width 120 height 11
select select "female"
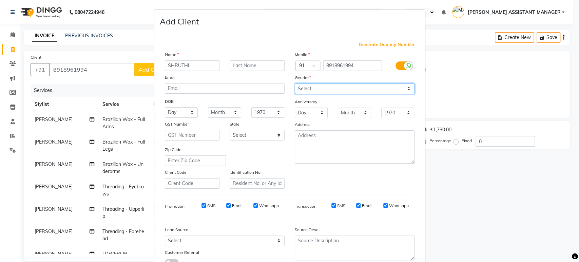
click at [295, 83] on select "Select Male Female Other Prefer Not To Say" at bounding box center [355, 88] width 120 height 11
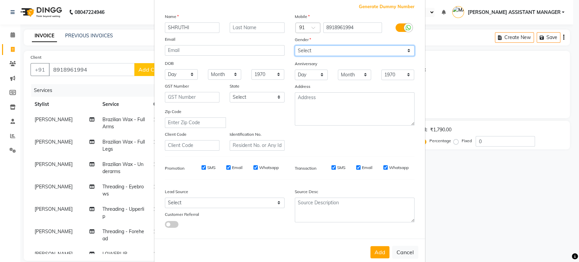
scroll to position [50, 0]
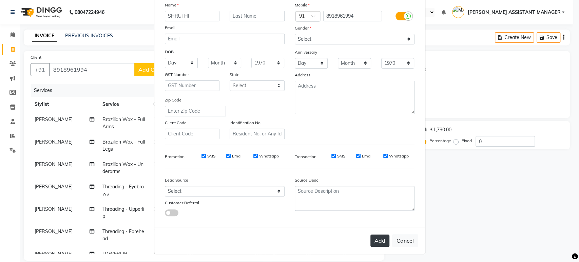
click at [380, 237] on button "Add" at bounding box center [380, 240] width 19 height 12
select select
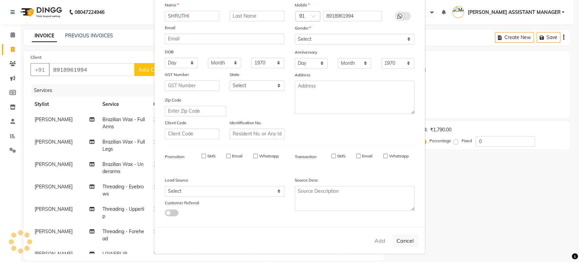
select select
checkbox input "false"
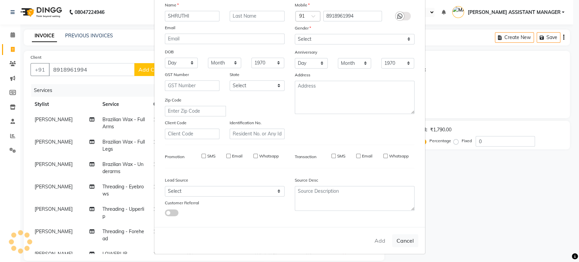
checkbox input "false"
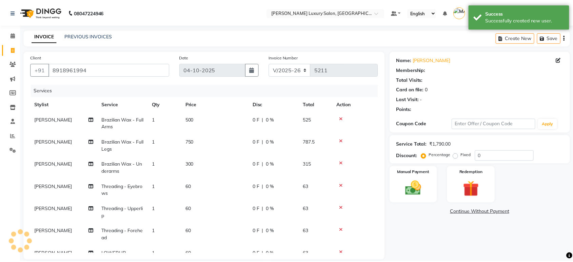
scroll to position [111, 0]
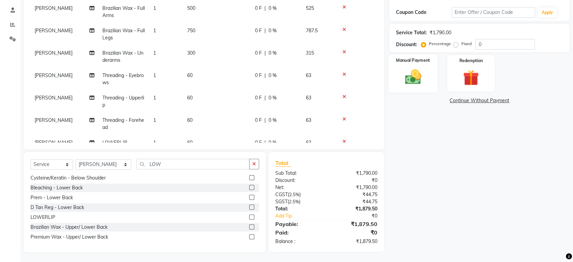
click at [404, 80] on img at bounding box center [413, 77] width 26 height 19
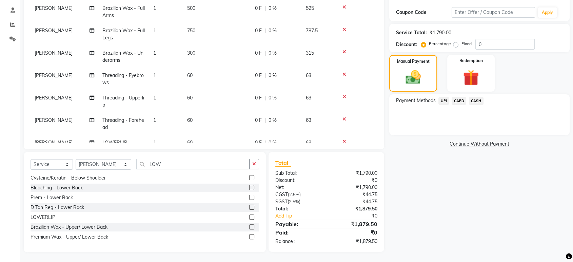
click at [442, 102] on span "UPI" at bounding box center [444, 101] width 11 height 8
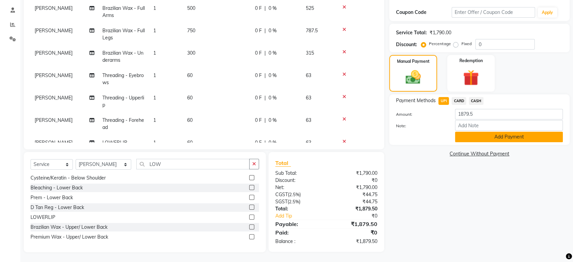
click at [468, 140] on button "Add Payment" at bounding box center [509, 137] width 108 height 11
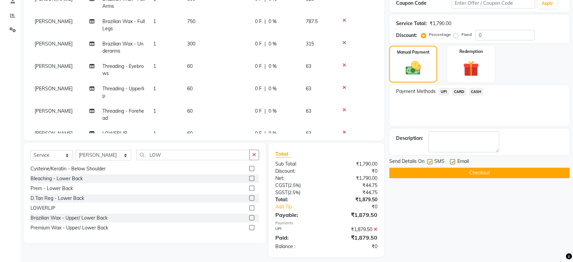
scroll to position [125, 0]
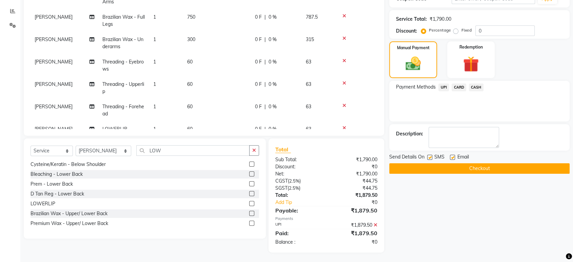
click at [522, 171] on button "Checkout" at bounding box center [480, 168] width 181 height 11
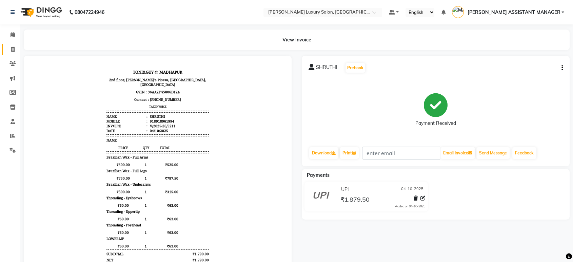
drag, startPoint x: 4, startPoint y: 50, endPoint x: 19, endPoint y: 44, distance: 16.4
click at [4, 50] on link "Invoice" at bounding box center [10, 49] width 16 height 11
select select "4712"
select select "service"
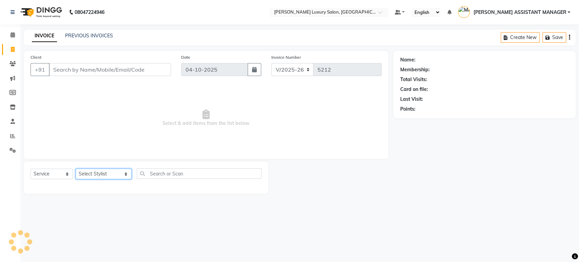
click at [92, 173] on select "Select Stylist ABHI ADIL ADITI ADITYA AFREEN AHON AHSAN ALI ALIYA ANKITH ARAVIN…" at bounding box center [104, 174] width 56 height 11
select select "51764"
click at [76, 169] on select "Select Stylist ABHI ADIL ADITI ADITYA AFREEN AHON AHSAN ALI ALIYA ANKITH ARAVIN…" at bounding box center [104, 174] width 56 height 11
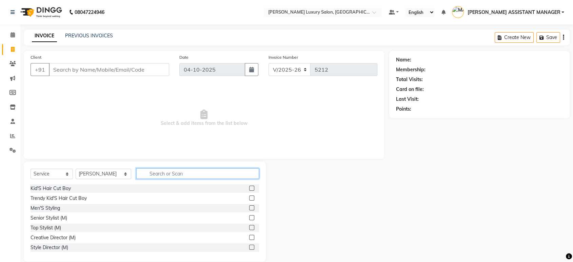
click at [196, 175] on input "text" at bounding box center [197, 173] width 123 height 11
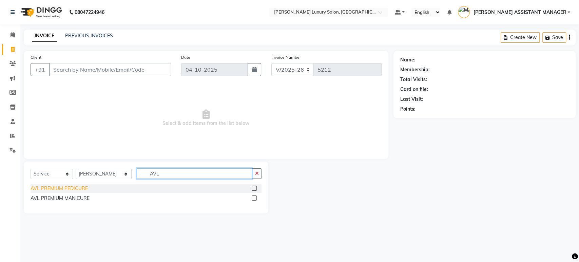
type input "AVL"
click at [67, 188] on div "AVL PREMIUM PEDICURE" at bounding box center [59, 188] width 57 height 7
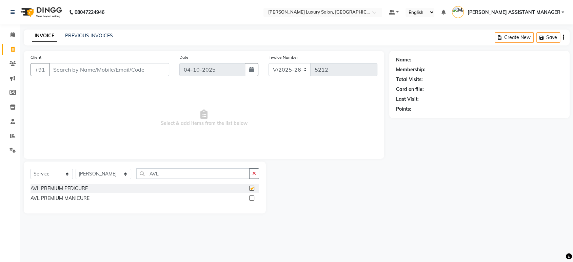
checkbox input "false"
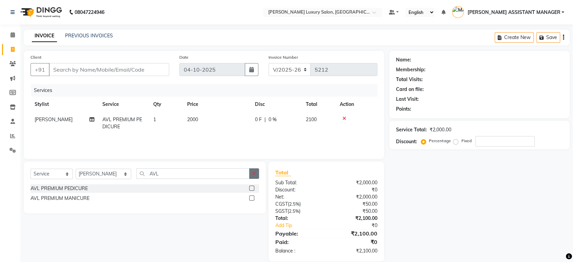
click at [258, 174] on button "button" at bounding box center [254, 173] width 10 height 11
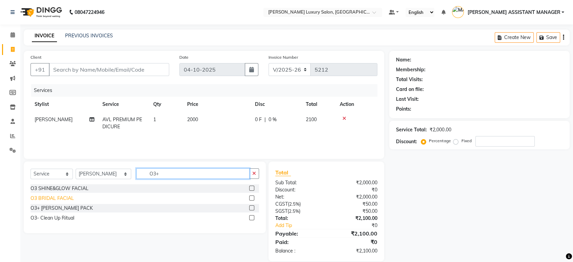
type input "O3+"
click at [46, 208] on div "O3+ DE-TAN PACK" at bounding box center [62, 208] width 62 height 7
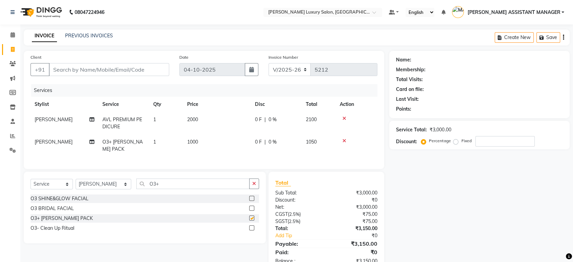
checkbox input "false"
click at [257, 181] on button "button" at bounding box center [254, 183] width 10 height 11
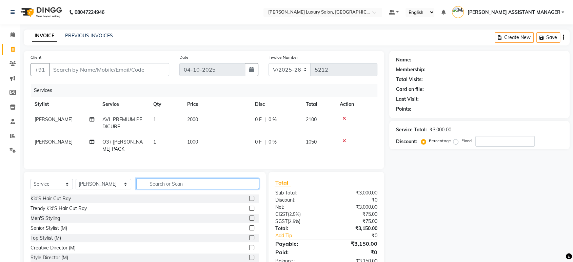
click at [247, 180] on input "text" at bounding box center [197, 183] width 123 height 11
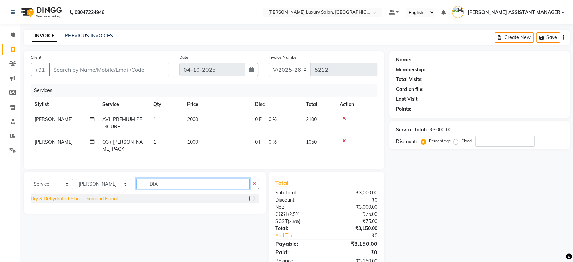
type input "DIA"
click at [116, 198] on div "Dry & Dehydrated Skin - Diamond Facial" at bounding box center [74, 198] width 87 height 7
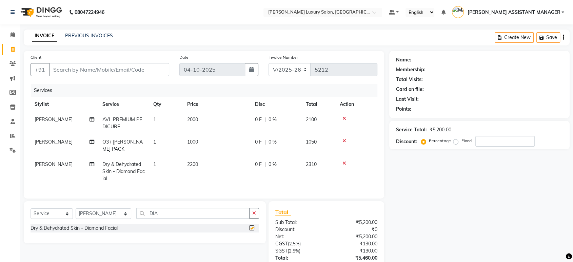
checkbox input "false"
click at [253, 211] on icon "button" at bounding box center [254, 213] width 4 height 5
click at [213, 159] on td "2200" at bounding box center [217, 172] width 68 height 30
select select "51764"
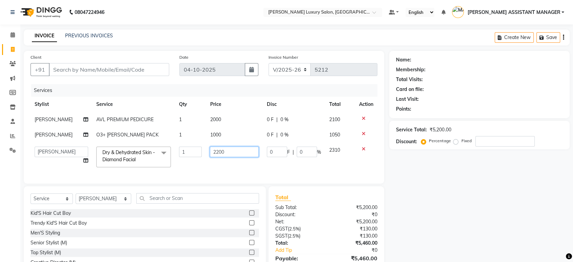
click at [231, 156] on input "2200" at bounding box center [234, 152] width 49 height 11
click at [364, 149] on tbody "SRI LATHA AVL PREMIUM PEDICURE 1 2000 0 F | 0 % 2100 SRI LATHA O3+ DE-TAN PACK …" at bounding box center [204, 141] width 347 height 59
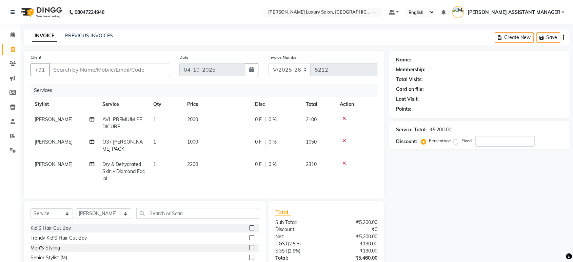
click at [219, 157] on td "2200" at bounding box center [217, 172] width 68 height 30
select select "51764"
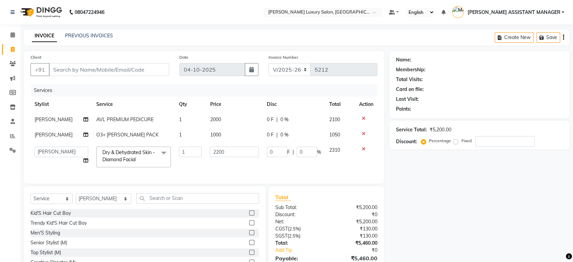
click at [219, 155] on input "2200" at bounding box center [234, 152] width 49 height 11
type input "2500"
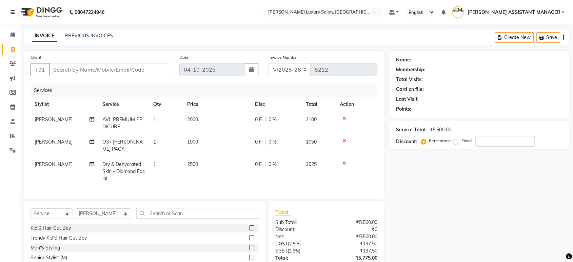
click at [297, 48] on main "INVOICE PREVIOUS INVOICES Create New Save Client +91 Date 04-10-2025 Invoice Nu…" at bounding box center [296, 171] width 553 height 282
click at [187, 42] on div "INVOICE PREVIOUS INVOICES Create New Save" at bounding box center [297, 38] width 546 height 16
click at [136, 65] on input "Client" at bounding box center [109, 69] width 120 height 13
paste input "9848484947"
type input "9848484947"
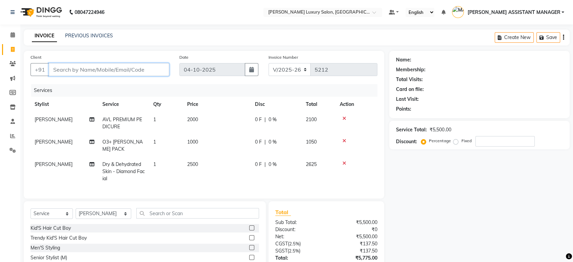
type input "0"
type input "9848484947"
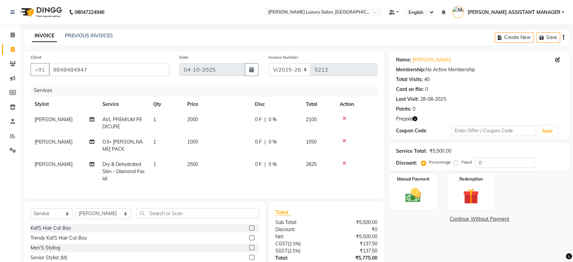
click at [417, 120] on icon "button" at bounding box center [415, 118] width 5 height 5
click at [444, 104] on div "Name: Rajender Membership: No Active Membership Total Visits: 40 Card on file: …" at bounding box center [479, 83] width 167 height 59
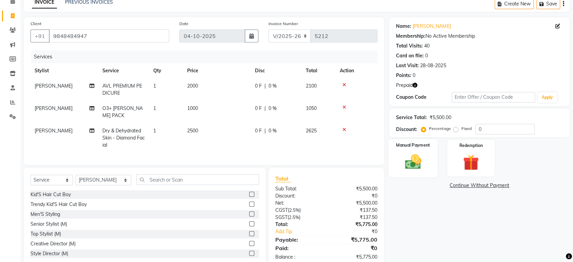
scroll to position [48, 0]
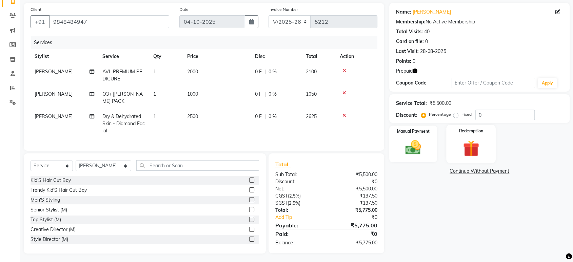
click at [454, 145] on div "Redemption" at bounding box center [472, 144] width 50 height 38
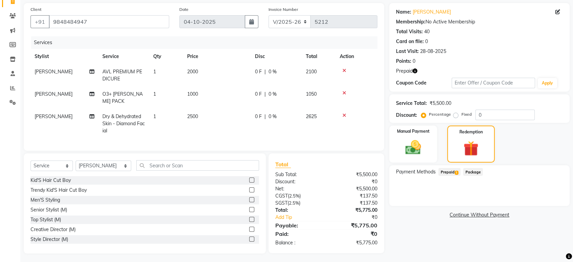
click at [450, 169] on span "Prepaid 1" at bounding box center [450, 172] width 22 height 8
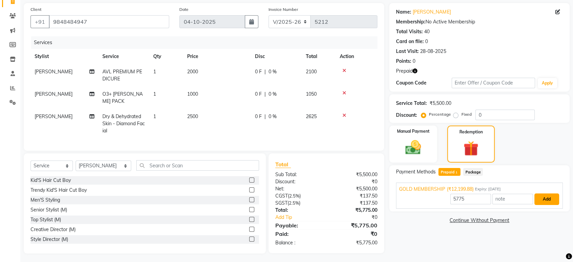
click at [535, 200] on button "Add" at bounding box center [547, 199] width 25 height 12
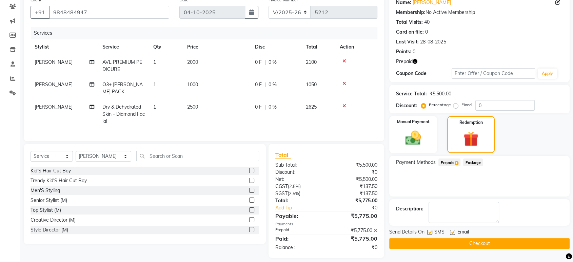
scroll to position [61, 0]
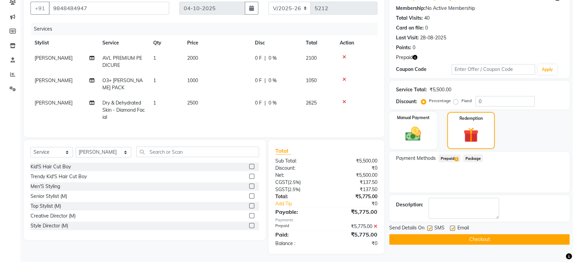
click at [495, 239] on button "Checkout" at bounding box center [480, 239] width 181 height 11
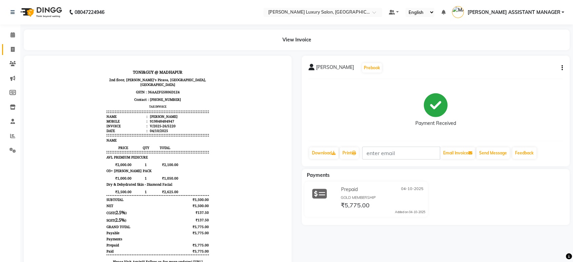
click at [4, 47] on link "Invoice" at bounding box center [10, 49] width 16 height 11
select select "service"
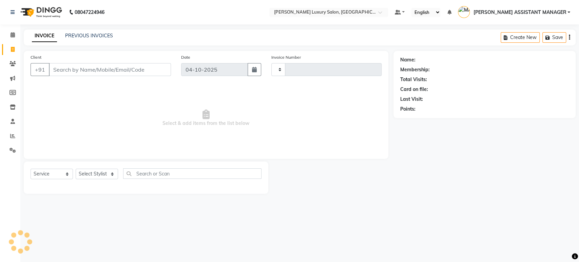
type input "5221"
select select "4712"
click at [6, 134] on link "Reports" at bounding box center [10, 136] width 16 height 11
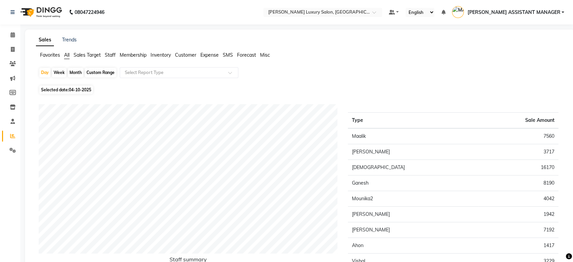
click at [75, 70] on div "Month" at bounding box center [76, 73] width 16 height 10
select select "10"
select select "2025"
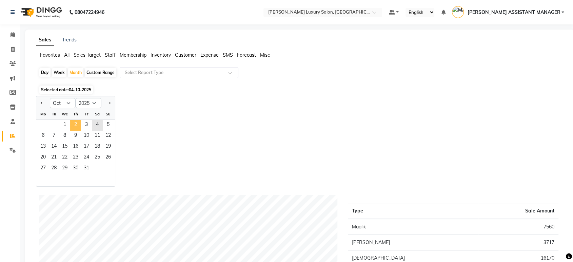
click at [72, 121] on span "2" at bounding box center [75, 125] width 11 height 11
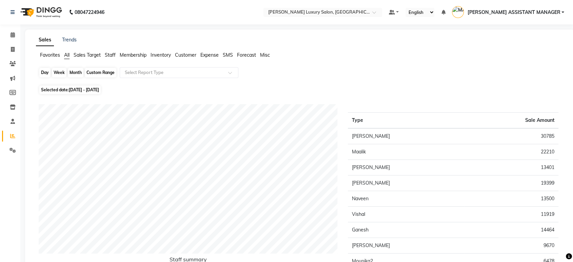
click at [78, 73] on div "Month" at bounding box center [76, 73] width 16 height 10
select select "10"
select select "2025"
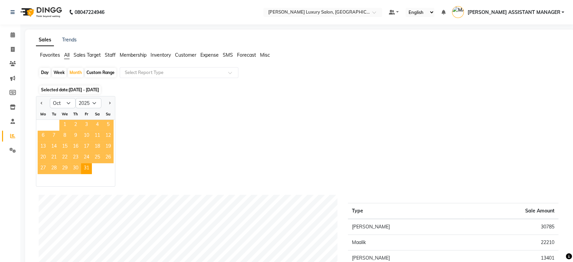
click at [64, 123] on span "1" at bounding box center [64, 125] width 11 height 11
click at [155, 93] on div "Selected date: 01-10-2025 - 31-10-2025" at bounding box center [302, 89] width 526 height 7
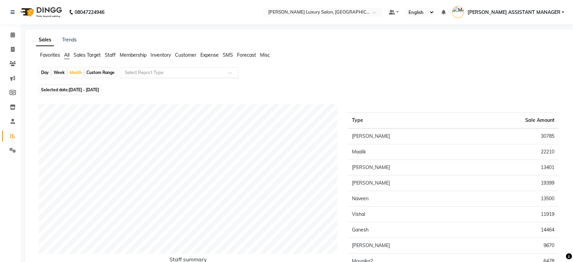
click at [154, 70] on input "text" at bounding box center [173, 72] width 98 height 7
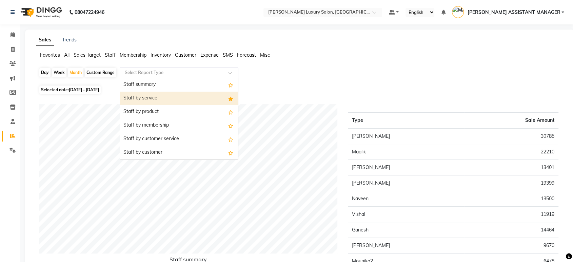
click at [164, 86] on div "Staff summary" at bounding box center [179, 85] width 118 height 14
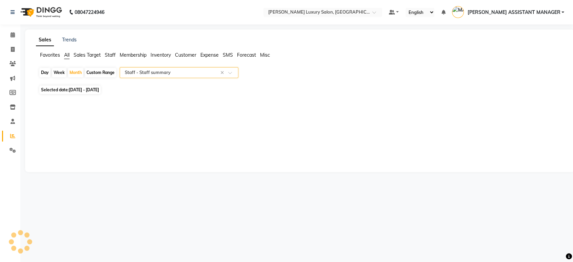
select select "csv"
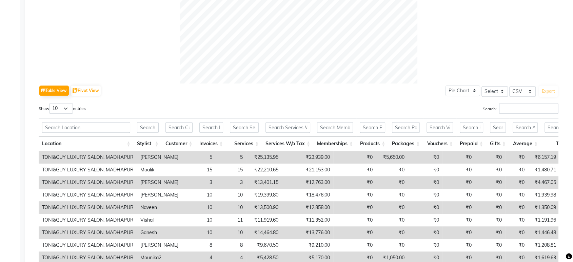
scroll to position [301, 0]
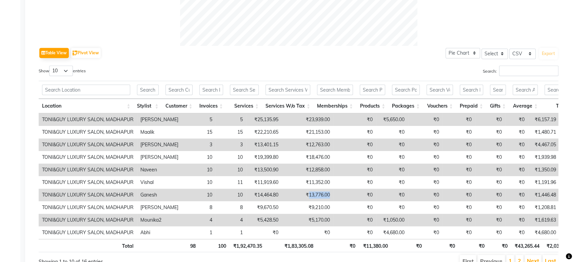
drag, startPoint x: 290, startPoint y: 194, endPoint x: 318, endPoint y: 192, distance: 27.2
click at [318, 192] on tr "TONI&GUY LUXURY SALON, MADHAPUR Ganesh 10 10 ₹14,464.80 ₹13,776.00 ₹0 ₹0 ₹0 ₹0 …" at bounding box center [421, 195] width 764 height 13
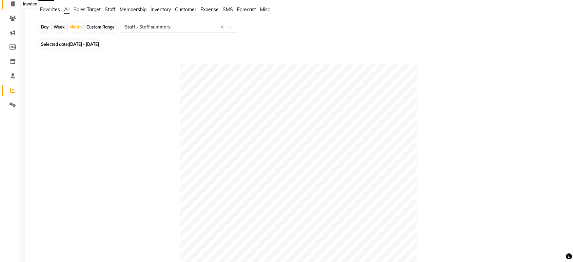
scroll to position [1, 0]
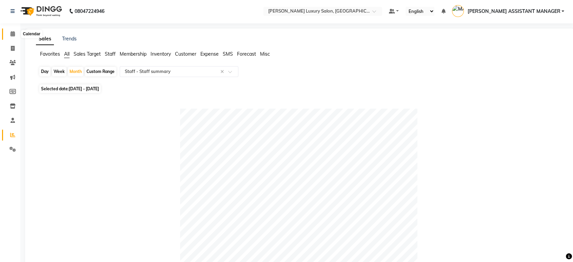
click at [7, 32] on span at bounding box center [13, 34] width 12 height 8
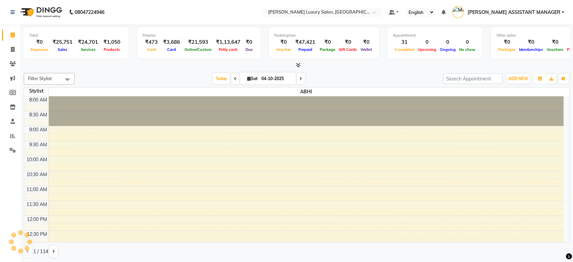
click at [535, 75] on button "button" at bounding box center [540, 79] width 11 height 10
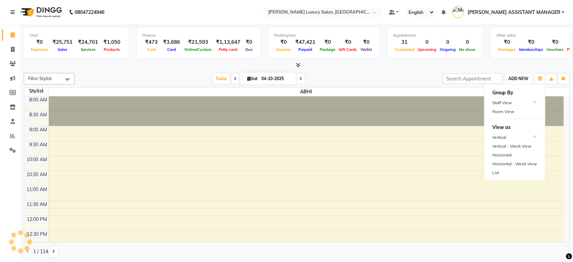
click at [522, 76] on span "ADD NEW" at bounding box center [519, 78] width 20 height 5
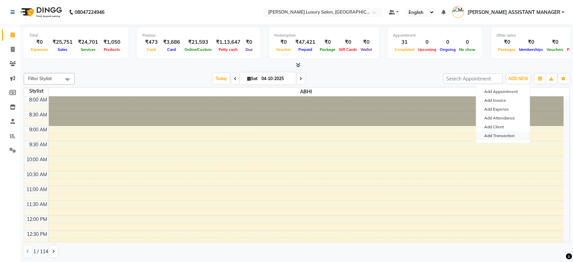
click at [501, 135] on link "Add Transaction" at bounding box center [503, 135] width 54 height 9
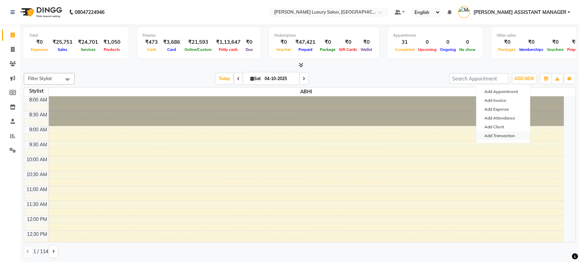
select select "direct"
select select
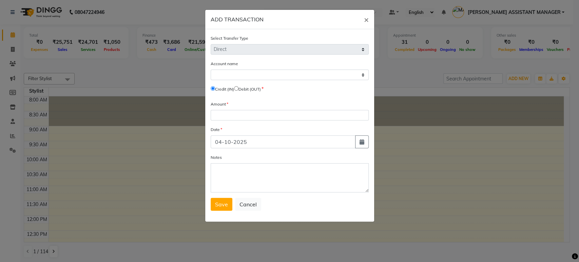
click at [239, 89] on input "radio" at bounding box center [236, 88] width 4 height 4
radio input "true"
click at [253, 78] on select "Select Petty Cash Default Account" at bounding box center [290, 75] width 158 height 11
select select "3549"
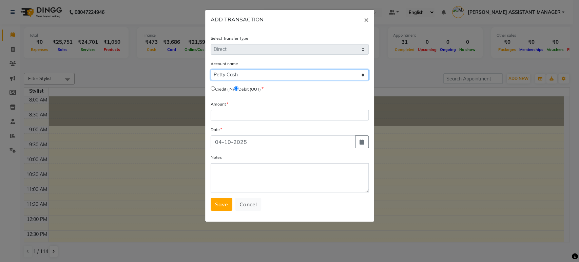
click at [211, 70] on select "Select Petty Cash Default Account" at bounding box center [290, 75] width 158 height 11
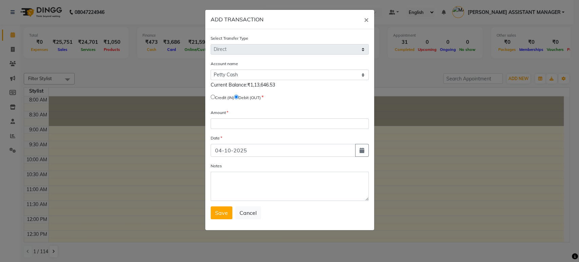
click at [466, 61] on ngb-modal-window "ADD TRANSACTION × Select Transfer Type Select Direct Internal Account name Sele…" at bounding box center [289, 131] width 579 height 262
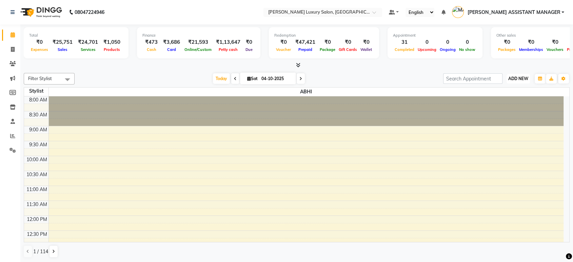
click at [510, 75] on button "ADD NEW Toggle Dropdown" at bounding box center [518, 79] width 23 height 10
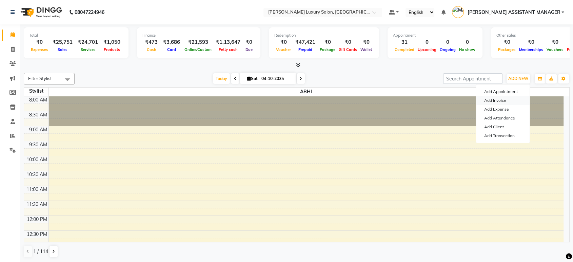
click at [506, 101] on link "Add Invoice" at bounding box center [503, 100] width 54 height 9
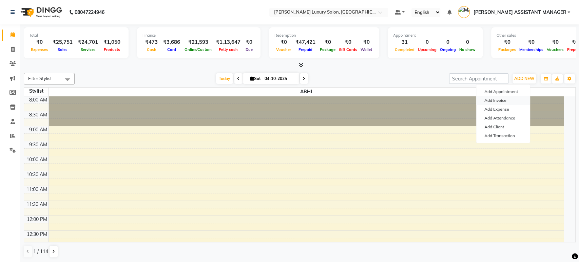
select select "4712"
select select "service"
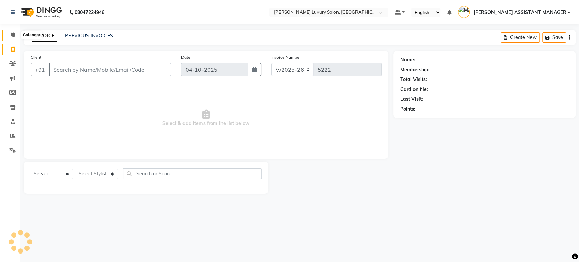
click at [9, 33] on span at bounding box center [13, 35] width 12 height 8
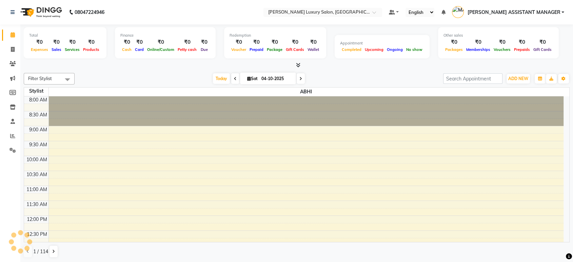
click at [516, 73] on div "ADD NEW Toggle Dropdown Add Appointment Add Invoice Add Expense Add Attendance …" at bounding box center [518, 78] width 25 height 11
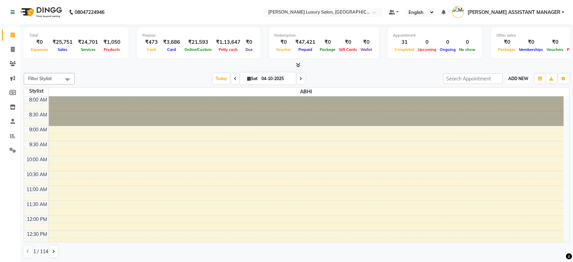
click at [516, 77] on span "ADD NEW" at bounding box center [519, 78] width 20 height 5
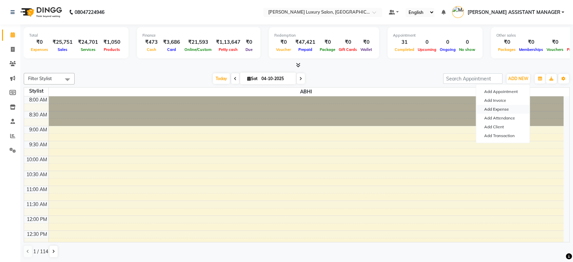
click at [506, 111] on link "Add Expense" at bounding box center [503, 109] width 54 height 9
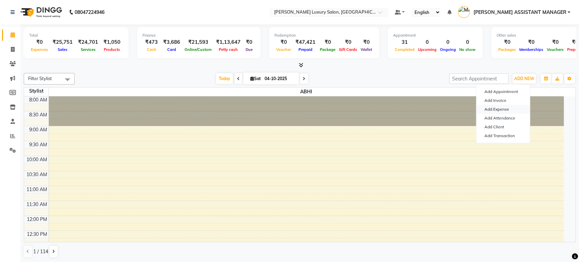
select select "1"
select select "3549"
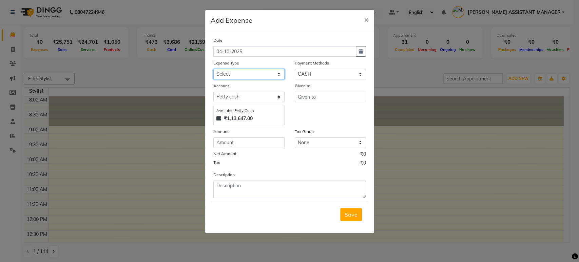
click at [264, 69] on select "Select Advance Salary Birthday party Cash transfer to bank Cash transfer to hub…" at bounding box center [248, 74] width 71 height 11
click at [397, 84] on ngb-modal-window "Add Expense × Date 04-10-2025 Expense Type Select Advance Salary Birthday party…" at bounding box center [289, 131] width 579 height 262
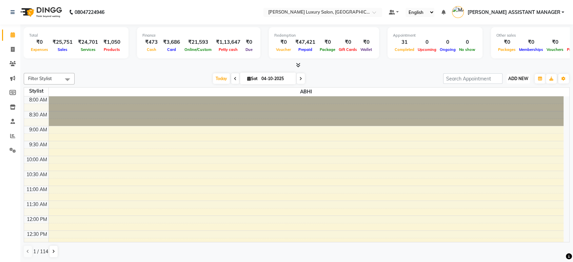
click at [527, 77] on span "ADD NEW" at bounding box center [519, 78] width 20 height 5
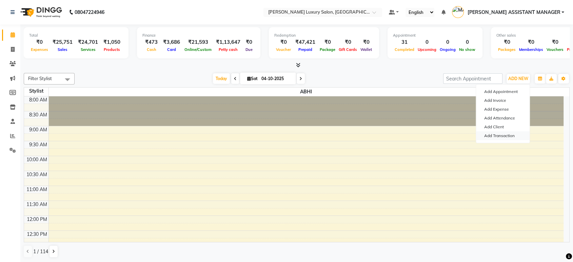
click at [505, 139] on link "Add Transaction" at bounding box center [503, 135] width 54 height 9
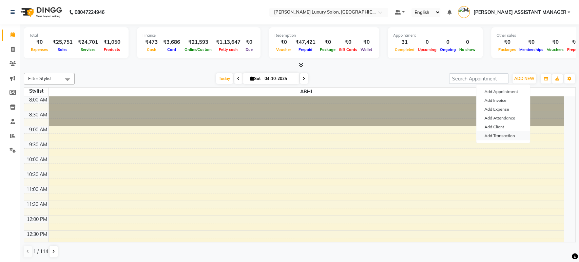
select select "direct"
select select
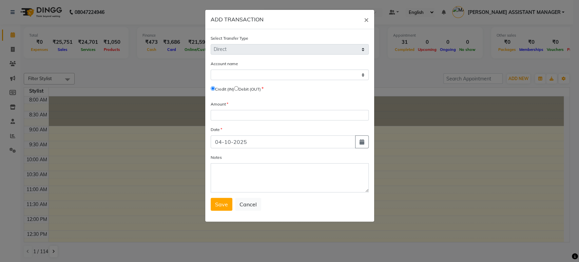
click at [245, 90] on label "Debit (OUT)" at bounding box center [250, 89] width 22 height 6
click at [239, 88] on input "radio" at bounding box center [236, 88] width 4 height 4
radio input "true"
click at [253, 77] on select "Select Petty Cash Default Account" at bounding box center [290, 75] width 158 height 11
select select "3549"
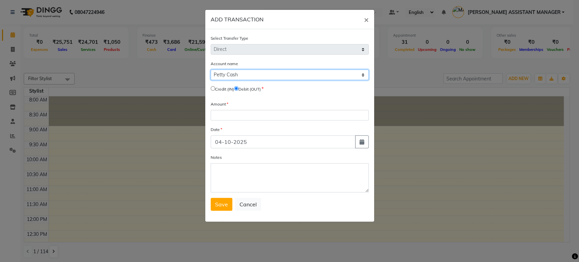
click at [211, 70] on select "Select Petty Cash Default Account" at bounding box center [290, 75] width 158 height 11
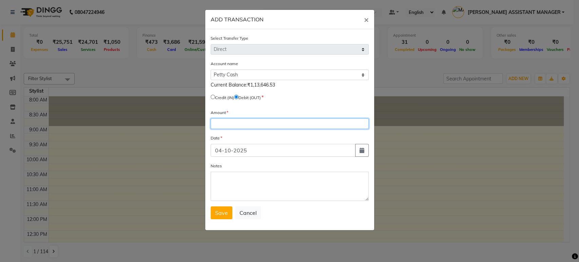
click at [256, 120] on input "number" at bounding box center [290, 123] width 158 height 11
type input "65000"
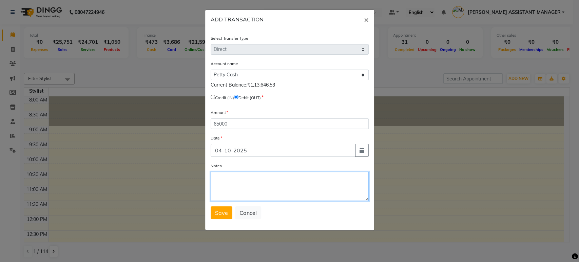
click at [258, 188] on textarea "Notes" at bounding box center [290, 186] width 158 height 29
type textarea "SRAVAN SIR TAKEN FROM COUNTER"
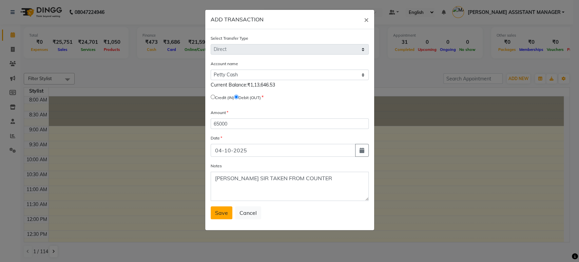
click at [223, 215] on span "Save" at bounding box center [221, 212] width 13 height 7
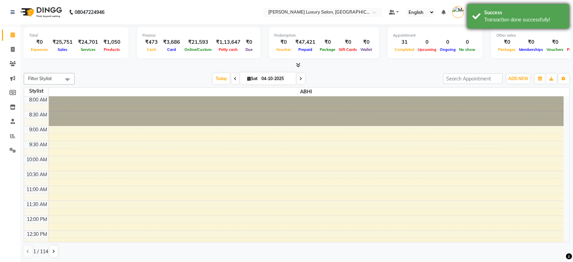
click at [508, 21] on div "Transaction done successfully!" at bounding box center [525, 19] width 80 height 7
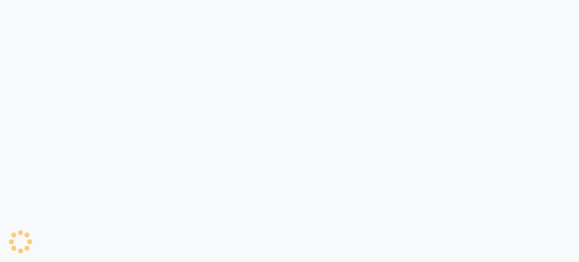
select select "4712"
select select "service"
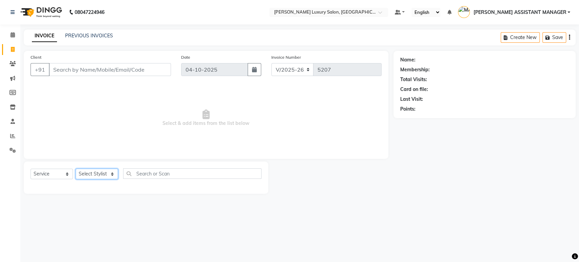
click at [104, 173] on select "Select Stylist" at bounding box center [97, 174] width 42 height 11
select select "63351"
click at [76, 169] on select "Select Stylist [PERSON_NAME] ADITI ADITYA [PERSON_NAME] AHON [PERSON_NAME] [PER…" at bounding box center [104, 174] width 56 height 11
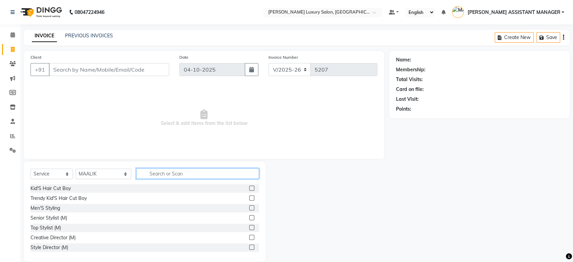
click at [166, 177] on input "text" at bounding box center [197, 173] width 123 height 11
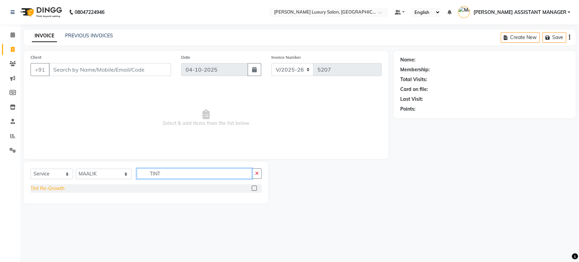
type input "TINT"
click at [57, 188] on div "Tint Re-Growth" at bounding box center [48, 188] width 34 height 7
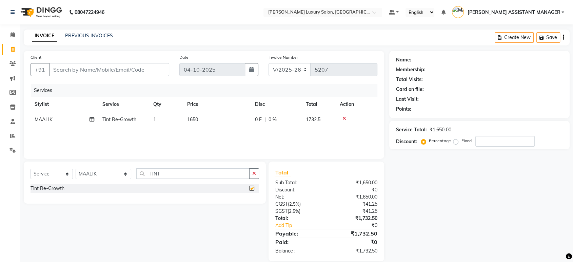
checkbox input "false"
click at [251, 173] on button "button" at bounding box center [254, 173] width 10 height 11
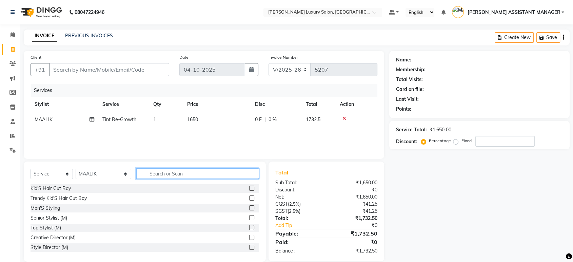
click at [209, 174] on input "text" at bounding box center [197, 173] width 123 height 11
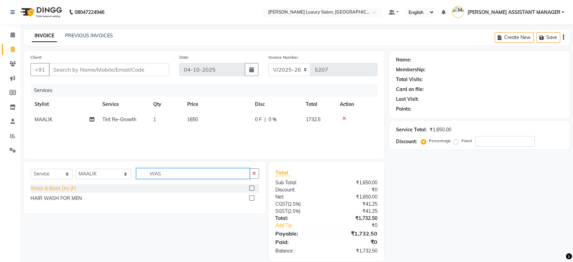
type input "WAS"
click at [59, 187] on div "Wash & Blast Dry (F)" at bounding box center [53, 188] width 45 height 7
checkbox input "false"
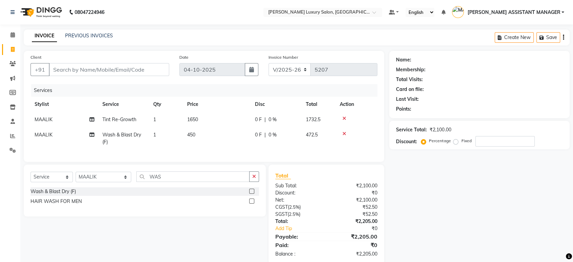
click at [220, 118] on td "1650" at bounding box center [217, 119] width 68 height 15
select select "63351"
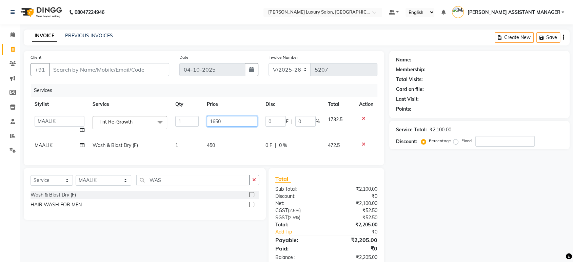
click at [220, 118] on input "1650" at bounding box center [232, 121] width 51 height 11
type input "1900"
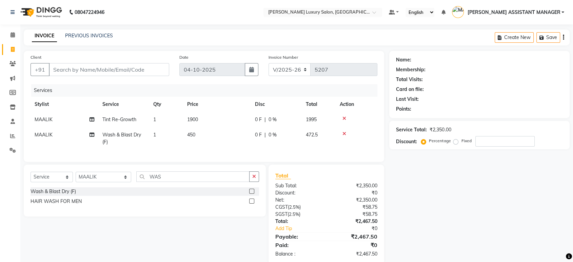
drag, startPoint x: 194, startPoint y: 88, endPoint x: 166, endPoint y: 83, distance: 28.1
click at [193, 88] on div "Services" at bounding box center [207, 90] width 352 height 13
click at [151, 65] on input "Client" at bounding box center [109, 69] width 120 height 13
type input "7"
type input "0"
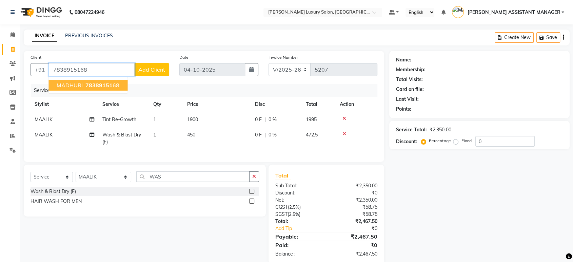
type input "7838915168"
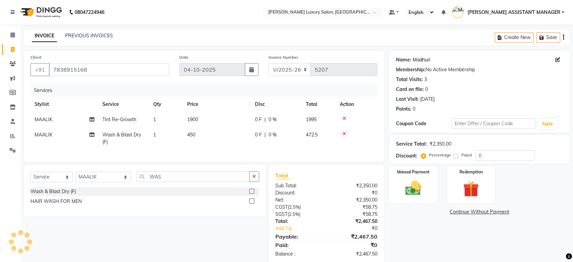
click at [423, 60] on link "Madhuri" at bounding box center [422, 59] width 18 height 7
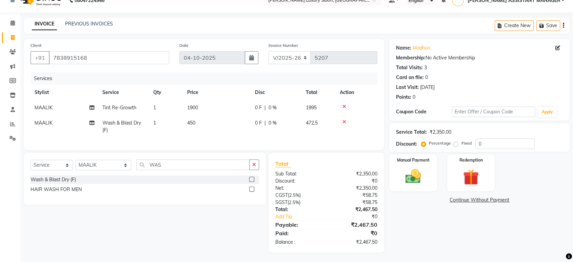
scroll to position [18, 0]
click at [417, 153] on div "Manual Payment" at bounding box center [414, 172] width 50 height 38
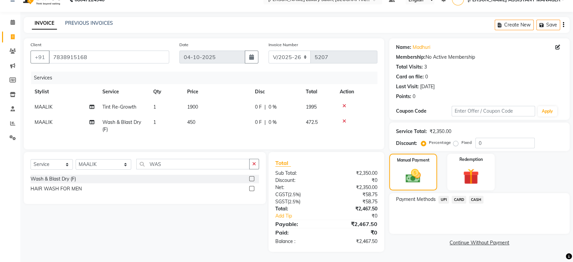
click at [442, 196] on span "UPI" at bounding box center [444, 200] width 11 height 8
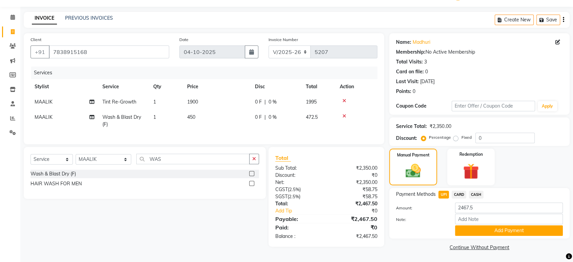
click at [526, 186] on div "Name: Madhuri Membership: No Active Membership Total Visits: 3 Card on file: 0 …" at bounding box center [483, 142] width 186 height 219
click at [500, 231] on button "Add Payment" at bounding box center [509, 230] width 108 height 11
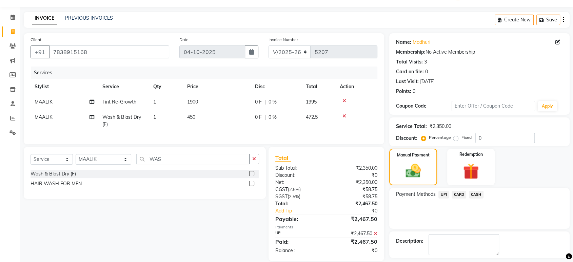
scroll to position [46, 0]
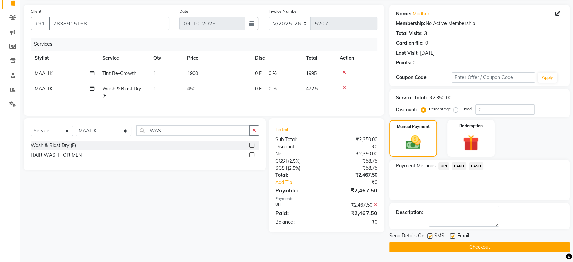
click at [474, 245] on button "Checkout" at bounding box center [480, 247] width 181 height 11
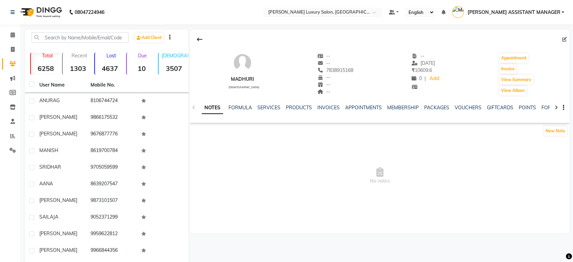
drag, startPoint x: 263, startPoint y: 111, endPoint x: 279, endPoint y: 112, distance: 15.6
click at [263, 111] on div "NOTES FORMULA SERVICES PRODUCTS INVOICES APPOINTMENTS MEMBERSHIP PACKAGES VOUCH…" at bounding box center [372, 110] width 340 height 13
click at [282, 111] on ul "NOTES FORMULA SERVICES PRODUCTS INVOICES APPOINTMENTS MEMBERSHIP PACKAGES VOUCH…" at bounding box center [417, 107] width 431 height 7
click at [266, 110] on link "SERVICES" at bounding box center [269, 108] width 23 height 6
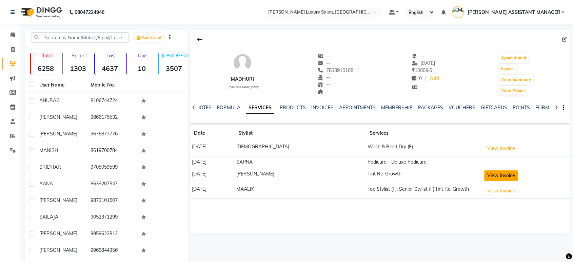
click at [485, 179] on button "View Invoice" at bounding box center [502, 175] width 34 height 11
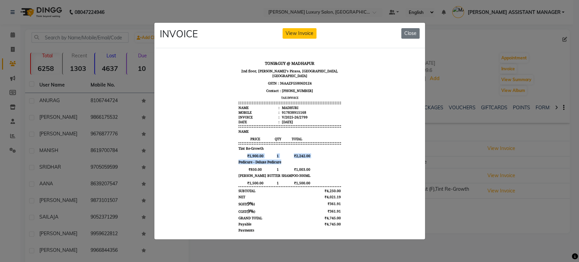
drag, startPoint x: 237, startPoint y: 147, endPoint x: 290, endPoint y: 152, distance: 53.9
click at [290, 152] on div "TONI&GUY @ MADHAPUR [GEOGRAPHIC_DATA], [PERSON_NAME][GEOGRAPHIC_DATA], [GEOGRAP…" at bounding box center [289, 166] width 108 height 220
click at [344, 141] on body "TONI&GUY @ MADHAPUR [GEOGRAPHIC_DATA], [PERSON_NAME][GEOGRAPHIC_DATA], [GEOGRAP…" at bounding box center [289, 166] width 254 height 220
click at [415, 30] on button "Close" at bounding box center [410, 33] width 18 height 11
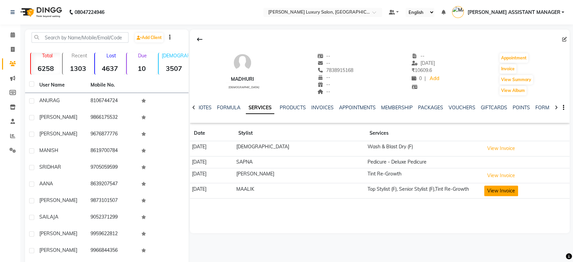
click at [485, 186] on button "View Invoice" at bounding box center [502, 191] width 34 height 11
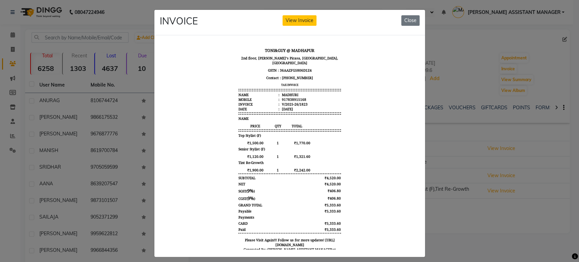
drag, startPoint x: 236, startPoint y: 161, endPoint x: 298, endPoint y: 161, distance: 61.8
click at [297, 167] on div "₹1,900.00 1 ₹2,242.00" at bounding box center [289, 169] width 102 height 5
click at [414, 19] on button "Close" at bounding box center [410, 20] width 18 height 11
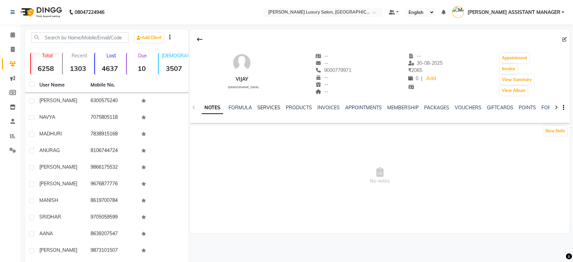
click at [276, 109] on link "SERVICES" at bounding box center [269, 108] width 23 height 6
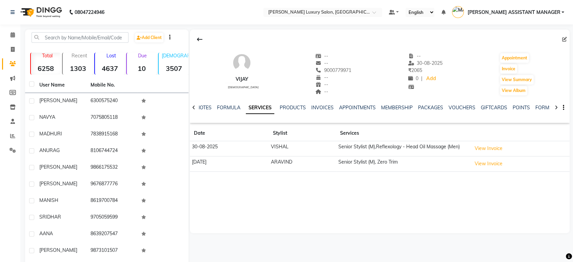
drag, startPoint x: 266, startPoint y: 143, endPoint x: 306, endPoint y: 147, distance: 40.6
click at [293, 146] on tr "30-08-2025 VISHAL Senior Stylist (M),Reflexology - Head Oil Massage (Men) View …" at bounding box center [380, 148] width 380 height 15
click at [319, 184] on div "VIJAY male -- -- 9000779971 -- -- -- -- 30-08-2025 ₹ 2065 0 | Add Appointment I…" at bounding box center [380, 132] width 380 height 204
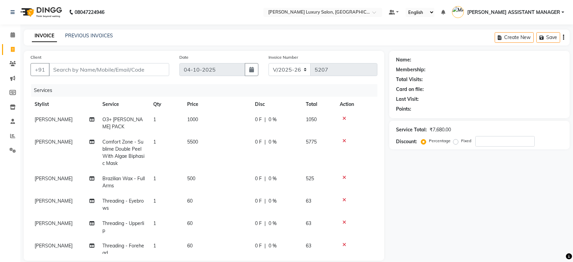
select select "4712"
select select "service"
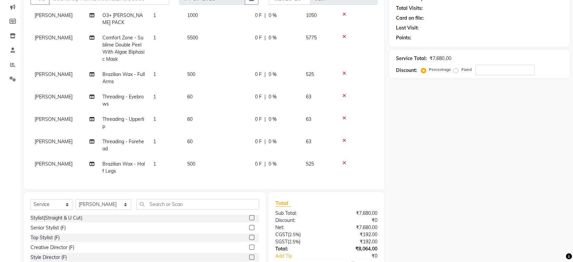
scroll to position [111, 0]
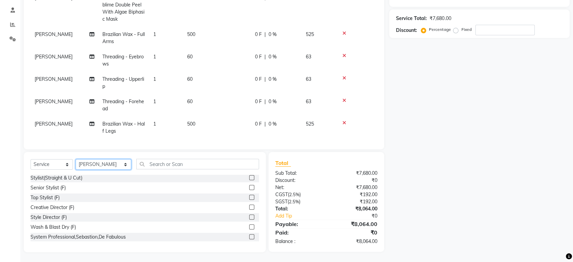
click at [106, 164] on select "Select Stylist ABHI ADIL ADITI ADITYA AFREEN AHON AHSAN ALI ALIYA ANKITH ARAVIN…" at bounding box center [104, 164] width 56 height 11
select select "33229"
click at [76, 159] on select "Select Stylist ABHI ADIL ADITI ADITYA AFREEN AHON AHSAN ALI ALIYA ANKITH ARAVIN…" at bounding box center [104, 164] width 56 height 11
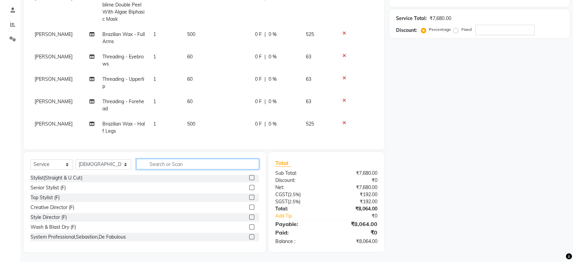
click at [184, 165] on input "text" at bounding box center [197, 164] width 123 height 11
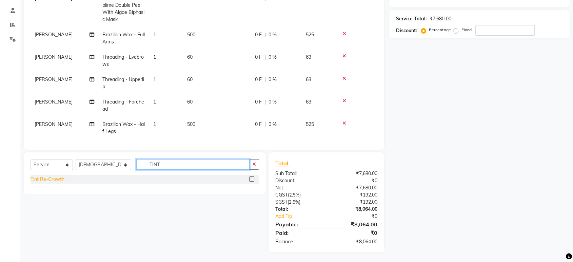
type input "TINT"
click at [52, 180] on div "Tint Re-Growth" at bounding box center [48, 179] width 34 height 7
checkbox input "false"
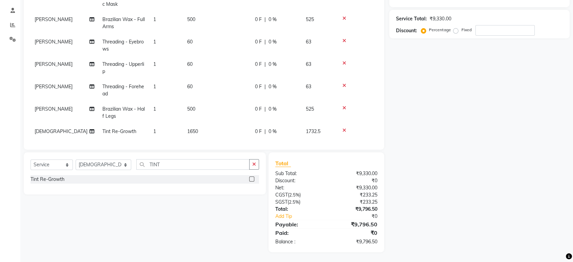
click at [223, 124] on td "1650" at bounding box center [217, 131] width 68 height 15
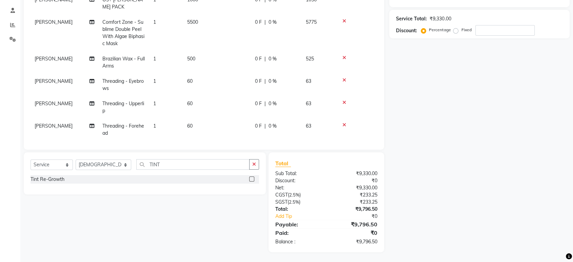
select select "33229"
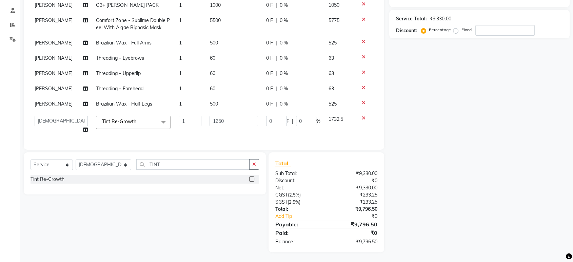
click at [223, 120] on input "1650" at bounding box center [234, 121] width 48 height 11
click at [224, 120] on input "1650" at bounding box center [234, 121] width 48 height 11
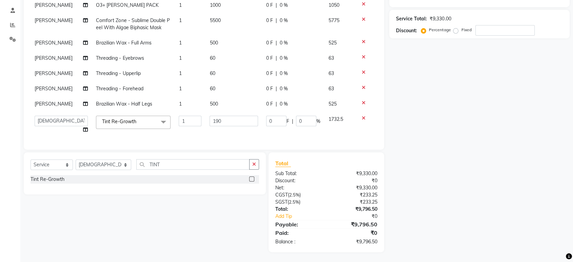
type input "1900"
click at [409, 118] on div "Name: Membership: Total Visits: Card on file: Last Visit: Points: Service Total…" at bounding box center [483, 96] width 186 height 312
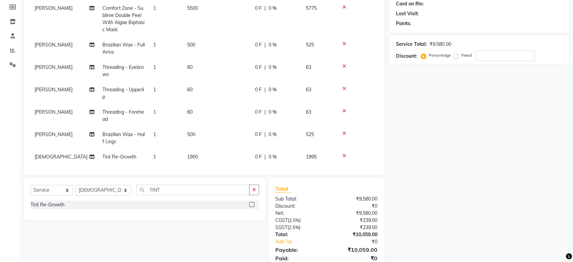
scroll to position [111, 0]
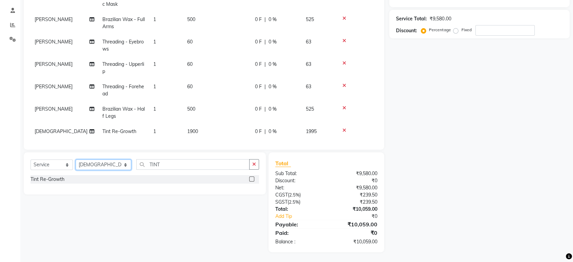
click at [101, 161] on select "Select Stylist ABHI ADIL ADITI ADITYA AFREEN AHON AHSAN ALI ALIYA ANKITH ARAVIN…" at bounding box center [104, 164] width 56 height 11
select select "90116"
click at [76, 159] on select "Select Stylist ABHI ADIL ADITI ADITYA AFREEN AHON AHSAN ALI ALIYA ANKITH ARAVIN…" at bounding box center [104, 164] width 56 height 11
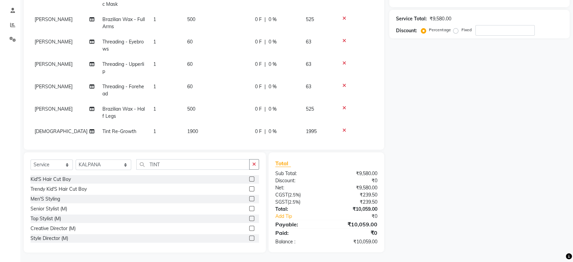
click at [255, 163] on icon "button" at bounding box center [254, 164] width 4 height 5
click at [220, 162] on input "text" at bounding box center [197, 164] width 123 height 11
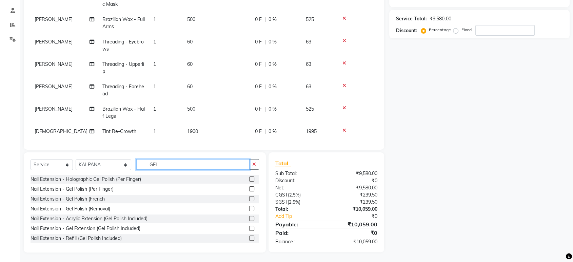
scroll to position [111, 0]
type input "GEL"
click at [109, 187] on div "Nail Extension - Gel Polish (Per Finger)" at bounding box center [72, 188] width 83 height 7
checkbox input "false"
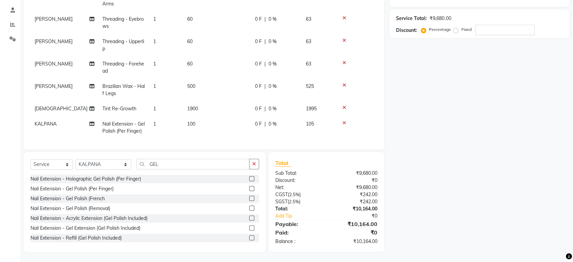
click at [163, 116] on td "1" at bounding box center [166, 127] width 34 height 22
select select "90116"
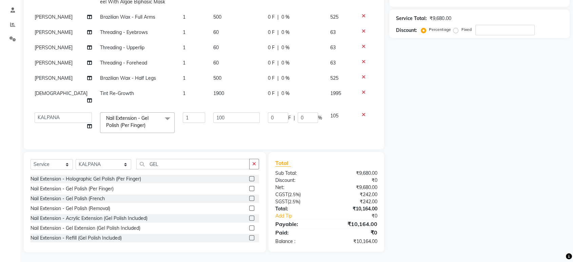
scroll to position [27, 0]
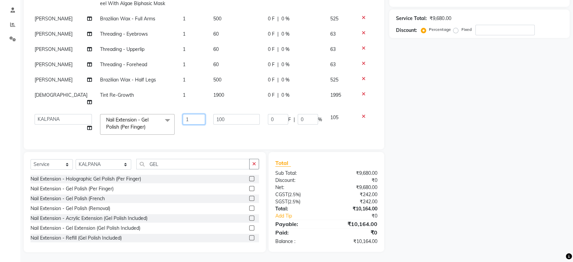
click at [183, 115] on input "1" at bounding box center [194, 119] width 22 height 11
type input "2"
click at [271, 130] on tbody "MOUNIKA O3+ DE-TAN PACK 1 1000 0 F | 0 % 1050 MOUNIKA Comfort Zone - Sublime Do…" at bounding box center [204, 56] width 347 height 165
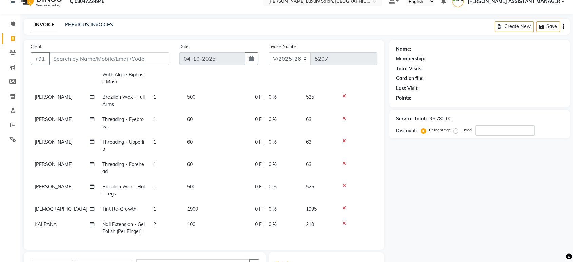
scroll to position [0, 0]
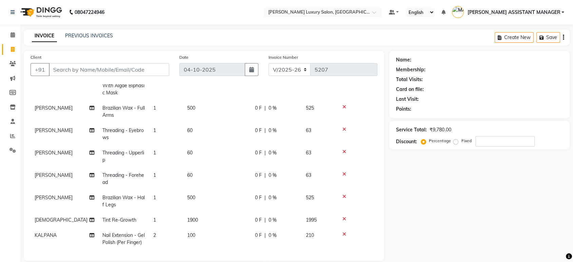
click at [340, 38] on div "INVOICE PREVIOUS INVOICES Create New Save" at bounding box center [297, 38] width 546 height 16
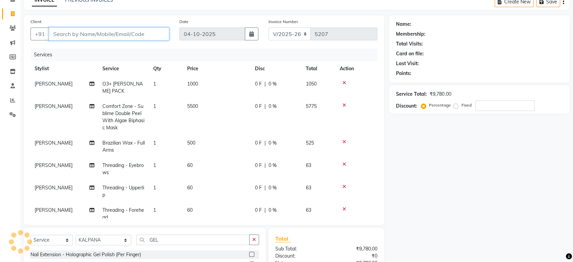
click at [150, 40] on input "Client" at bounding box center [109, 33] width 120 height 13
type input "U"
type input "0"
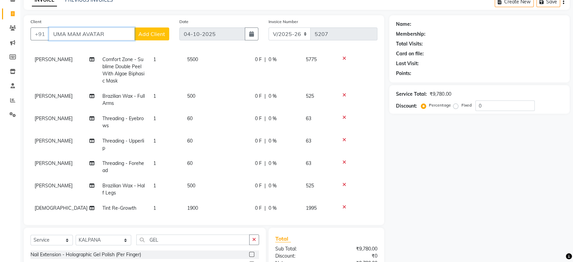
scroll to position [71, 0]
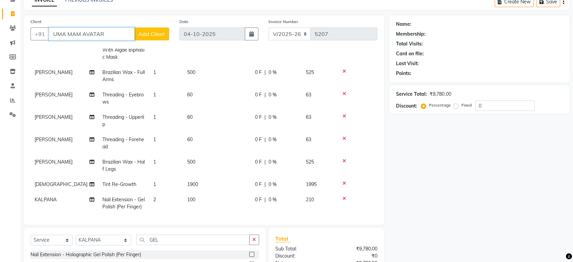
type input "UMA MAM AVATAR"
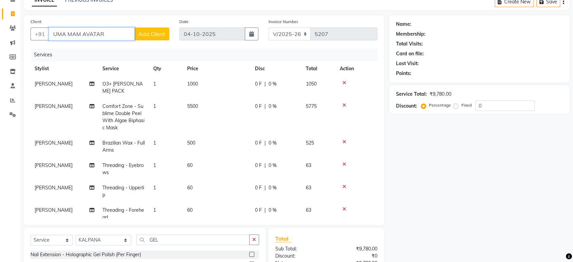
scroll to position [0, 0]
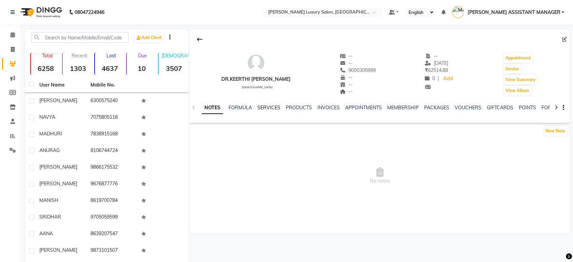
drag, startPoint x: 277, startPoint y: 108, endPoint x: 273, endPoint y: 108, distance: 3.7
click at [277, 108] on link "SERVICES" at bounding box center [269, 108] width 23 height 6
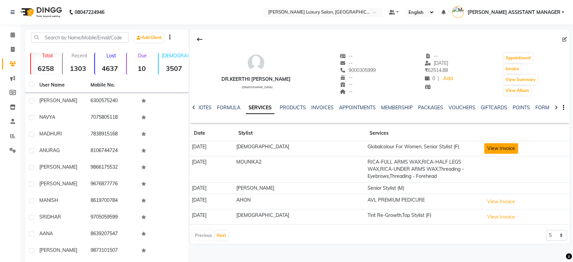
click at [485, 144] on button "View Invoice" at bounding box center [502, 148] width 34 height 11
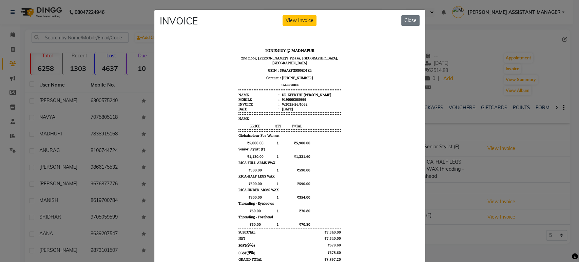
click at [404, 14] on div "INVOICE View Invoice Close" at bounding box center [289, 22] width 271 height 25
click at [404, 16] on button "Close" at bounding box center [410, 20] width 18 height 11
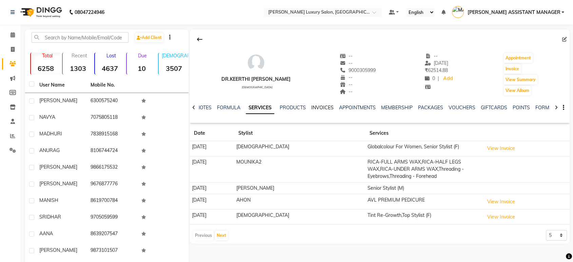
click at [316, 106] on link "INVOICES" at bounding box center [322, 108] width 22 height 6
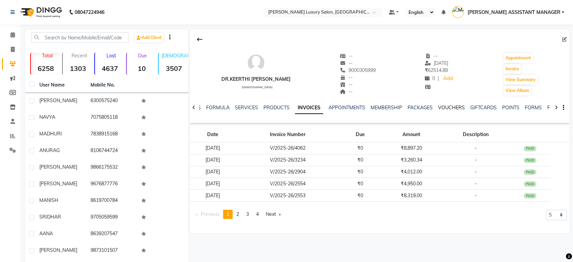
click at [458, 106] on link "VOUCHERS" at bounding box center [451, 108] width 27 height 6
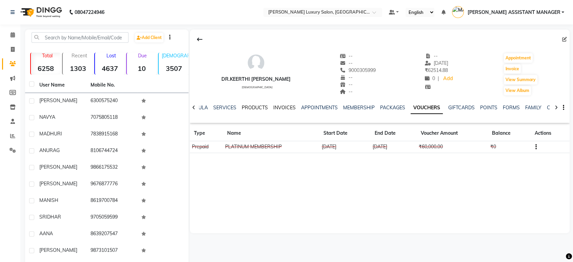
click at [280, 106] on link "INVOICES" at bounding box center [284, 108] width 22 height 6
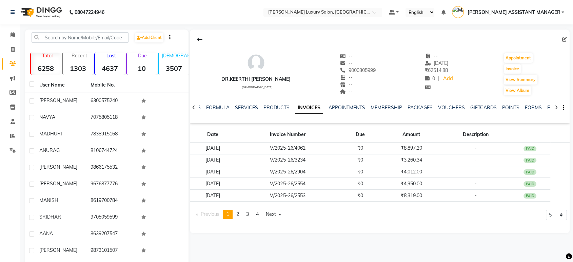
click at [195, 108] on icon at bounding box center [193, 107] width 3 height 5
click at [195, 108] on div "NOTES FORMULA SERVICES PRODUCTS INVOICES APPOINTMENTS MEMBERSHIP PACKAGES VOUCH…" at bounding box center [380, 107] width 380 height 23
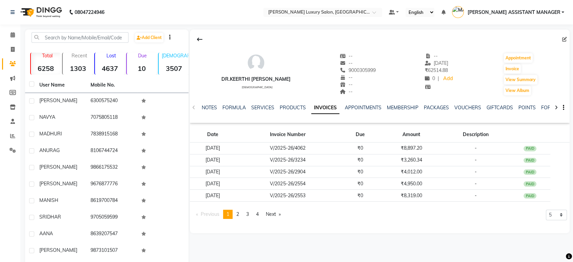
click at [195, 108] on div "NOTES FORMULA SERVICES PRODUCTS INVOICES APPOINTMENTS MEMBERSHIP PACKAGES VOUCH…" at bounding box center [380, 107] width 380 height 23
click at [7, 51] on span at bounding box center [13, 50] width 12 height 8
select select "4712"
select select "service"
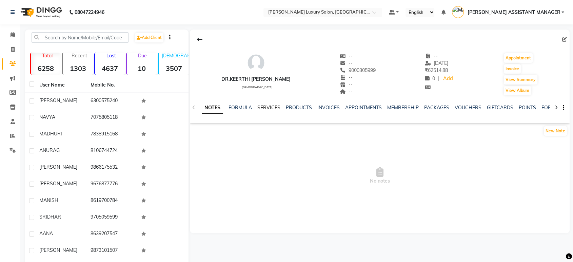
click at [269, 106] on link "SERVICES" at bounding box center [269, 108] width 23 height 6
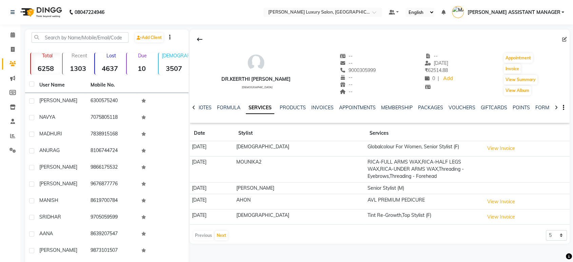
click at [482, 210] on td "View Invoice" at bounding box center [526, 216] width 88 height 15
click at [485, 213] on button "View Invoice" at bounding box center [502, 217] width 34 height 11
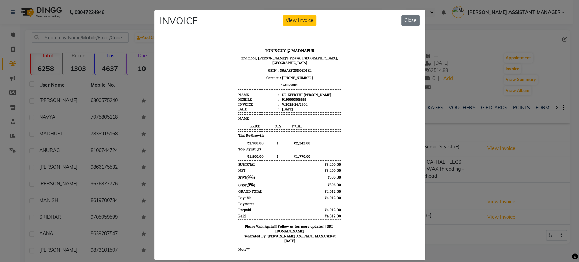
click at [395, 23] on div "INVOICE View Invoice Close" at bounding box center [289, 22] width 271 height 25
click at [401, 21] on button "Close" at bounding box center [410, 20] width 18 height 11
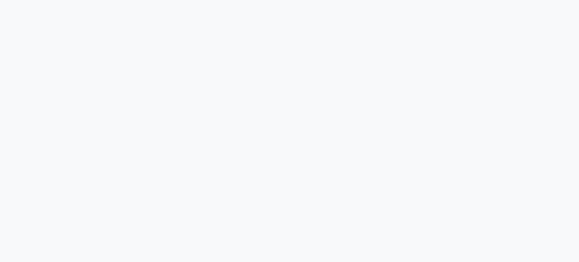
select select "service"
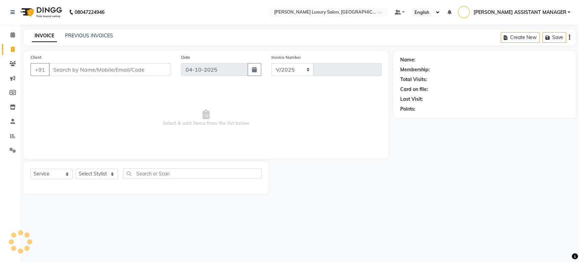
select select "4712"
type input "5212"
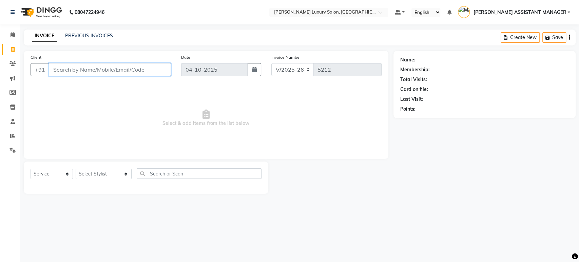
click at [124, 71] on input "Client" at bounding box center [110, 69] width 122 height 13
paste input "9603555575"
type input "9603555575"
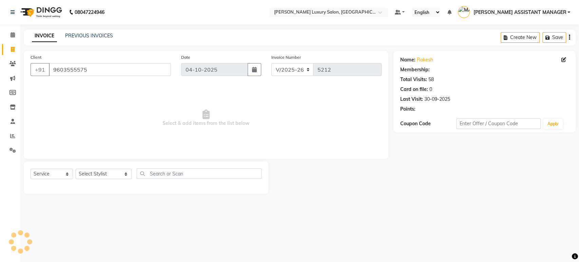
click at [167, 113] on span "Select & add items from the list below" at bounding box center [206, 118] width 351 height 68
click at [106, 172] on select "Select Stylist [PERSON_NAME] ADITI ADITYA [PERSON_NAME] AHON [PERSON_NAME] [PER…" at bounding box center [104, 174] width 56 height 11
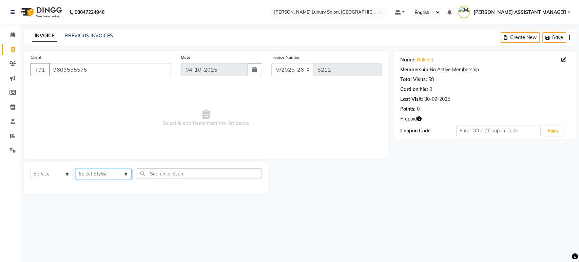
select select "54813"
click at [76, 169] on select "Select Stylist [PERSON_NAME] ADITI ADITYA [PERSON_NAME] AHON [PERSON_NAME] [PER…" at bounding box center [104, 174] width 56 height 11
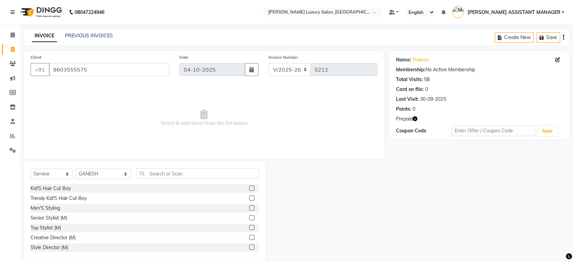
click at [415, 118] on icon "button" at bounding box center [415, 118] width 5 height 5
click at [233, 147] on span "Select & add items from the list below" at bounding box center [204, 118] width 347 height 68
click at [154, 176] on input "text" at bounding box center [197, 173] width 123 height 11
click at [186, 175] on input "text" at bounding box center [197, 173] width 123 height 11
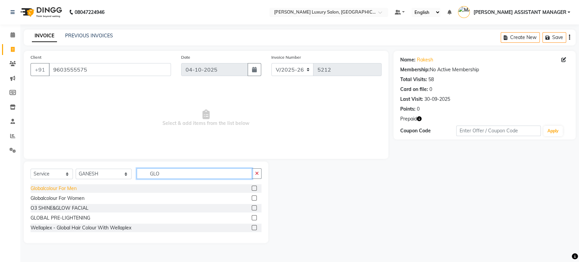
type input "GLO"
click at [52, 188] on div "Globalcolour For Men" at bounding box center [54, 188] width 46 height 7
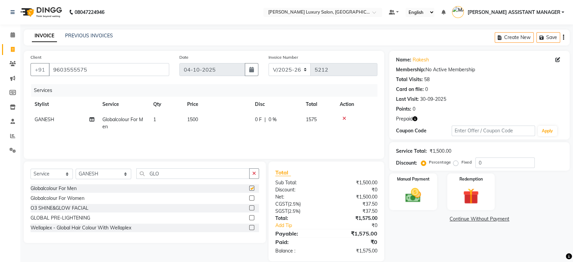
checkbox input "false"
click at [222, 116] on td "1500" at bounding box center [217, 123] width 68 height 22
select select "54813"
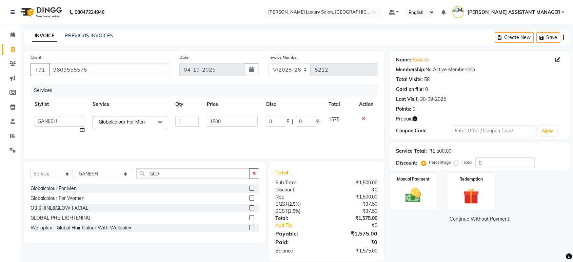
click at [222, 116] on input "1500" at bounding box center [232, 121] width 51 height 11
type input "2000"
click at [215, 92] on div "Services" at bounding box center [207, 90] width 352 height 13
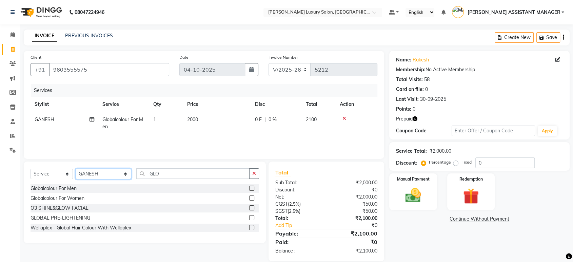
click at [124, 174] on select "Select Stylist ABHI ADIL ADITI ADITYA AFREEN AHON AHSAN ALI ALIYA ANKITH ARAVIN…" at bounding box center [104, 174] width 56 height 11
select select "68686"
click at [76, 169] on select "Select Stylist ABHI ADIL ADITI ADITYA AFREEN AHON AHSAN ALI ALIYA ANKITH ARAVIN…" at bounding box center [104, 174] width 56 height 11
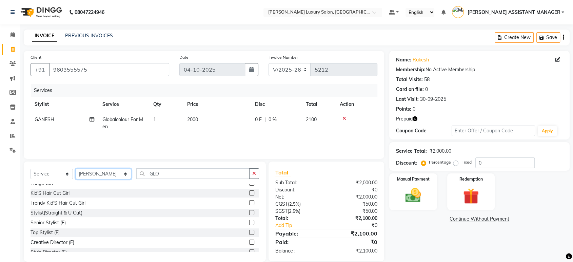
scroll to position [113, 0]
click at [252, 173] on button "button" at bounding box center [254, 173] width 10 height 11
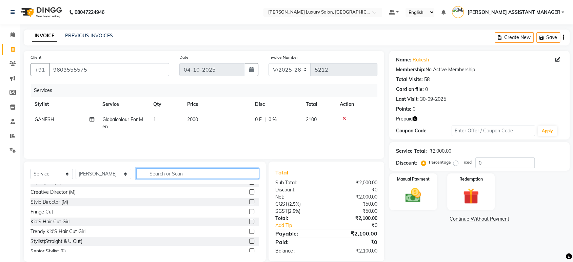
scroll to position [0, 0]
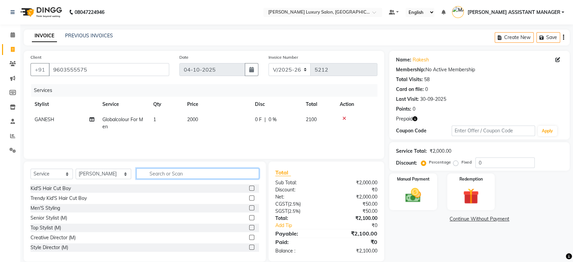
click at [169, 171] on input "text" at bounding box center [197, 173] width 123 height 11
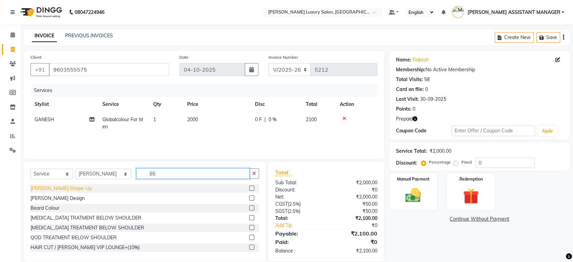
type input "BE"
click at [54, 189] on div "Beard Shape-Up" at bounding box center [61, 188] width 61 height 7
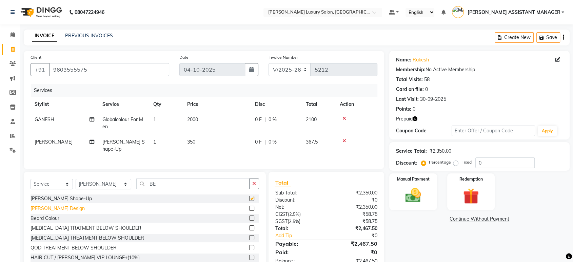
checkbox input "false"
click at [52, 218] on div "Beard Colour" at bounding box center [45, 218] width 29 height 7
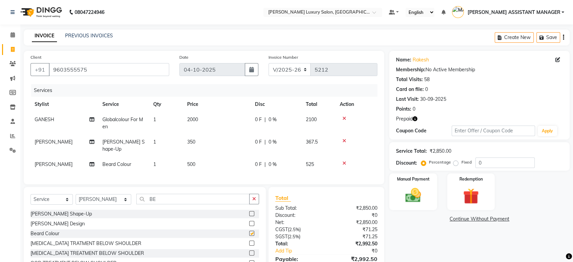
checkbox input "false"
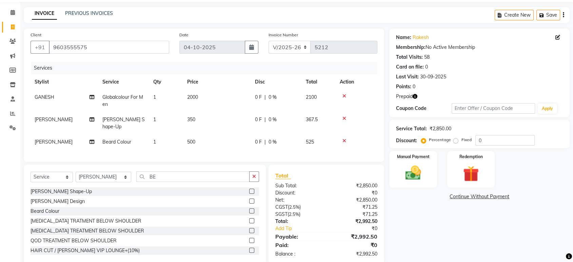
scroll to position [33, 0]
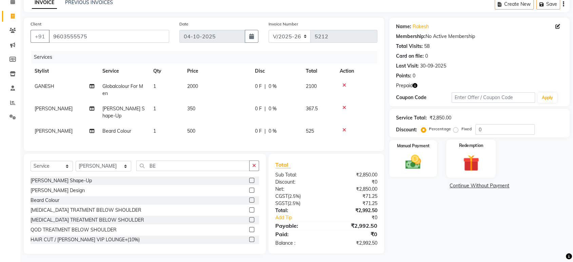
click at [452, 151] on div "Redemption" at bounding box center [472, 158] width 50 height 38
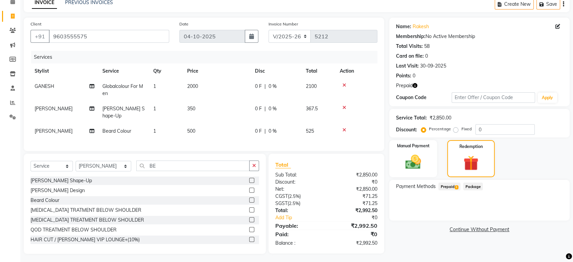
click at [453, 184] on span "Prepaid 1" at bounding box center [450, 187] width 22 height 8
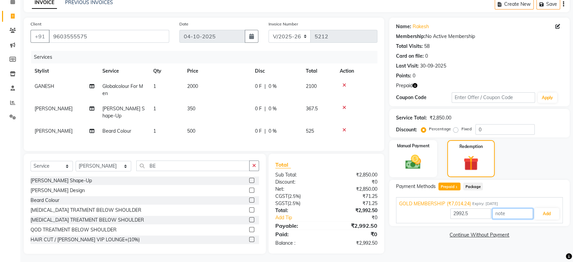
click at [529, 210] on input "text" at bounding box center [513, 213] width 41 height 11
click at [537, 214] on button "Add" at bounding box center [547, 214] width 25 height 12
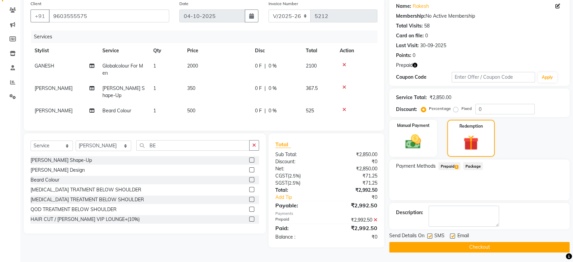
scroll to position [54, 0]
click at [443, 245] on button "Checkout" at bounding box center [480, 247] width 181 height 11
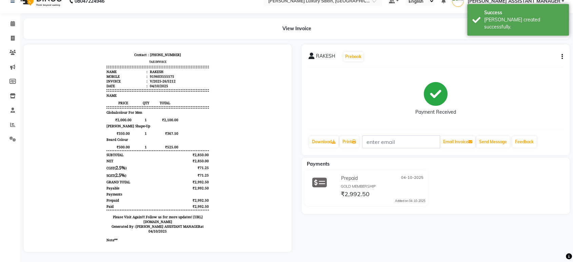
scroll to position [38, 0]
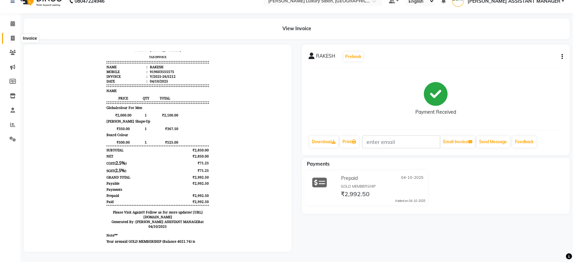
click at [11, 36] on icon at bounding box center [13, 38] width 4 height 5
select select "service"
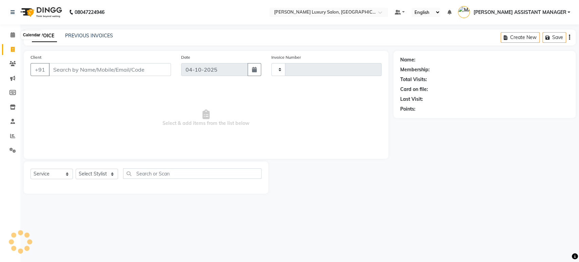
type input "5213"
select select "4712"
click at [108, 175] on select "Select Stylist ABHI ADIL ADITI ADITYA AFREEN AHON AHSAN ALI ALIYA ANKITH ARAVIN…" at bounding box center [104, 174] width 56 height 11
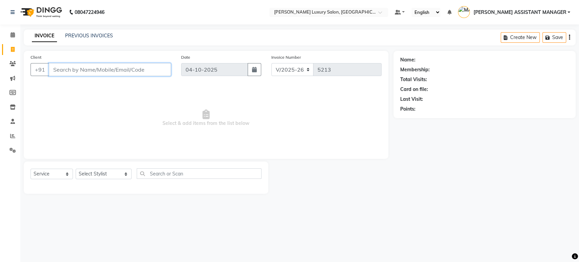
click at [127, 67] on input "Client" at bounding box center [110, 69] width 122 height 13
paste input "9705133731"
type input "9705133731"
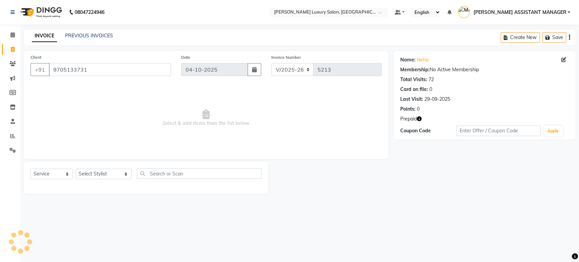
drag, startPoint x: 289, startPoint y: 111, endPoint x: 305, endPoint y: 127, distance: 22.8
click at [290, 112] on span "Select & add items from the list below" at bounding box center [206, 118] width 351 height 68
click at [106, 173] on select "Select Stylist ABHI ADIL ADITI ADITYA AFREEN AHON AHSAN ALI ALIYA ANKITH ARAVIN…" at bounding box center [104, 174] width 56 height 11
select select "33229"
click at [76, 169] on select "Select Stylist ABHI ADIL ADITI ADITYA AFREEN AHON AHSAN ALI ALIYA ANKITH ARAVIN…" at bounding box center [104, 174] width 56 height 11
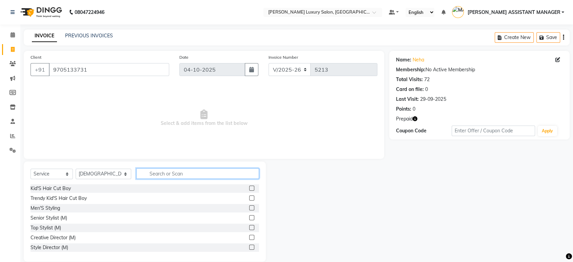
click at [167, 173] on input "text" at bounding box center [197, 173] width 123 height 11
click at [185, 176] on input "text" at bounding box center [197, 173] width 123 height 11
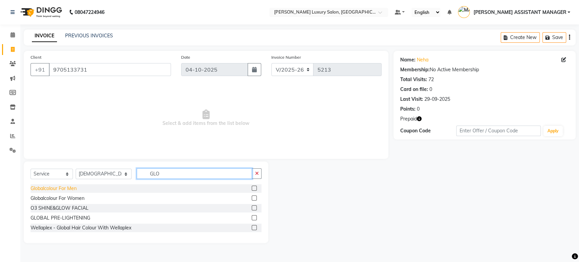
type input "GLO"
click at [46, 189] on div "Globalcolour For Men" at bounding box center [54, 188] width 46 height 7
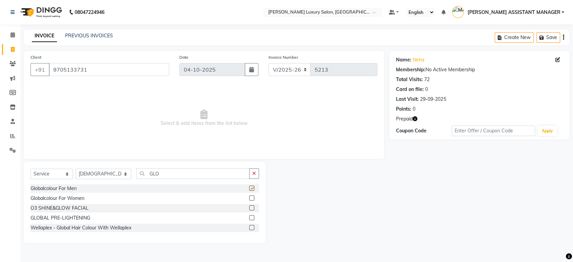
checkbox input "false"
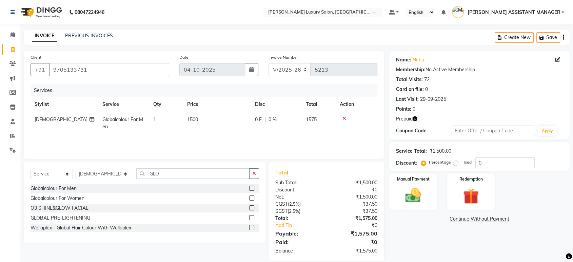
click at [343, 116] on icon at bounding box center [345, 118] width 4 height 5
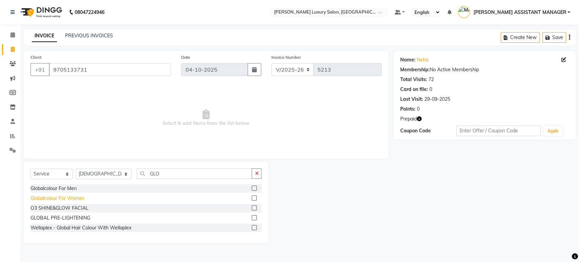
click at [80, 200] on div "Globalcolour For Women" at bounding box center [58, 198] width 54 height 7
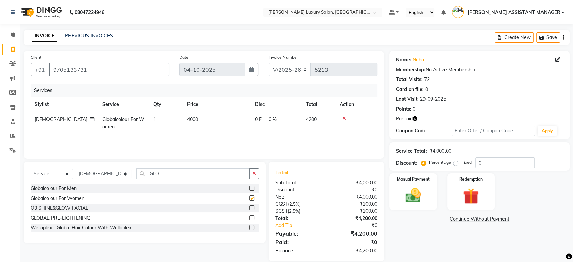
checkbox input "false"
click at [228, 117] on td "4000" at bounding box center [217, 123] width 68 height 22
select select "33229"
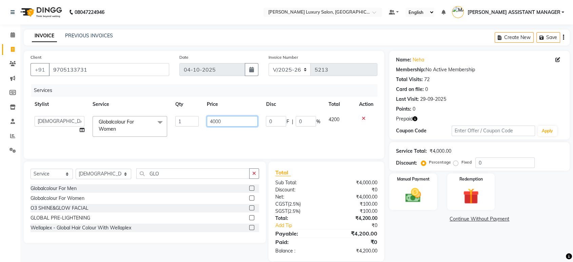
click at [228, 117] on input "4000" at bounding box center [232, 121] width 51 height 11
type input "5000"
click at [225, 94] on div "Services" at bounding box center [207, 90] width 352 height 13
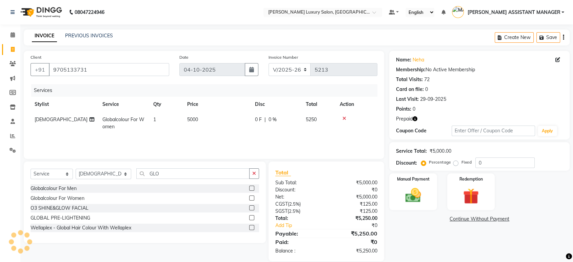
click at [264, 165] on div "Select Service Product Membership Package Voucher Prepaid Gift Card Select Styl…" at bounding box center [145, 202] width 242 height 81
click at [261, 168] on div "Select Service Product Membership Package Voucher Prepaid Gift Card Select Styl…" at bounding box center [145, 202] width 242 height 81
click at [255, 170] on button "button" at bounding box center [254, 173] width 10 height 11
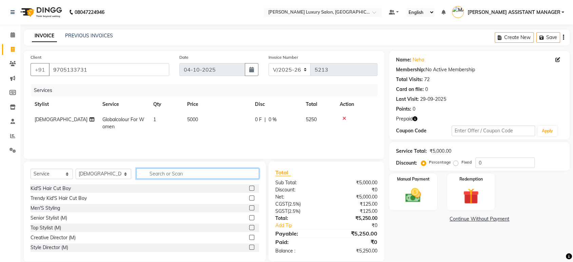
click at [237, 170] on input "text" at bounding box center [197, 173] width 123 height 11
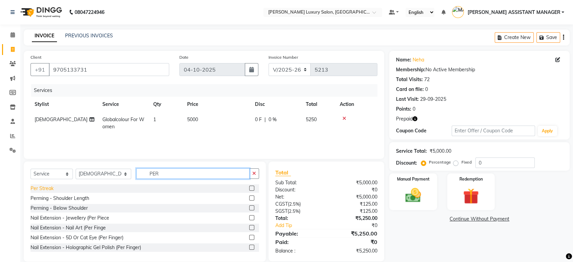
type input "PER"
click at [50, 188] on div "Per Streak" at bounding box center [42, 188] width 23 height 7
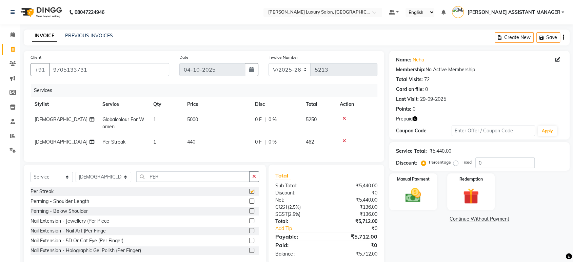
checkbox input "false"
click at [225, 146] on td "440" at bounding box center [217, 141] width 68 height 15
select select "33229"
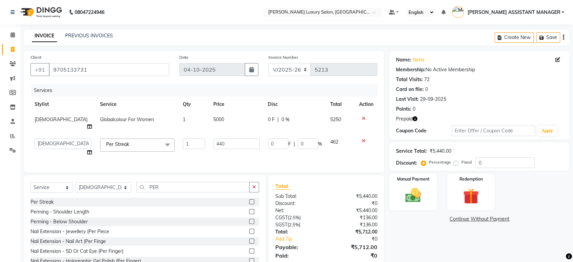
click at [225, 146] on td "440" at bounding box center [236, 147] width 55 height 26
click at [230, 143] on td "440" at bounding box center [236, 147] width 55 height 26
click at [236, 139] on input "440" at bounding box center [236, 143] width 46 height 11
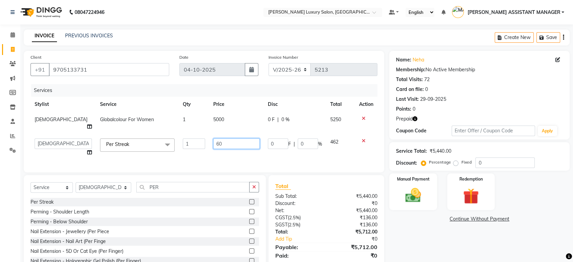
type input "600"
click at [259, 94] on div "Services" at bounding box center [207, 90] width 352 height 13
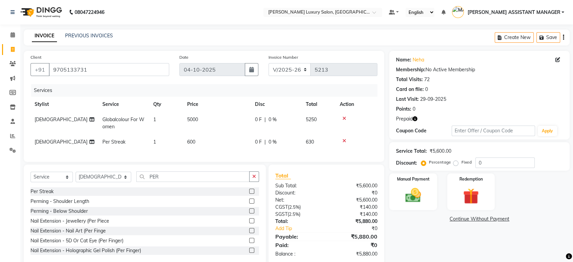
click at [166, 139] on td "1" at bounding box center [166, 141] width 34 height 15
select select "33229"
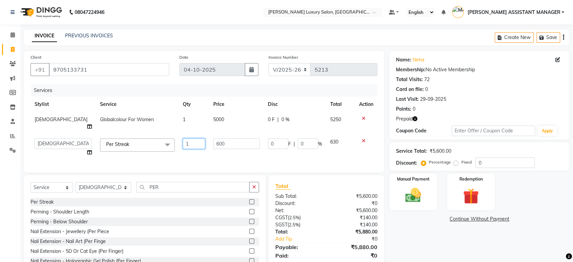
click at [183, 138] on input "1" at bounding box center [194, 143] width 22 height 11
type input "7"
click at [347, 42] on div "INVOICE PREVIOUS INVOICES Create New Save" at bounding box center [297, 38] width 546 height 16
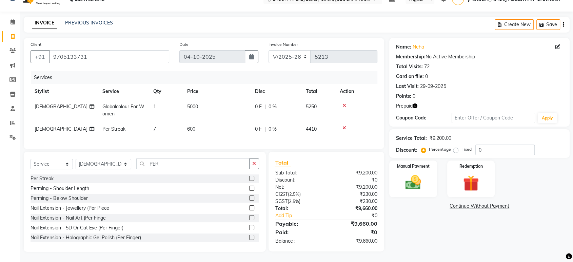
scroll to position [18, 0]
click at [414, 103] on icon "button" at bounding box center [415, 105] width 5 height 5
click at [455, 93] on div "Points: 0" at bounding box center [479, 96] width 167 height 7
drag, startPoint x: 344, startPoint y: 121, endPoint x: 340, endPoint y: 122, distance: 4.0
click at [343, 126] on icon at bounding box center [345, 128] width 4 height 5
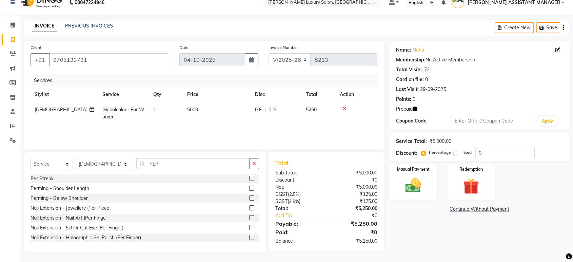
scroll to position [10, 0]
click at [250, 164] on button "button" at bounding box center [254, 164] width 10 height 11
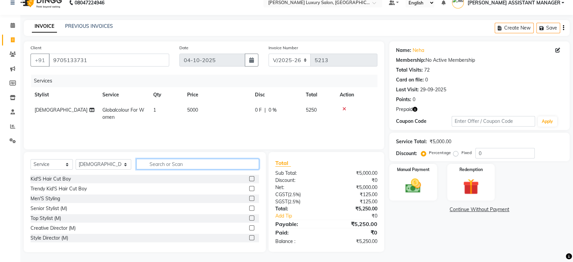
click at [218, 164] on input "text" at bounding box center [197, 164] width 123 height 11
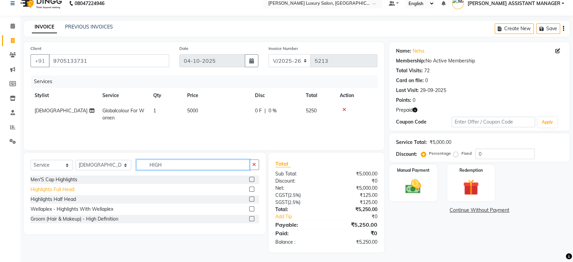
type input "HIGH"
click at [62, 187] on div "Highlights Full Head" at bounding box center [53, 189] width 44 height 7
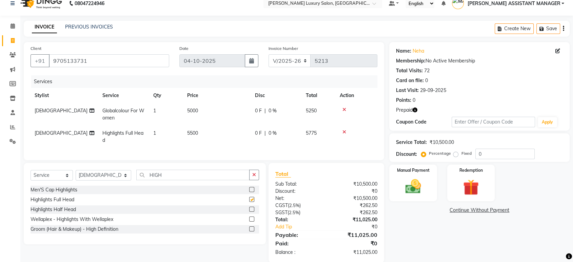
checkbox input "false"
click at [243, 135] on td "5500" at bounding box center [217, 137] width 68 height 22
select select "33229"
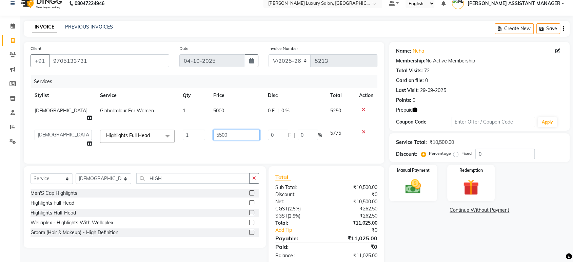
click at [243, 130] on input "5500" at bounding box center [236, 135] width 46 height 11
type input "7000"
click at [286, 87] on div "Services" at bounding box center [207, 81] width 352 height 13
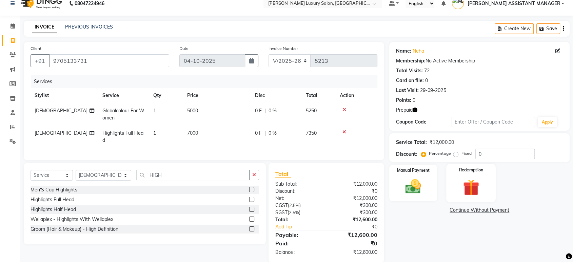
click at [468, 174] on div "Redemption" at bounding box center [472, 183] width 50 height 38
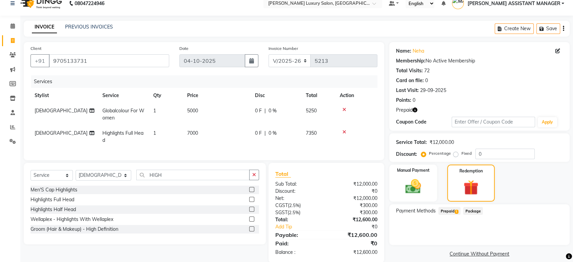
click at [449, 212] on span "Prepaid 1" at bounding box center [450, 211] width 22 height 8
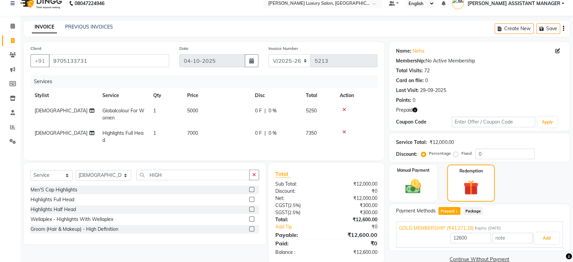
scroll to position [25, 0]
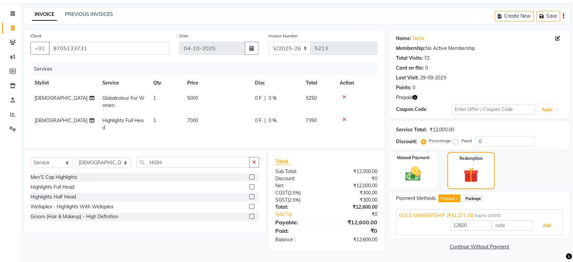
click at [554, 221] on button "Add" at bounding box center [547, 226] width 25 height 12
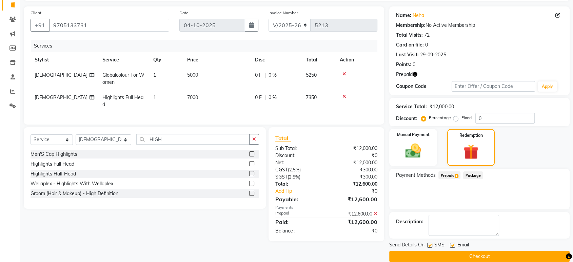
scroll to position [54, 0]
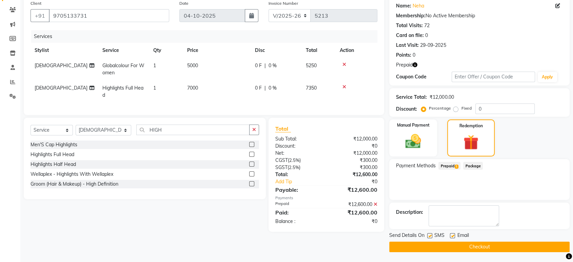
click at [465, 243] on button "Checkout" at bounding box center [480, 247] width 181 height 11
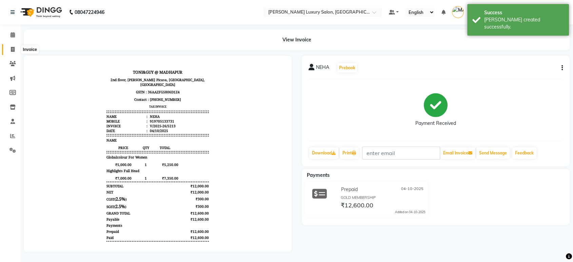
click at [9, 50] on span at bounding box center [13, 50] width 12 height 8
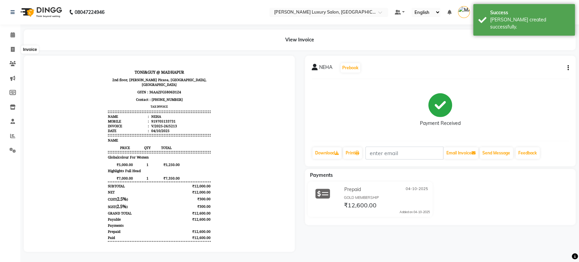
select select "4712"
select select "service"
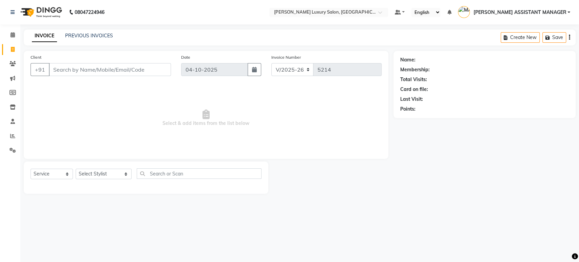
click at [109, 170] on div "Select Service Product Membership Package Voucher Prepaid Gift Card Select Styl…" at bounding box center [146, 178] width 245 height 32
click at [109, 170] on select "Select Stylist ABHI ADIL ADITI ADITYA AFREEN AHON AHSAN ALI ALIYA ANKITH ARAVIN…" at bounding box center [104, 174] width 56 height 11
select select "91614"
click at [76, 169] on select "Select Stylist ABHI ADIL ADITI ADITYA AFREEN AHON AHSAN ALI ALIYA ANKITH ARAVIN…" at bounding box center [104, 174] width 56 height 11
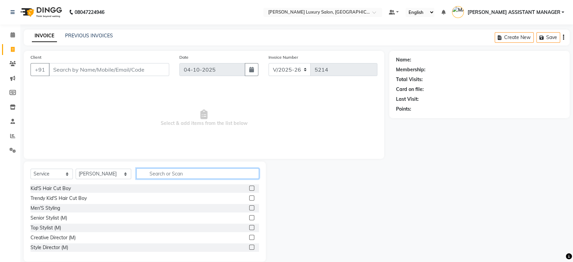
click at [173, 173] on input "text" at bounding box center [197, 173] width 123 height 11
type input "THRE"
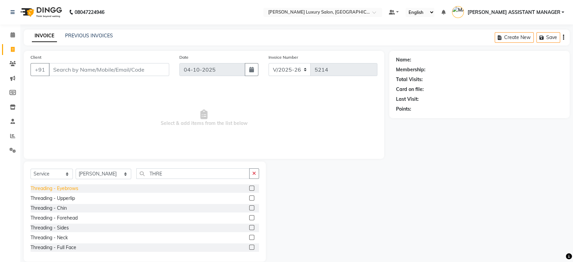
click at [74, 186] on div "Threading - Eyebrows" at bounding box center [55, 188] width 48 height 7
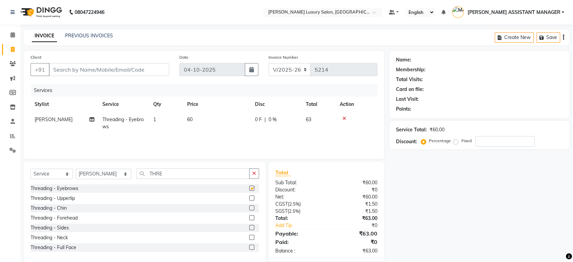
checkbox input "false"
click at [73, 219] on div "Threading - Forehead" at bounding box center [54, 217] width 47 height 7
checkbox input "false"
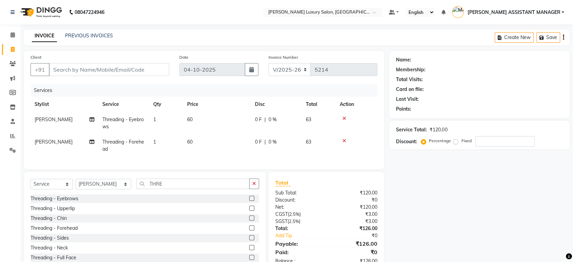
click at [94, 60] on div "Client +91" at bounding box center [99, 68] width 149 height 28
click at [106, 68] on input "Client" at bounding box center [109, 69] width 120 height 13
type input "9"
type input "0"
type input "9284763411"
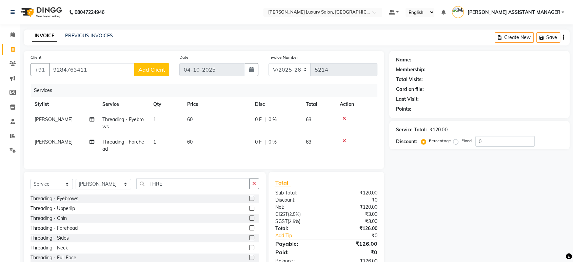
click at [154, 70] on span "Add Client" at bounding box center [151, 69] width 27 height 7
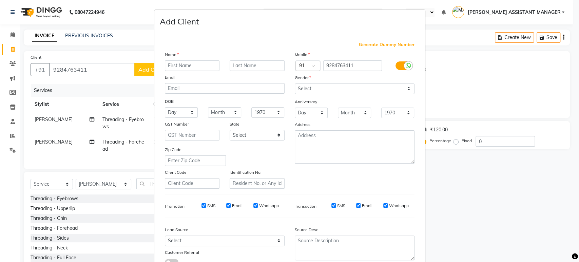
click at [188, 65] on input "text" at bounding box center [192, 65] width 55 height 11
type input "SNEHA"
click at [350, 85] on select "Select Male Female Other Prefer Not To Say" at bounding box center [355, 88] width 120 height 11
click at [295, 83] on select "Select Male Female Other Prefer Not To Say" at bounding box center [355, 88] width 120 height 11
click at [354, 85] on select "Select Male Female Other Prefer Not To Say" at bounding box center [355, 88] width 120 height 11
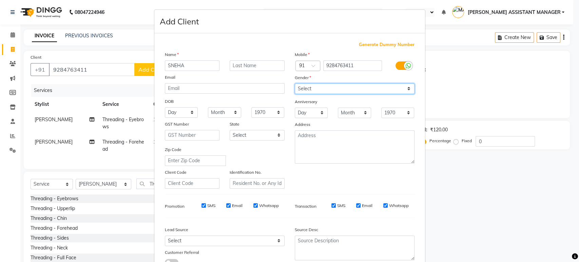
select select "female"
click at [295, 83] on select "Select Male Female Other Prefer Not To Say" at bounding box center [355, 88] width 120 height 11
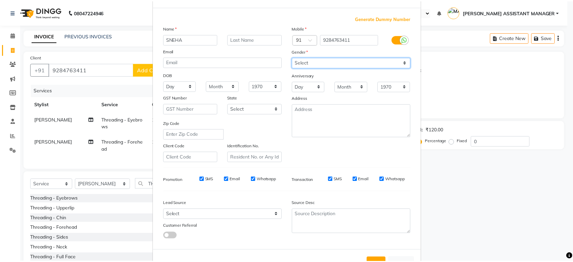
scroll to position [50, 0]
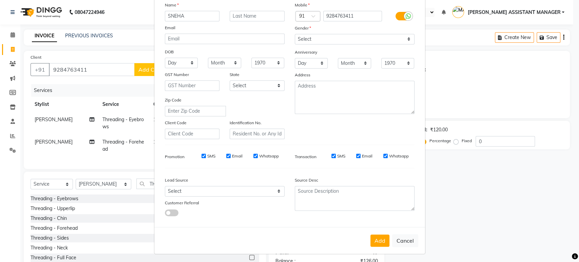
click at [367, 230] on div "Add Cancel" at bounding box center [289, 240] width 271 height 27
click at [387, 235] on div "Add Cancel" at bounding box center [289, 240] width 271 height 27
click at [379, 236] on button "Add" at bounding box center [380, 240] width 19 height 12
select select
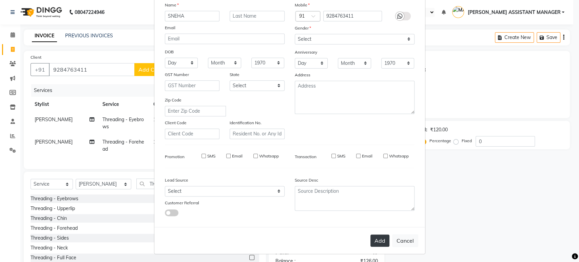
select select
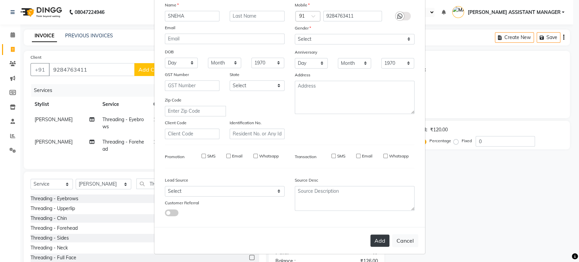
checkbox input "false"
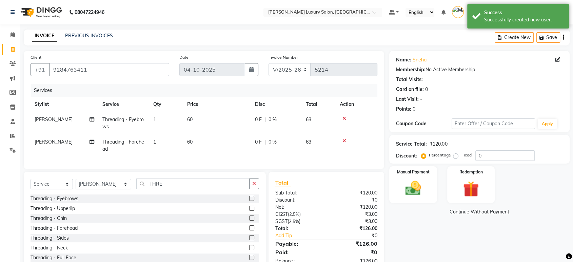
scroll to position [25, 0]
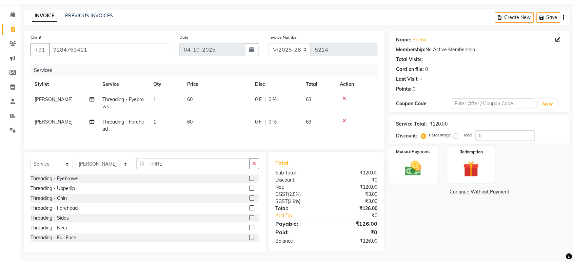
click at [412, 159] on img at bounding box center [413, 168] width 26 height 19
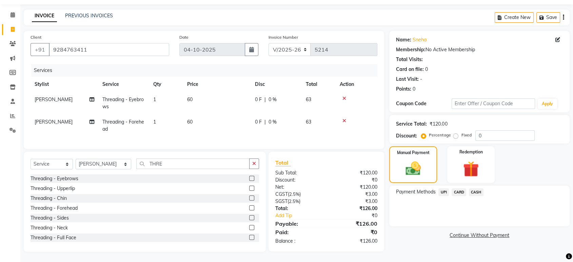
click at [441, 189] on span "UPI" at bounding box center [444, 192] width 11 height 8
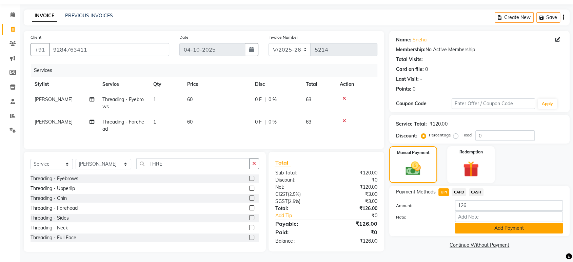
click at [501, 223] on button "Add Payment" at bounding box center [509, 228] width 108 height 11
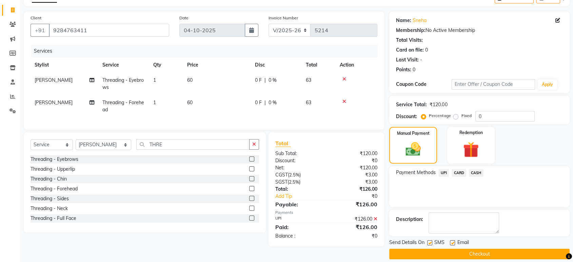
scroll to position [46, 0]
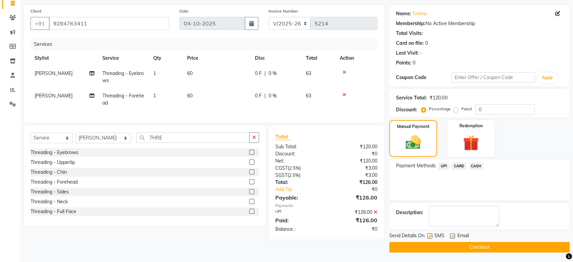
click at [505, 246] on button "Checkout" at bounding box center [480, 247] width 181 height 11
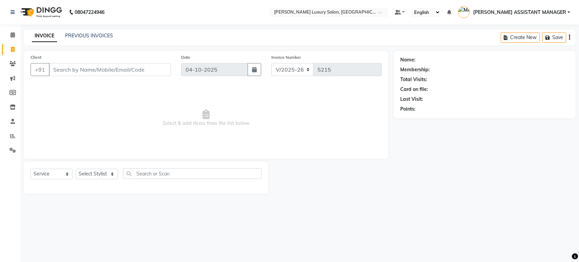
select select "4712"
select select "service"
click at [72, 35] on link "PREVIOUS INVOICES" at bounding box center [89, 36] width 48 height 6
select select "4712"
select select "service"
